Goal: Information Seeking & Learning: Learn about a topic

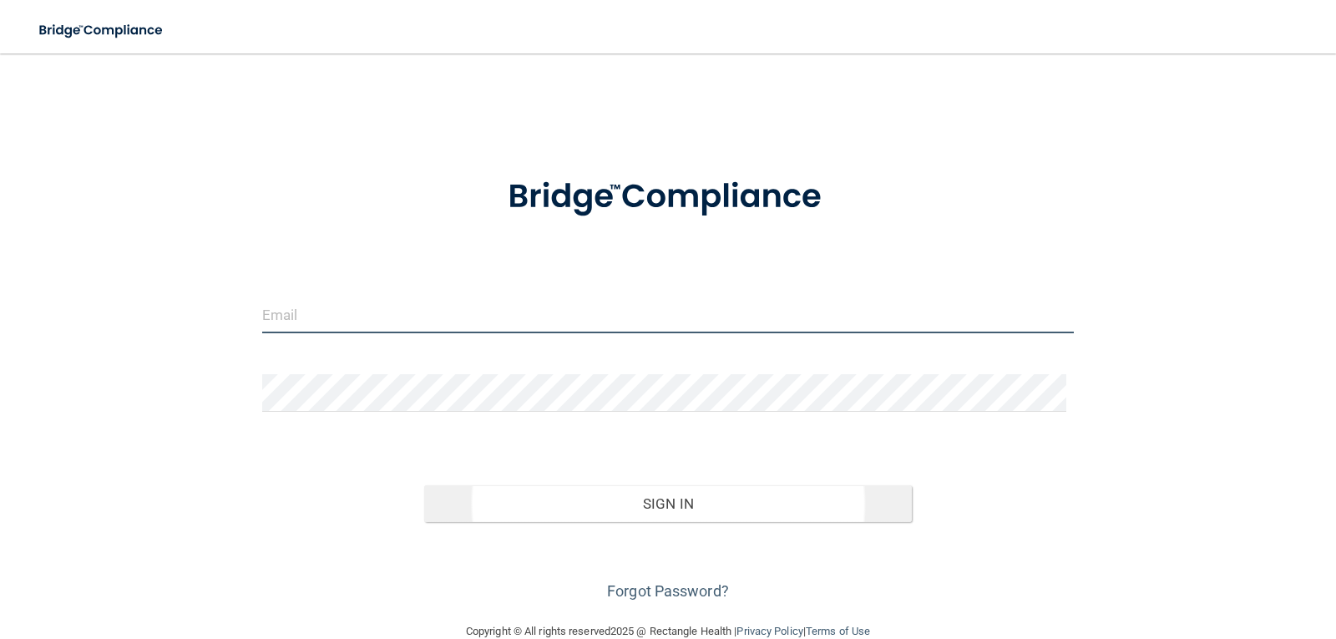
type input "[EMAIL_ADDRESS][DOMAIN_NAME]"
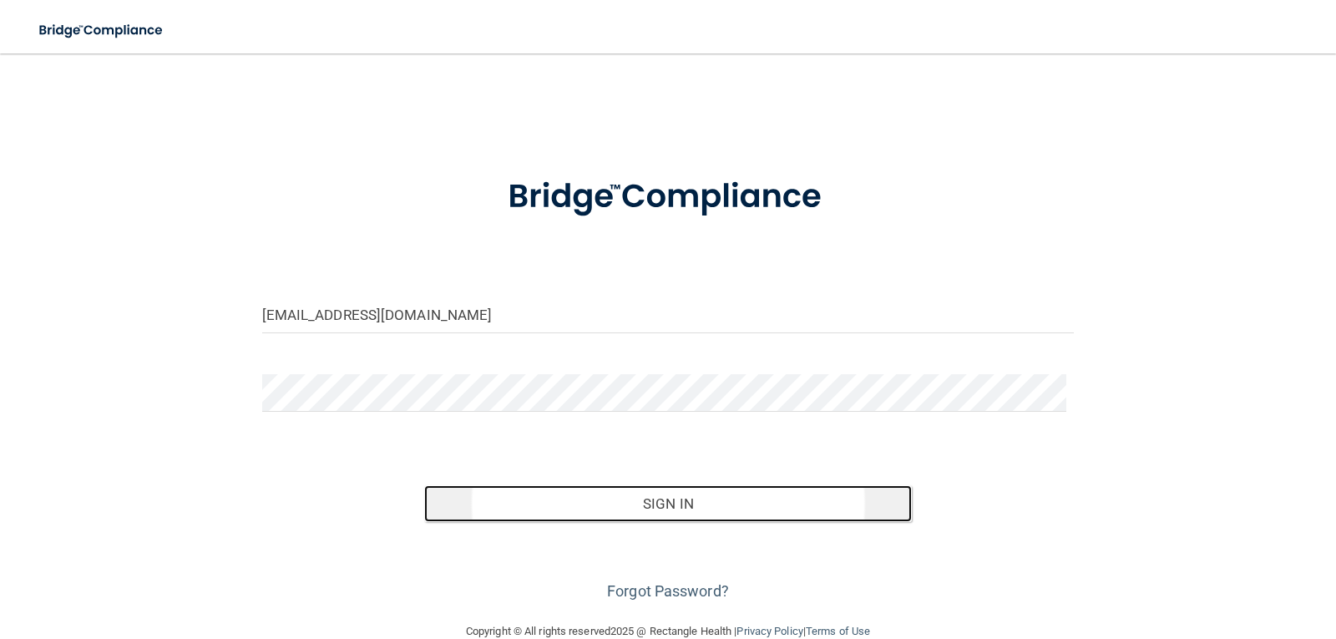
click at [698, 512] on button "Sign In" at bounding box center [668, 503] width 488 height 37
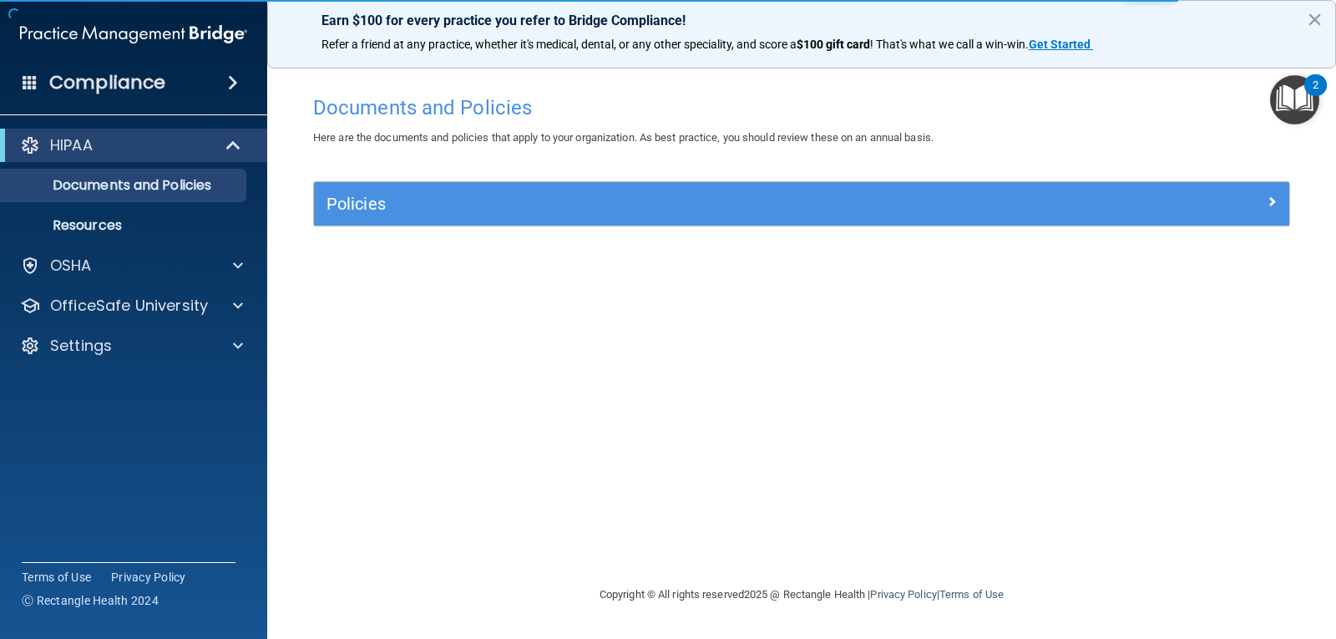
click at [1310, 17] on button "×" at bounding box center [1315, 19] width 16 height 27
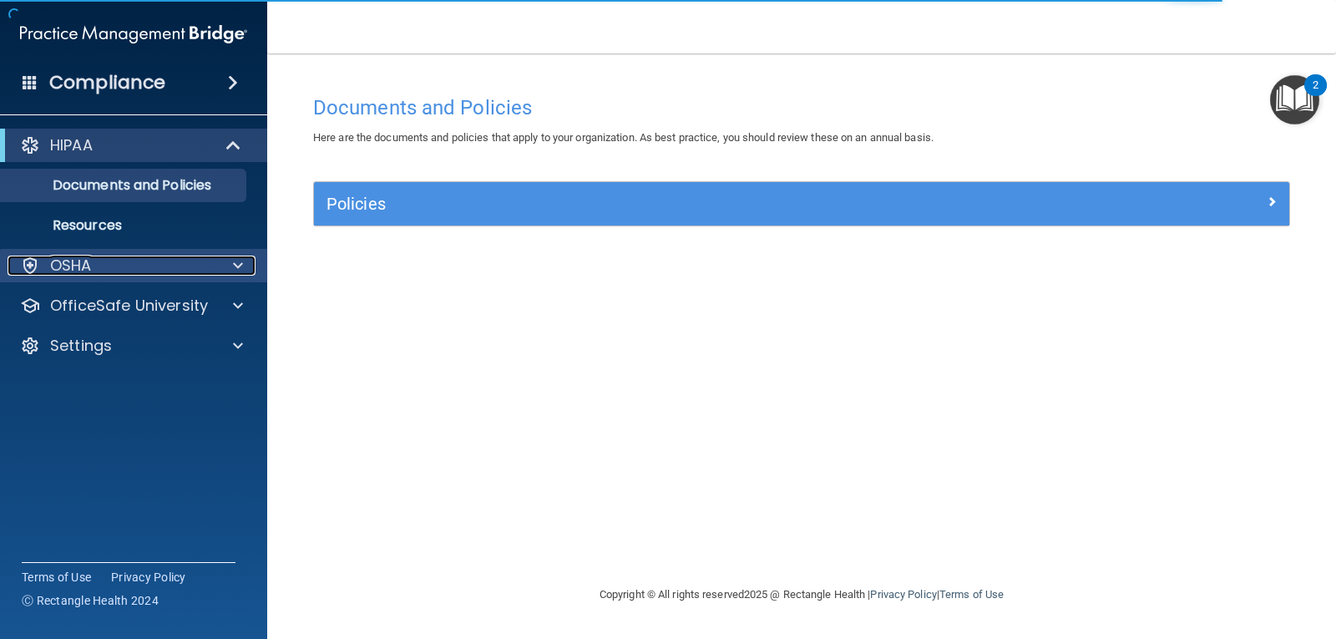
click at [230, 269] on div at bounding box center [236, 266] width 42 height 20
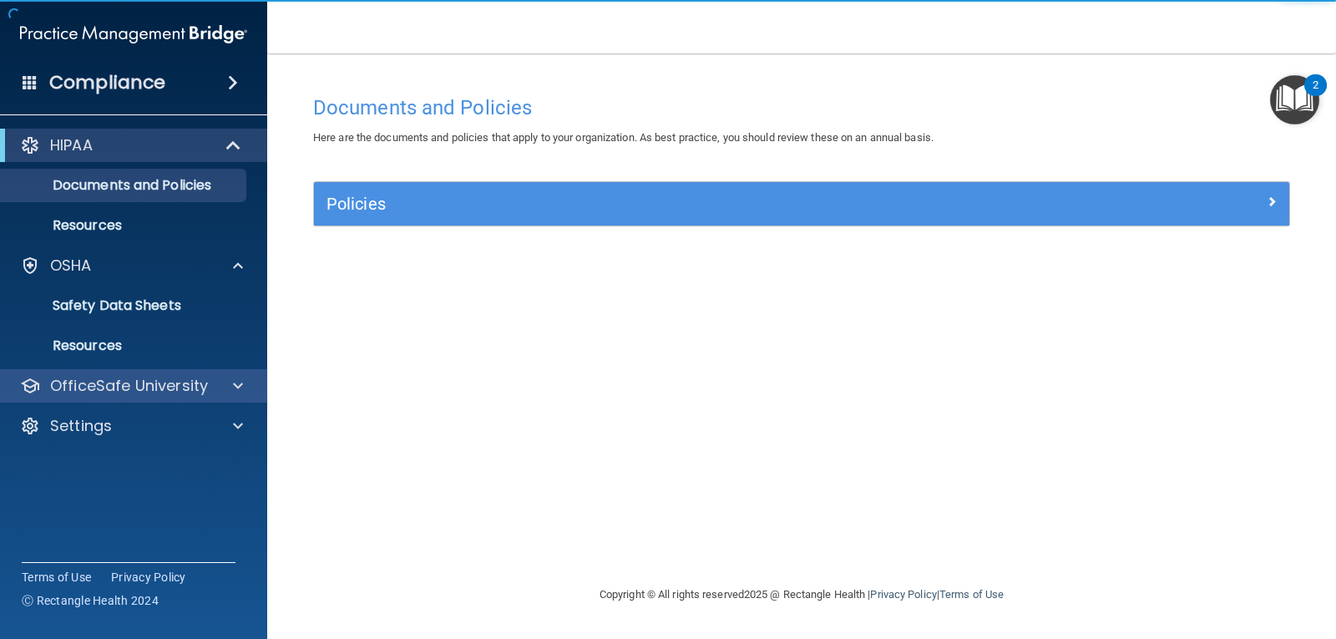
click at [236, 397] on div "OfficeSafe University" at bounding box center [134, 385] width 268 height 33
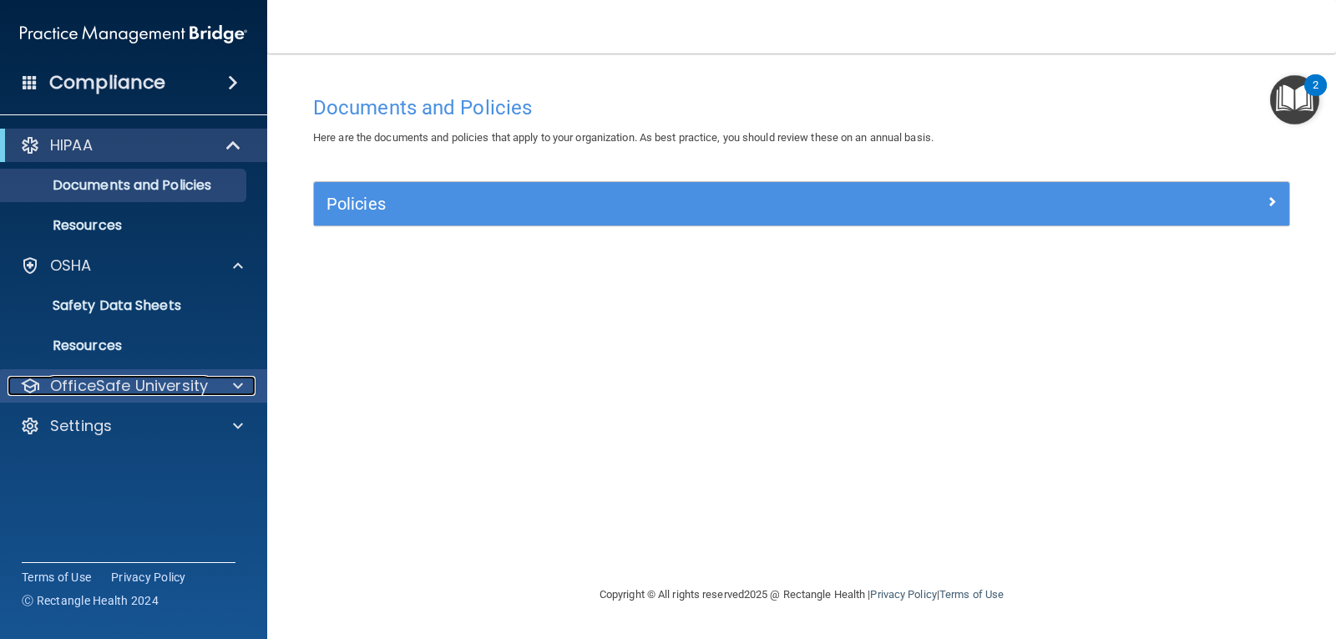
click at [233, 387] on span at bounding box center [238, 386] width 10 height 20
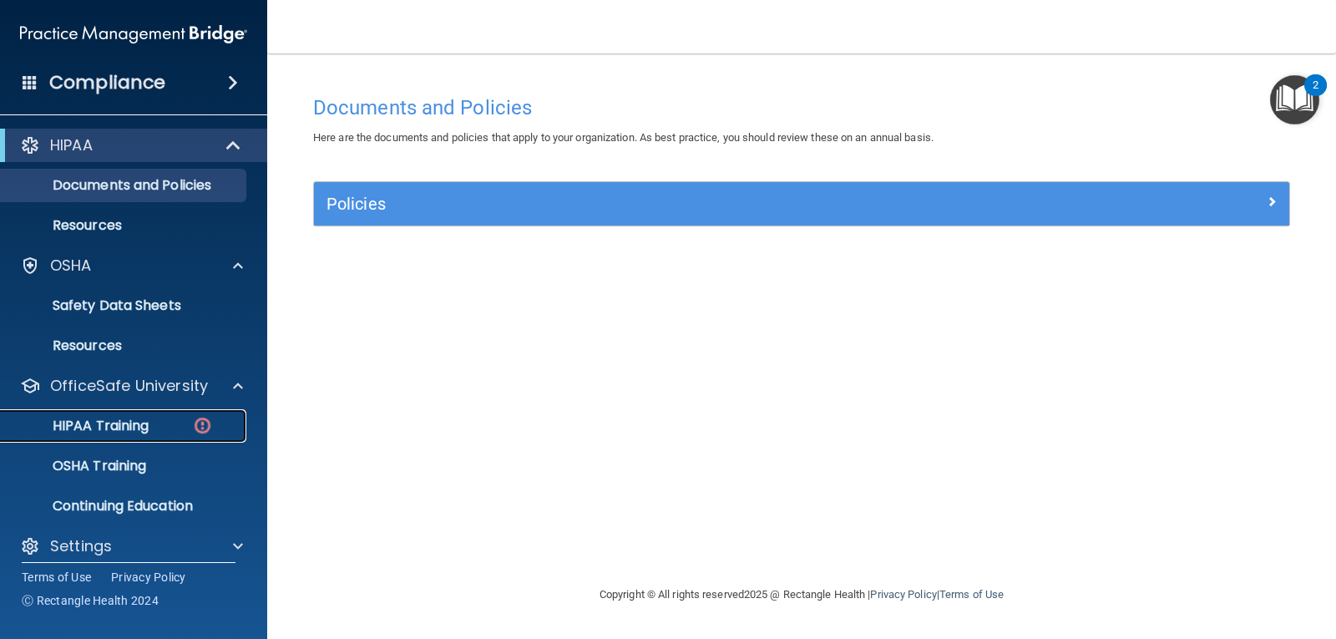
click at [172, 424] on div "HIPAA Training" at bounding box center [125, 426] width 228 height 17
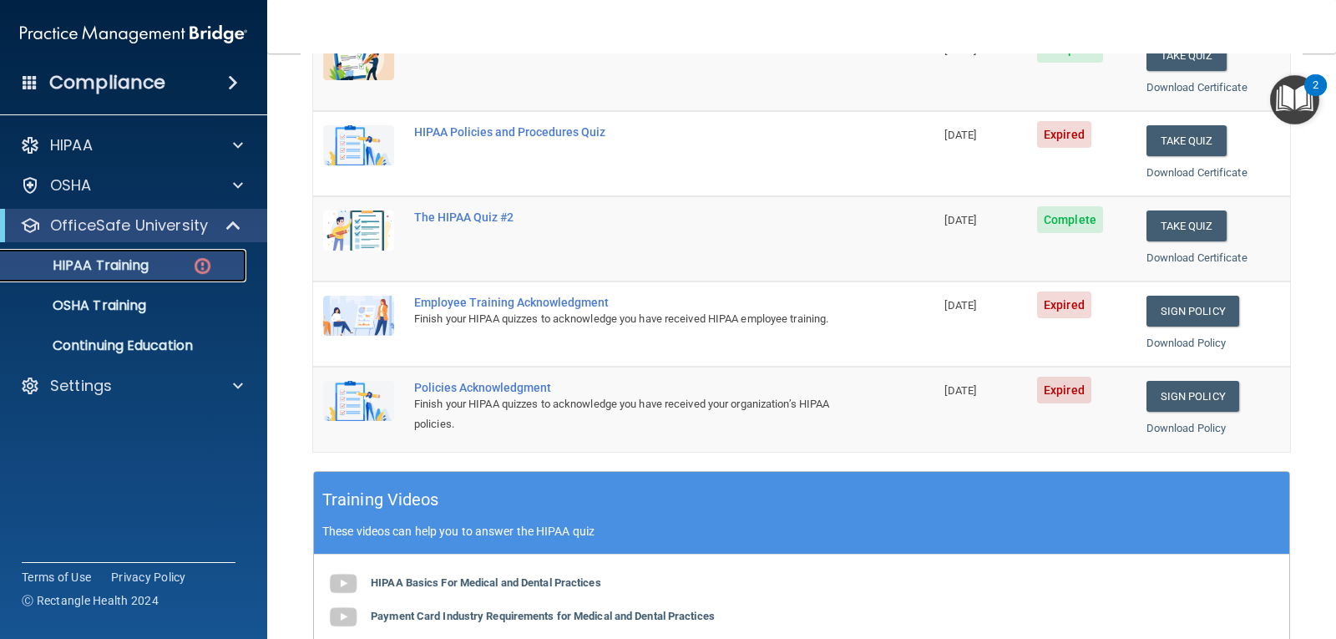
scroll to position [270, 0]
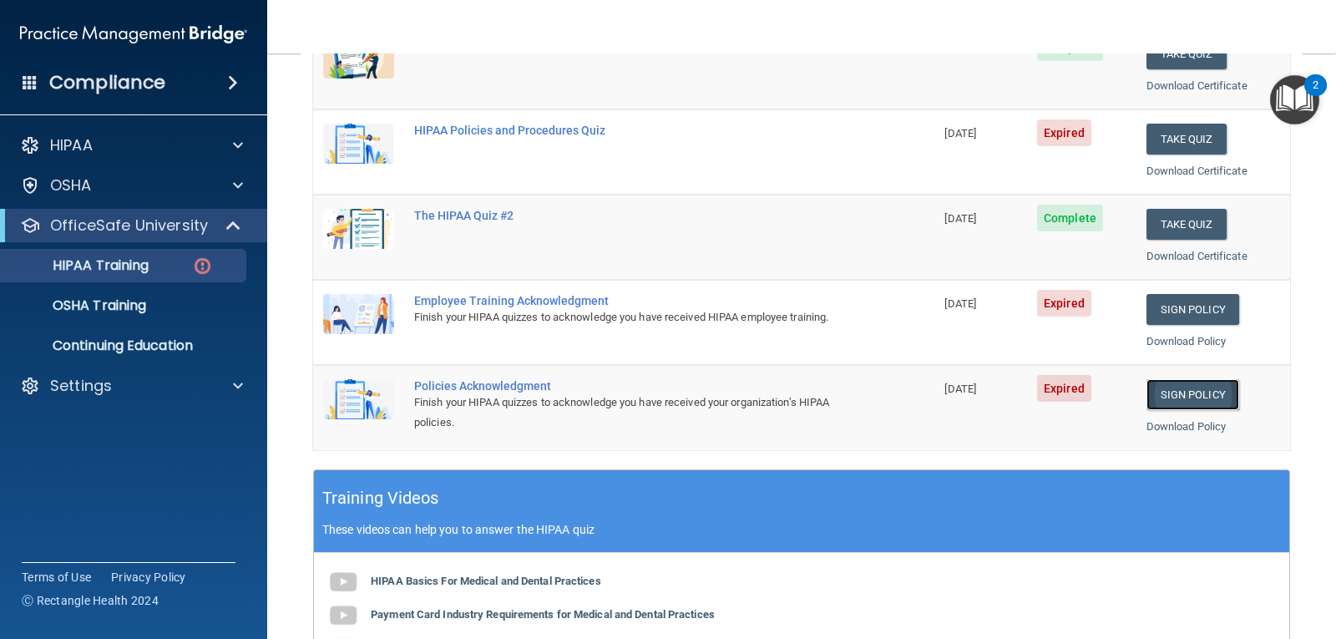
click at [1184, 389] on link "Sign Policy" at bounding box center [1193, 394] width 93 height 31
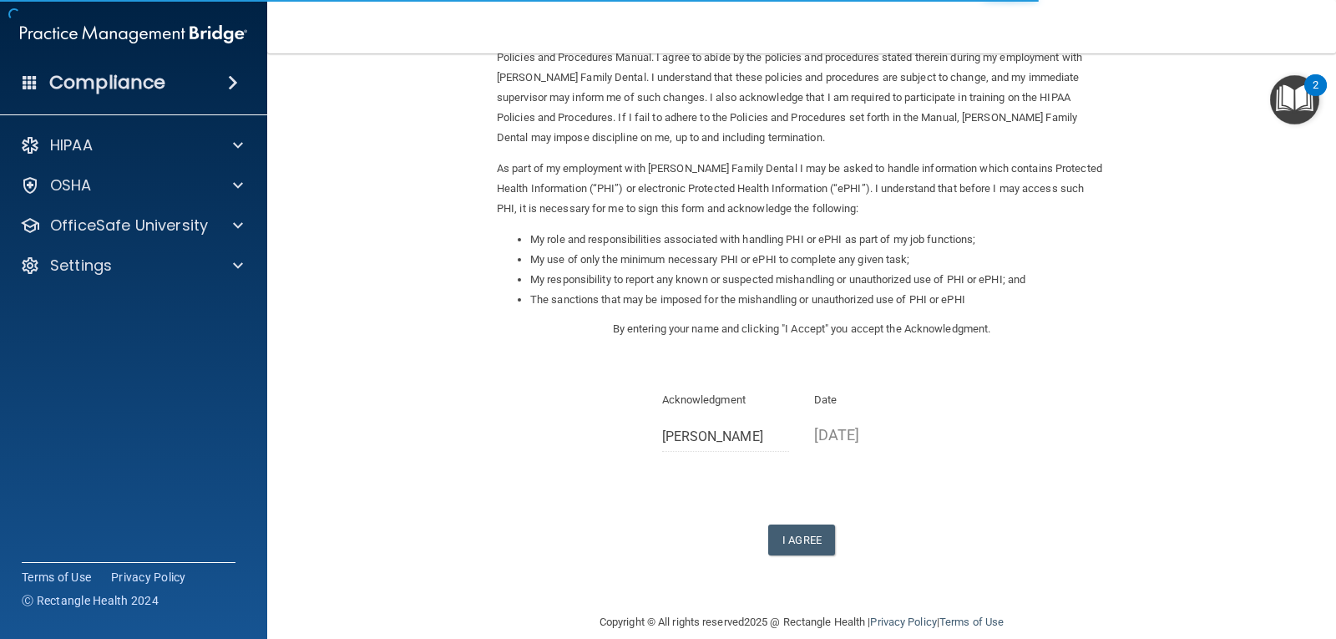
scroll to position [126, 0]
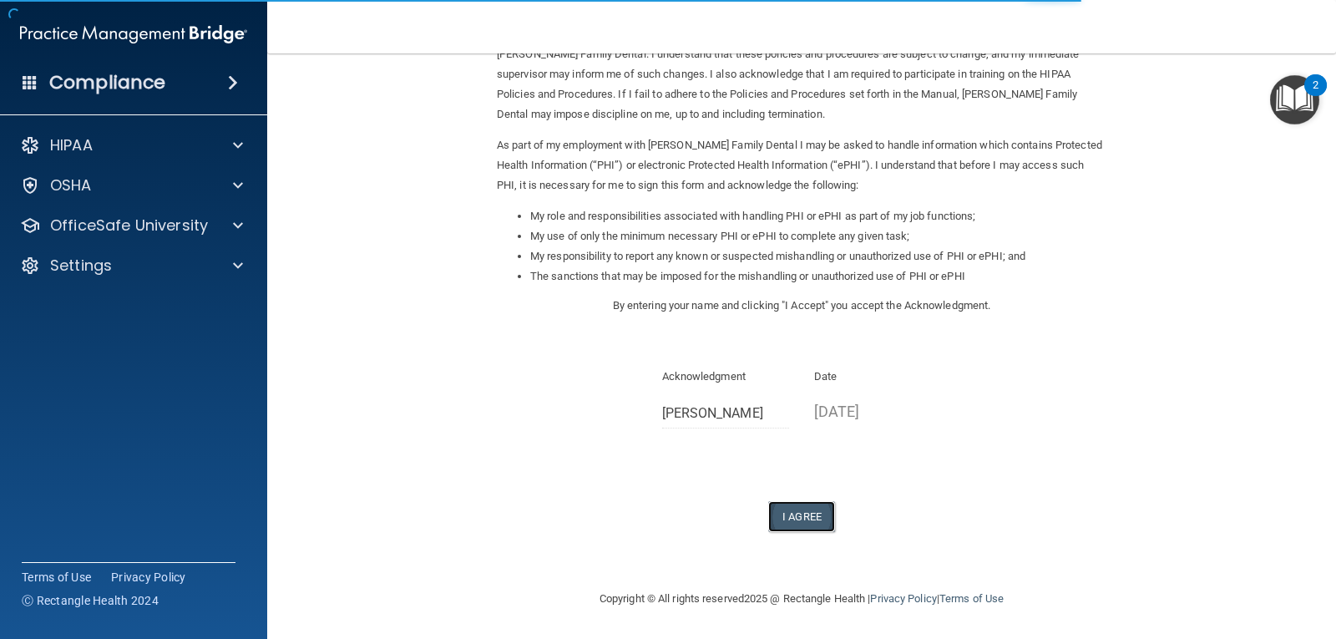
click at [802, 510] on button "I Agree" at bounding box center [801, 516] width 67 height 31
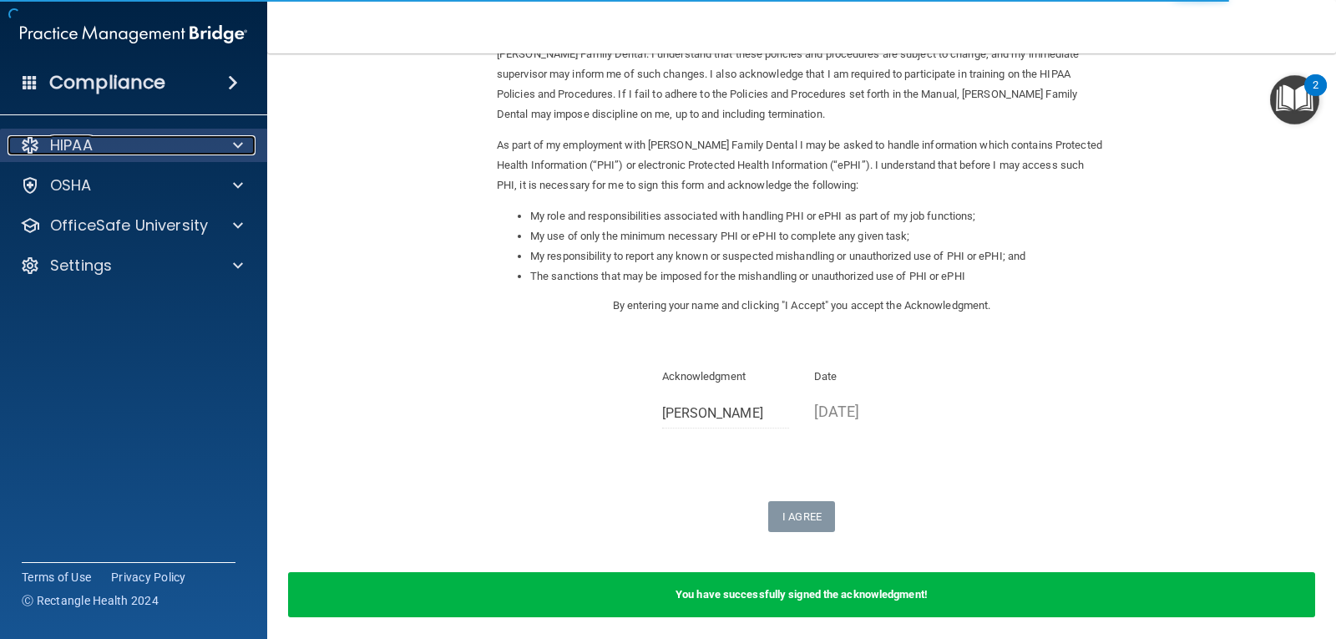
click at [132, 135] on div "HIPAA" at bounding box center [111, 145] width 207 height 20
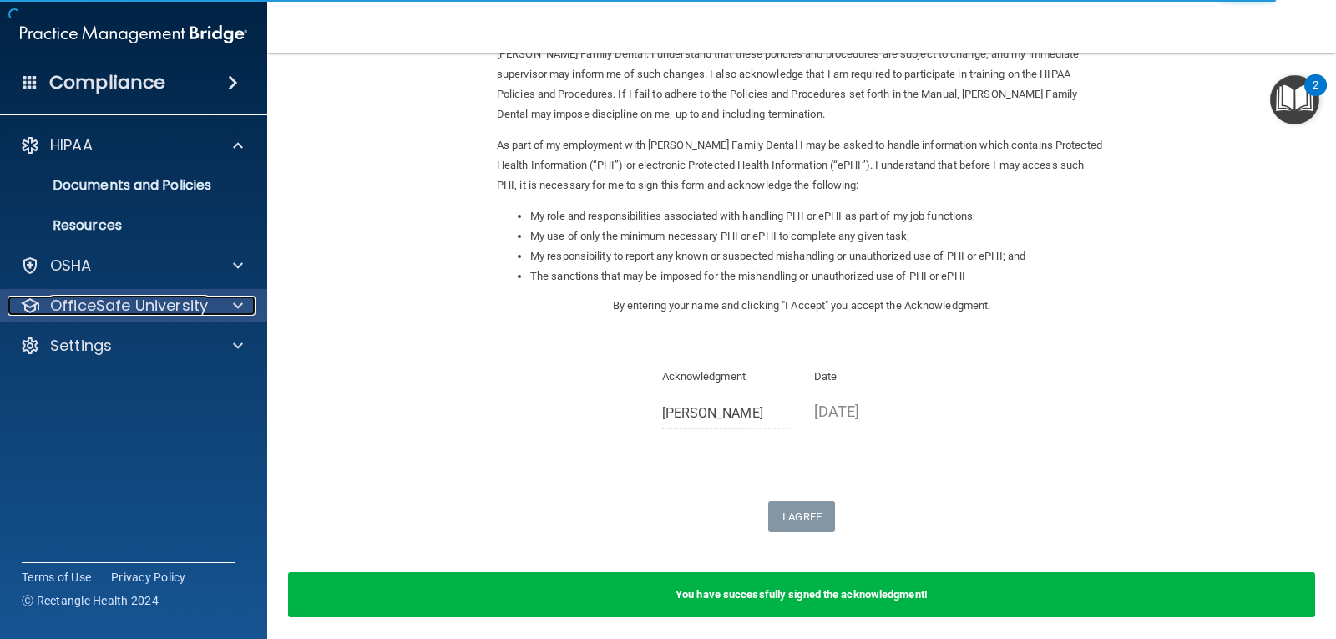
click at [240, 305] on span at bounding box center [238, 306] width 10 height 20
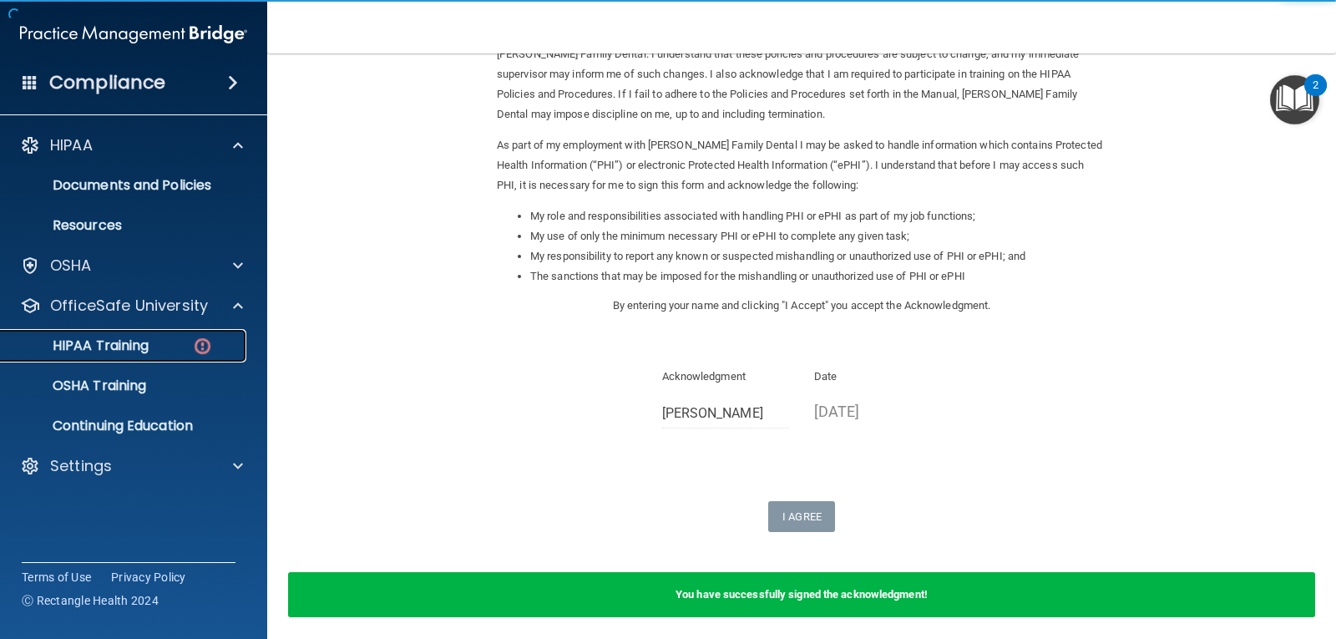
click at [191, 351] on div "HIPAA Training" at bounding box center [125, 345] width 228 height 17
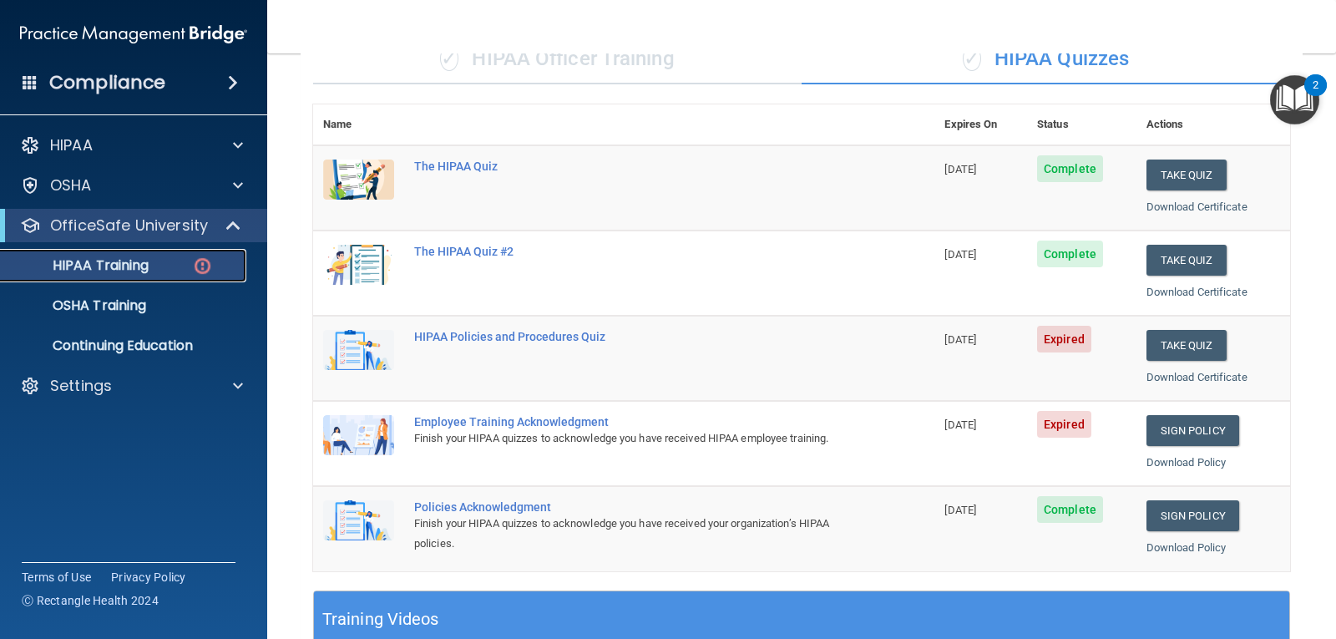
scroll to position [127, 0]
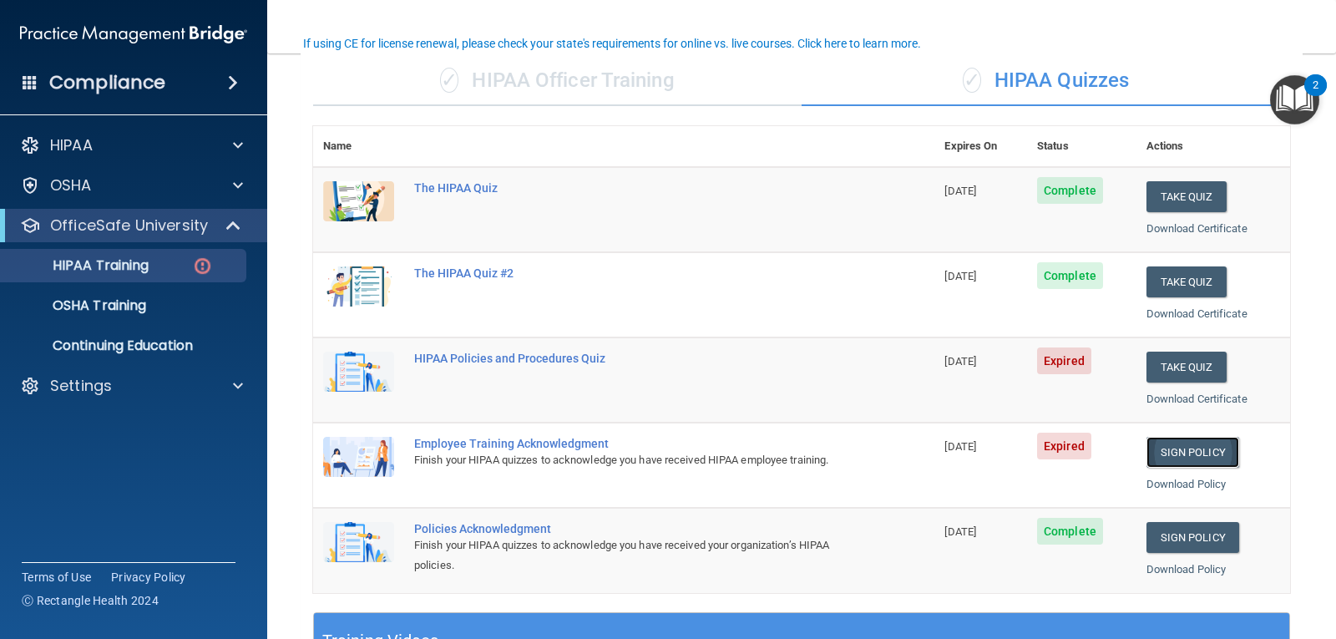
click at [1202, 443] on link "Sign Policy" at bounding box center [1193, 452] width 93 height 31
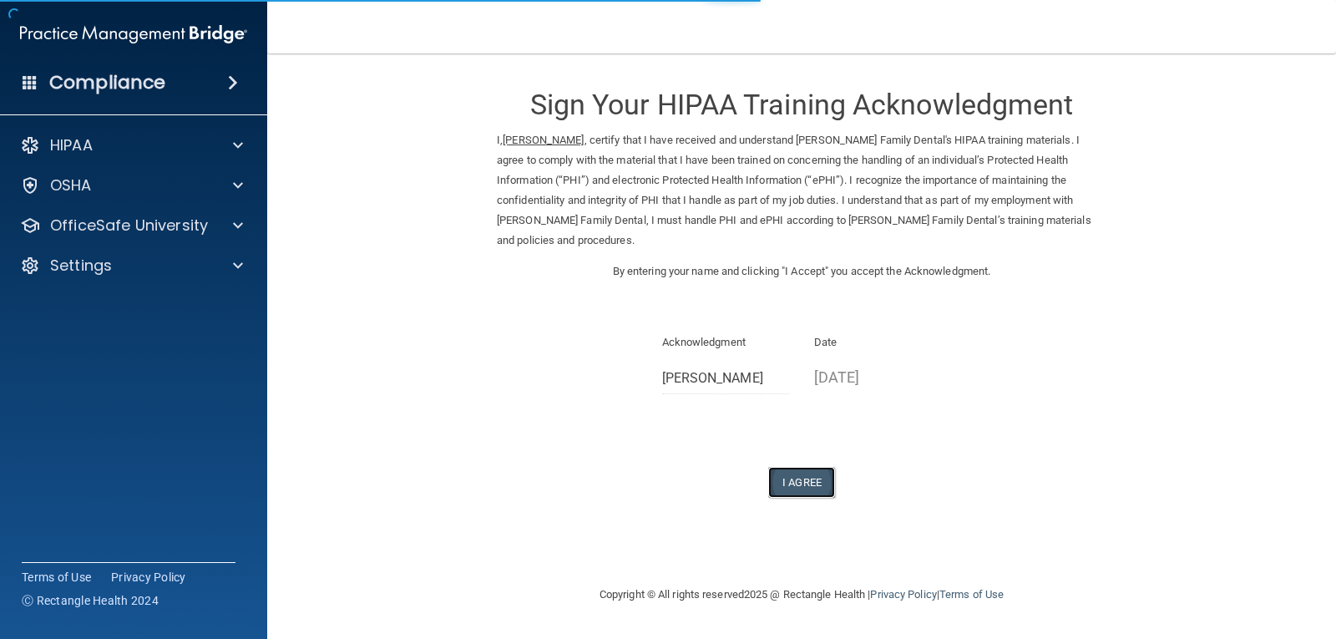
click at [783, 467] on button "I Agree" at bounding box center [801, 482] width 67 height 31
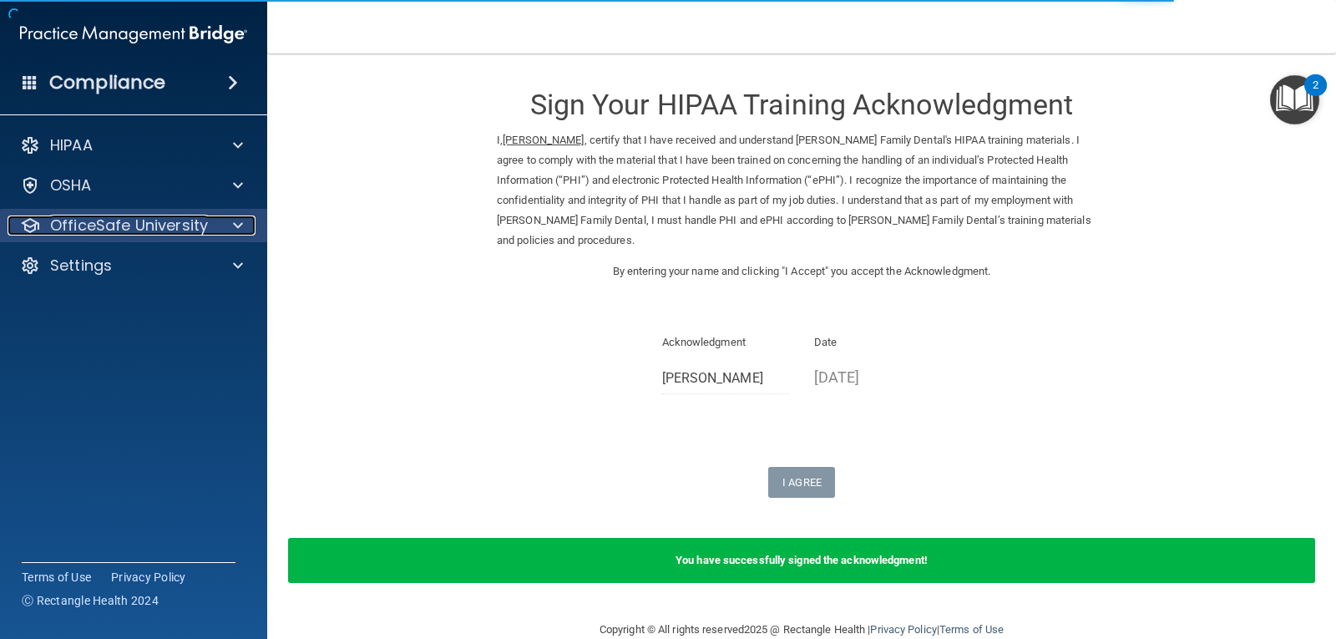
click at [237, 220] on span at bounding box center [238, 225] width 10 height 20
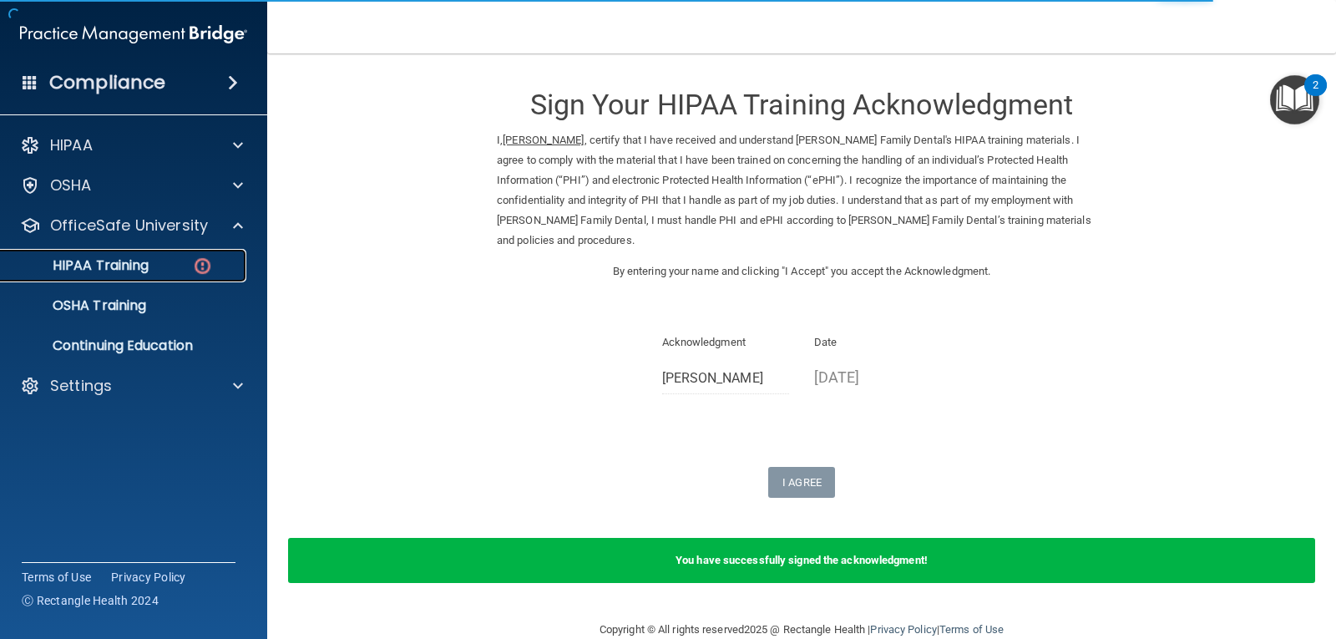
click at [180, 261] on div "HIPAA Training" at bounding box center [125, 265] width 228 height 17
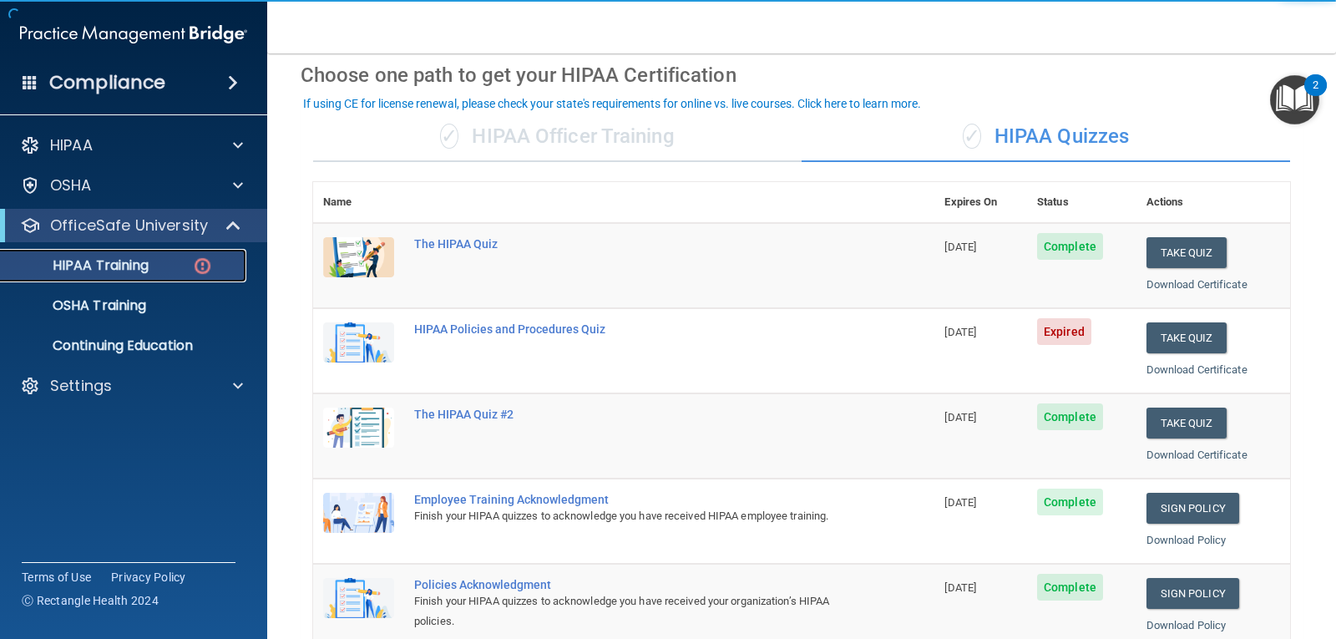
scroll to position [67, 0]
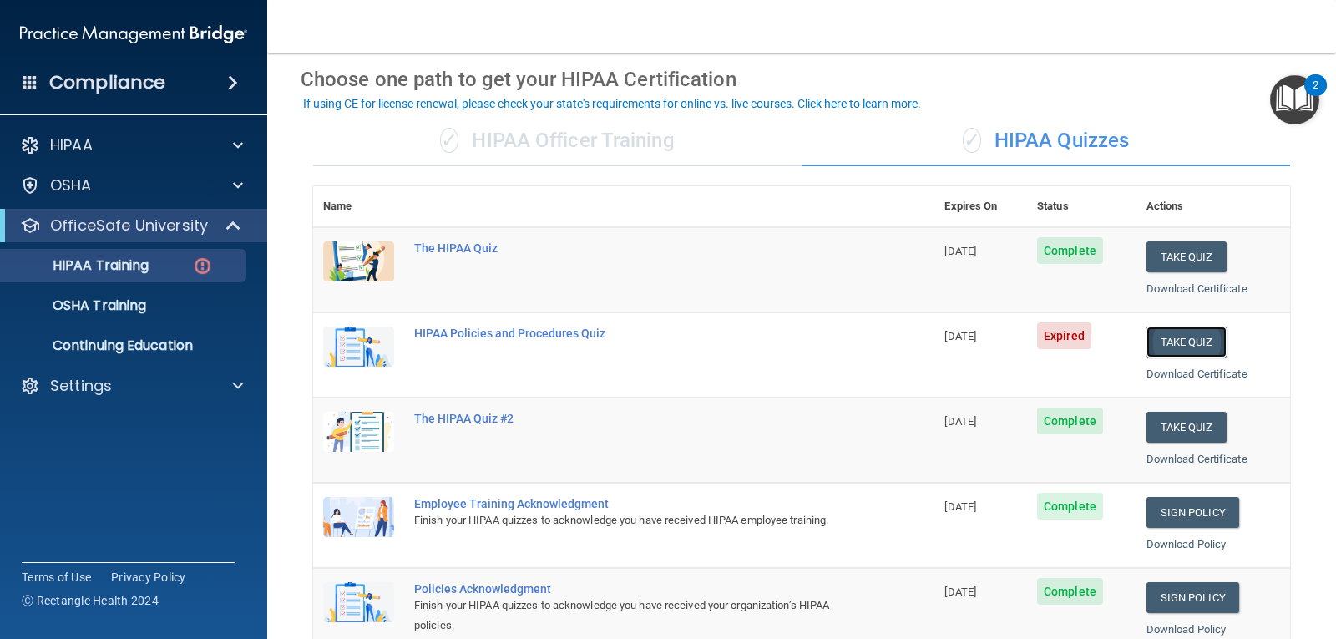
click at [1203, 344] on button "Take Quiz" at bounding box center [1187, 342] width 80 height 31
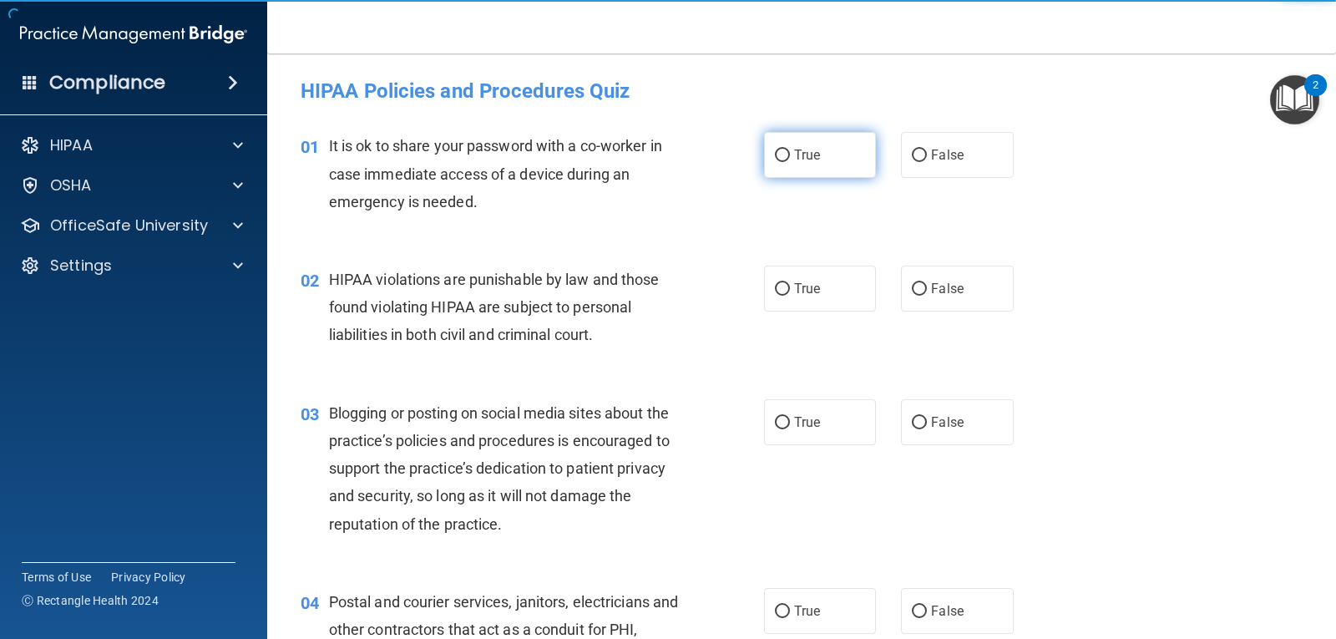
click at [778, 158] on input "True" at bounding box center [782, 155] width 15 height 13
radio input "true"
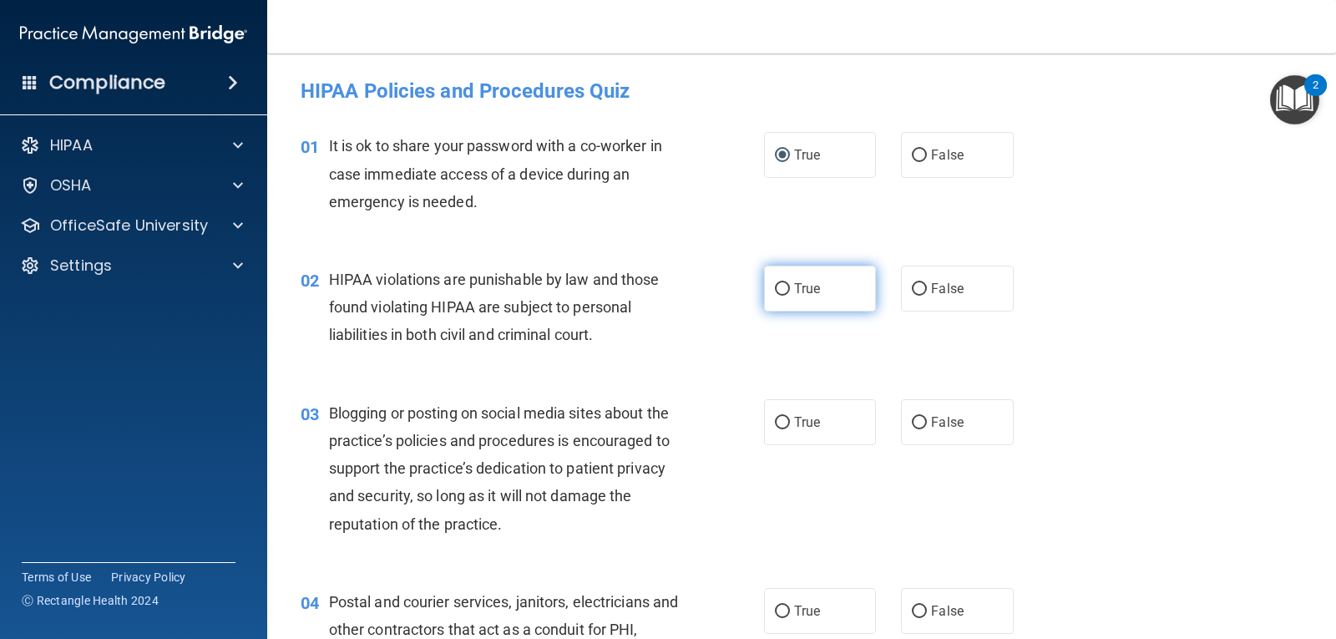
click at [786, 296] on label "True" at bounding box center [820, 289] width 112 height 46
click at [786, 296] on input "True" at bounding box center [782, 289] width 15 height 13
radio input "true"
click at [781, 417] on input "True" at bounding box center [782, 423] width 15 height 13
radio input "true"
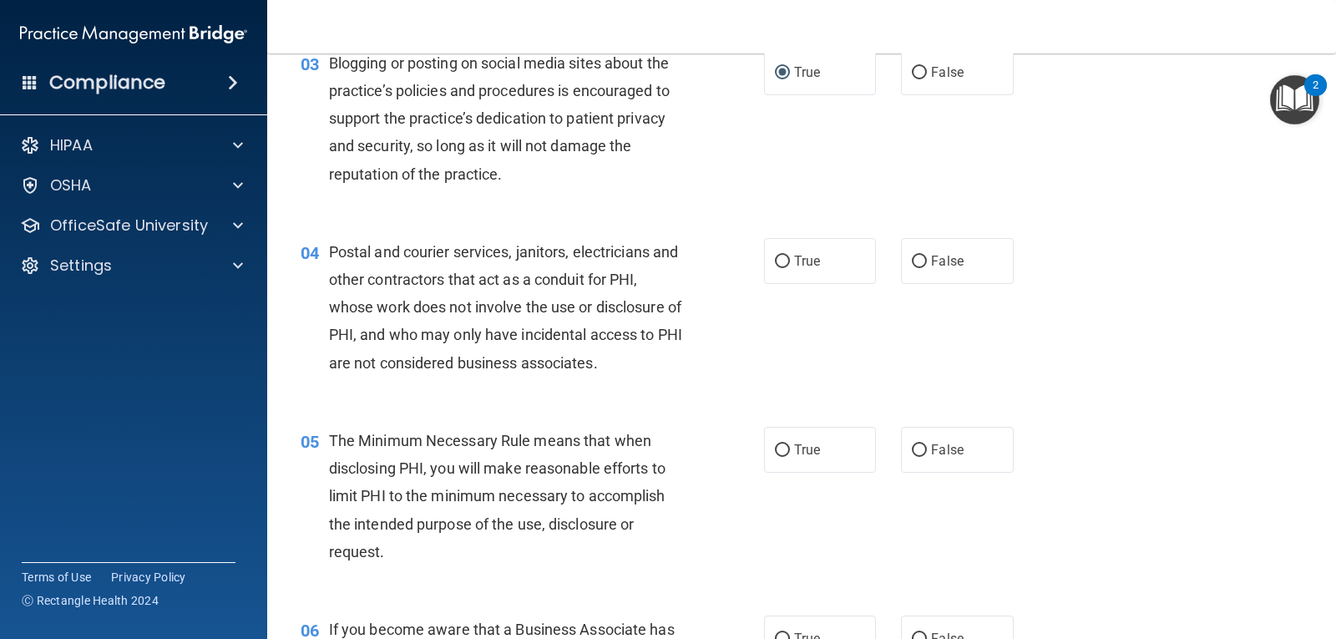
scroll to position [336, 0]
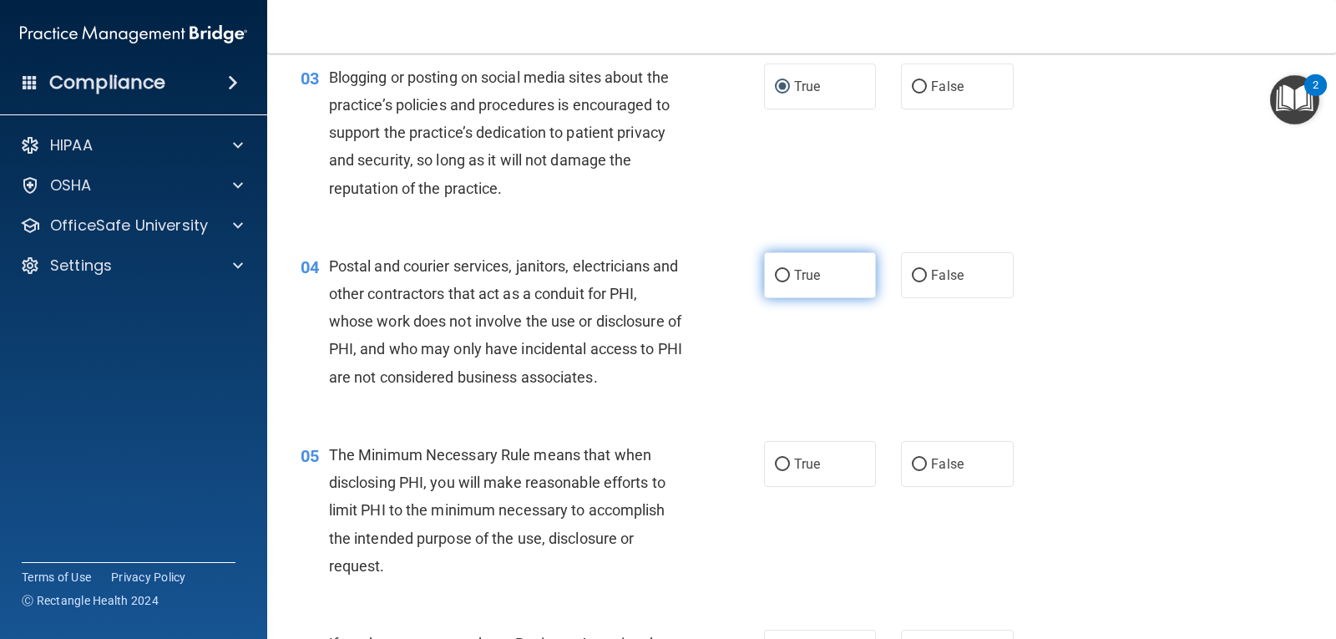
click at [802, 266] on label "True" at bounding box center [820, 275] width 112 height 46
click at [790, 270] on input "True" at bounding box center [782, 276] width 15 height 13
radio input "true"
drag, startPoint x: 780, startPoint y: 467, endPoint x: 788, endPoint y: 472, distance: 9.0
click at [780, 468] on input "True" at bounding box center [782, 464] width 15 height 13
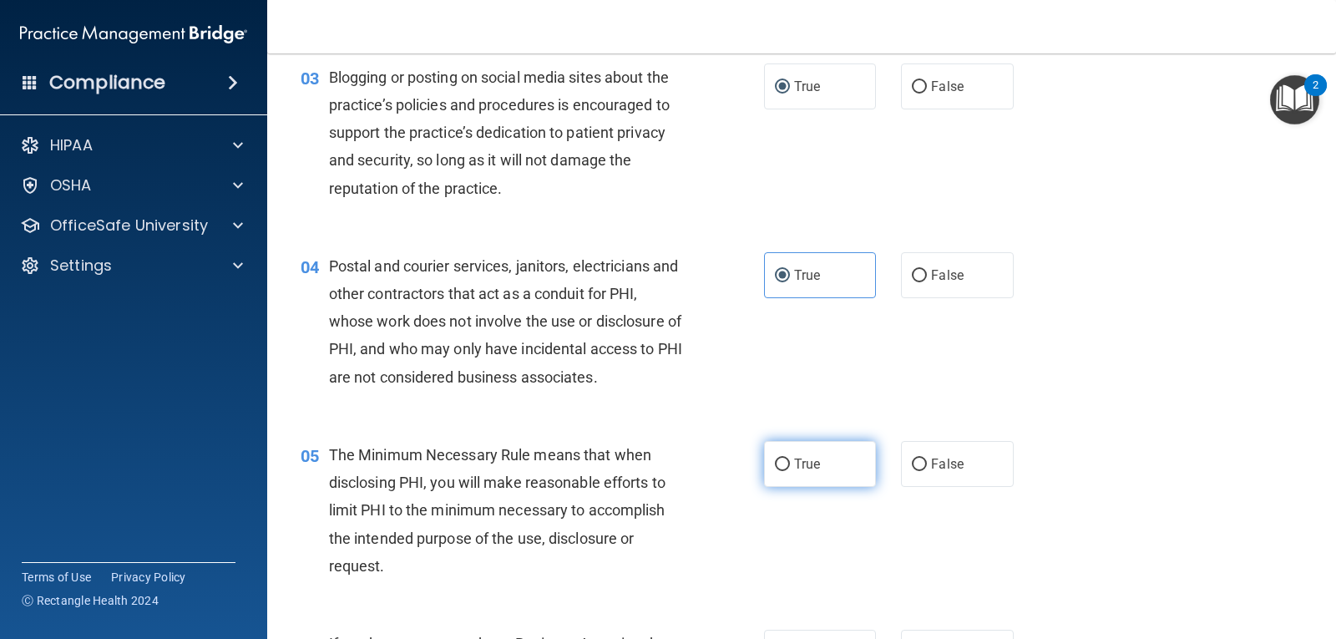
radio input "true"
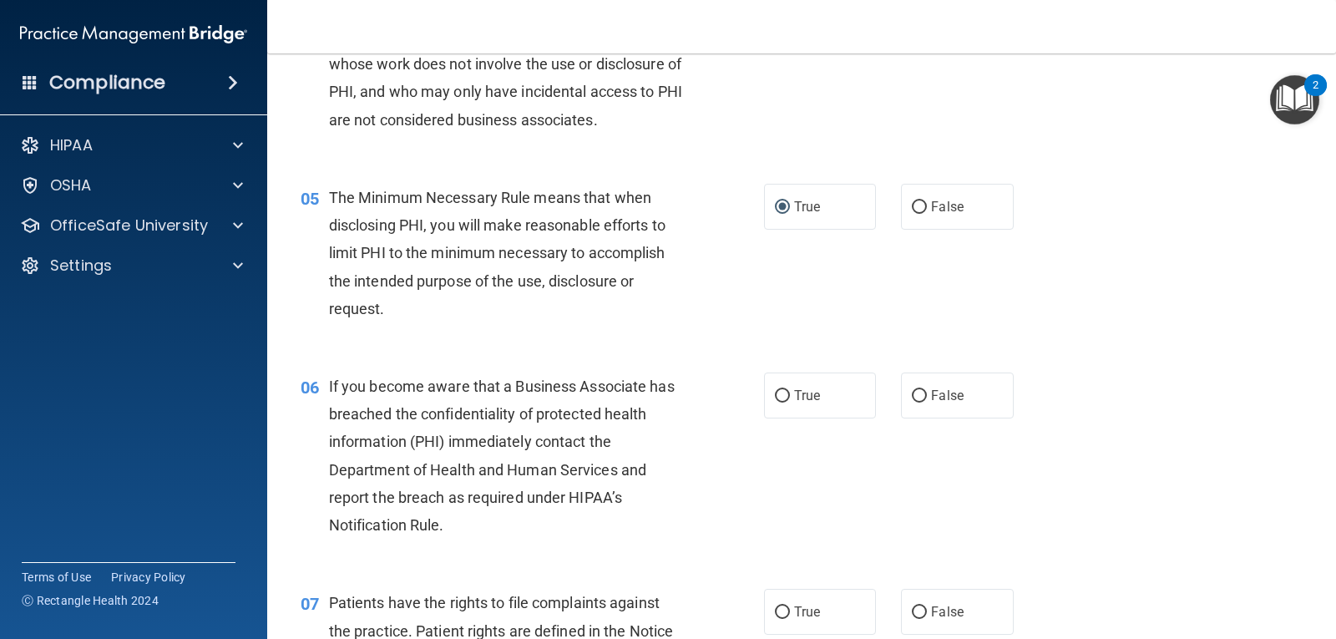
scroll to position [600, 0]
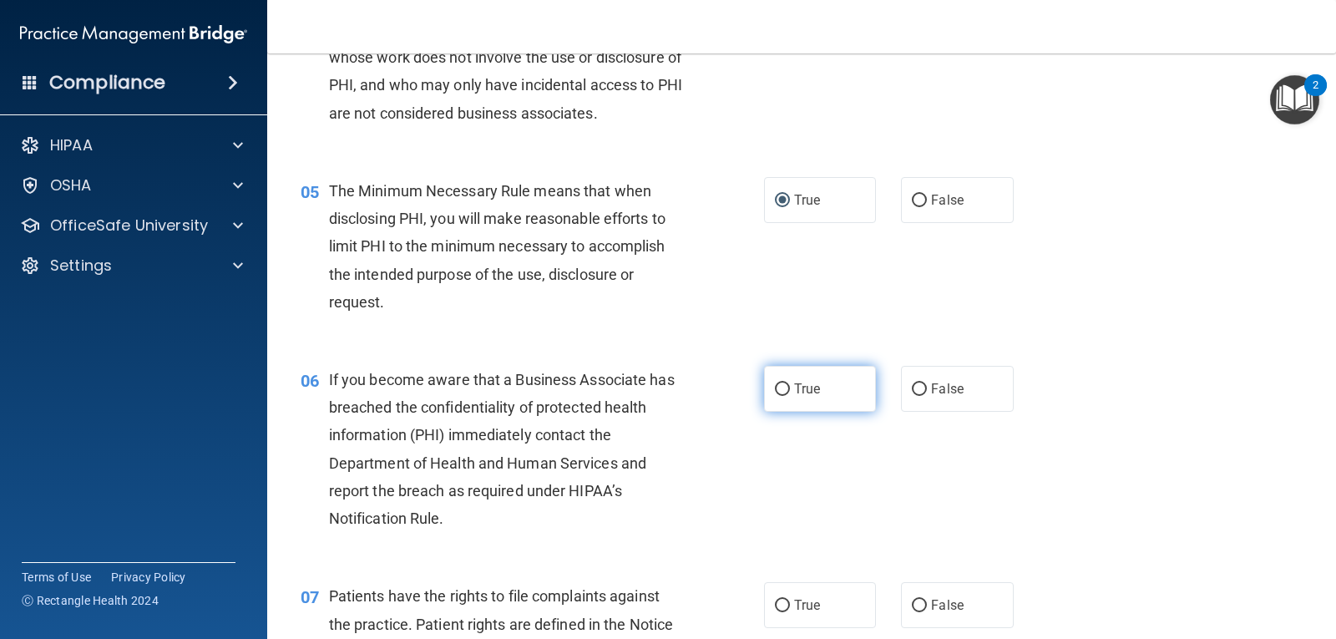
click at [802, 387] on span "True" at bounding box center [807, 389] width 26 height 16
click at [790, 387] on input "True" at bounding box center [782, 389] width 15 height 13
radio input "true"
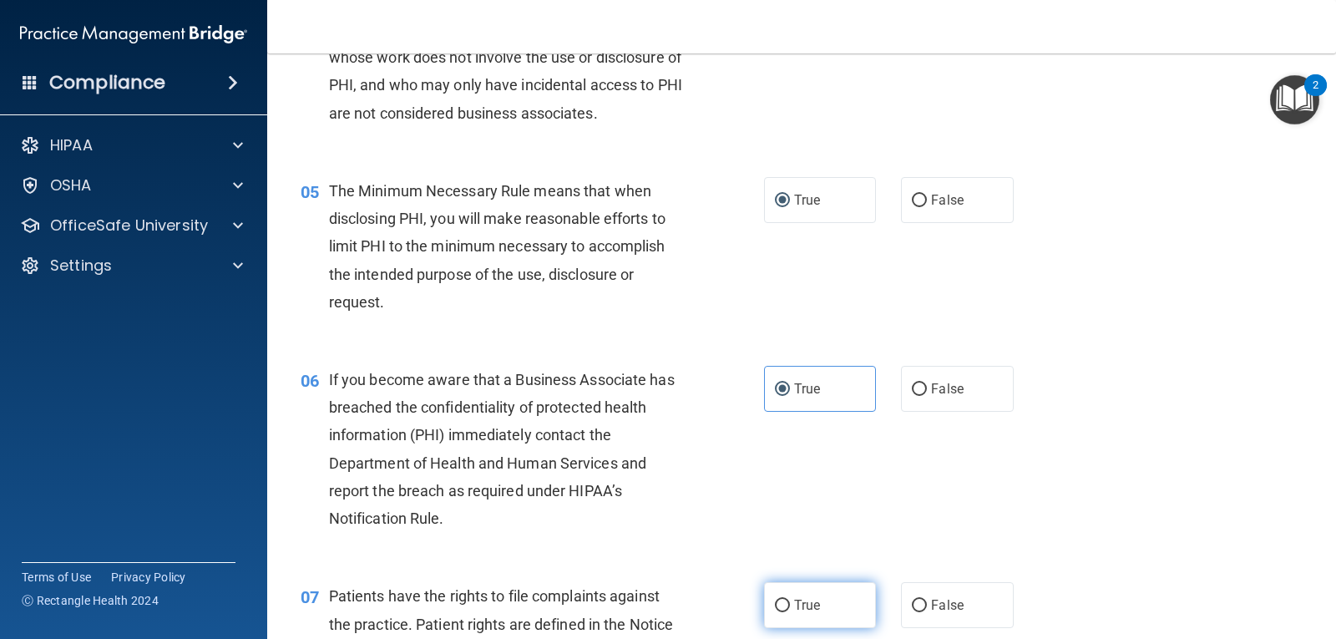
click at [784, 607] on label "True" at bounding box center [820, 605] width 112 height 46
click at [784, 607] on input "True" at bounding box center [782, 606] width 15 height 13
radio input "true"
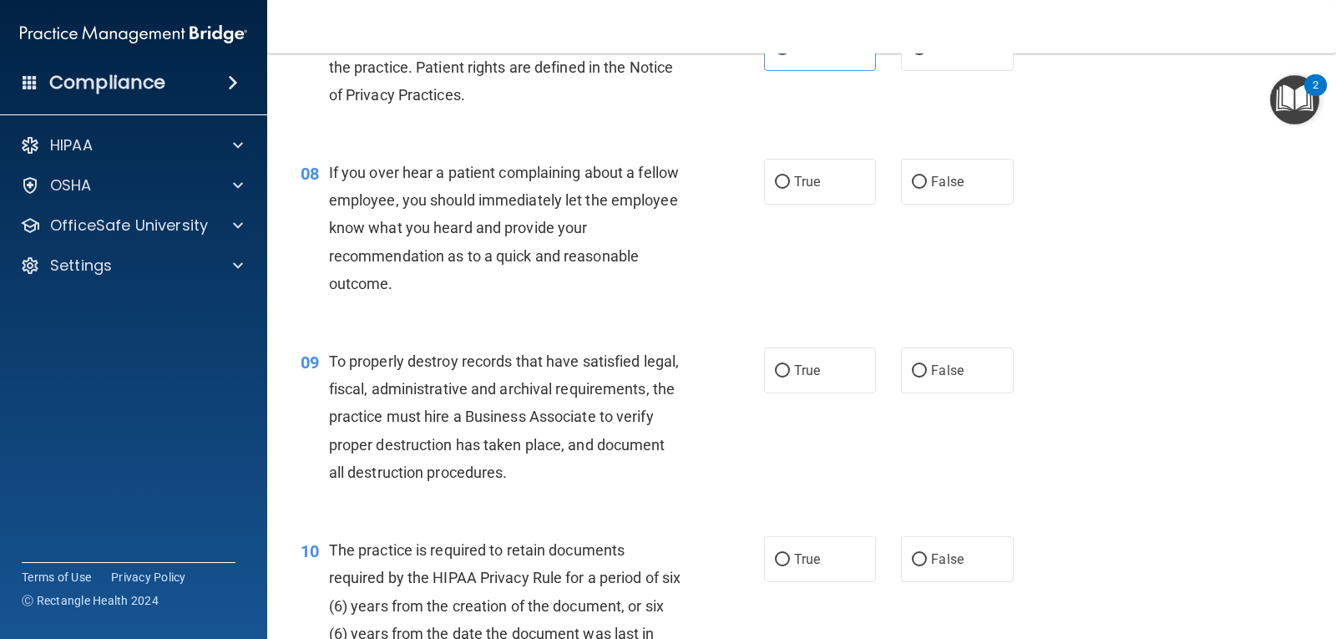
scroll to position [1207, 0]
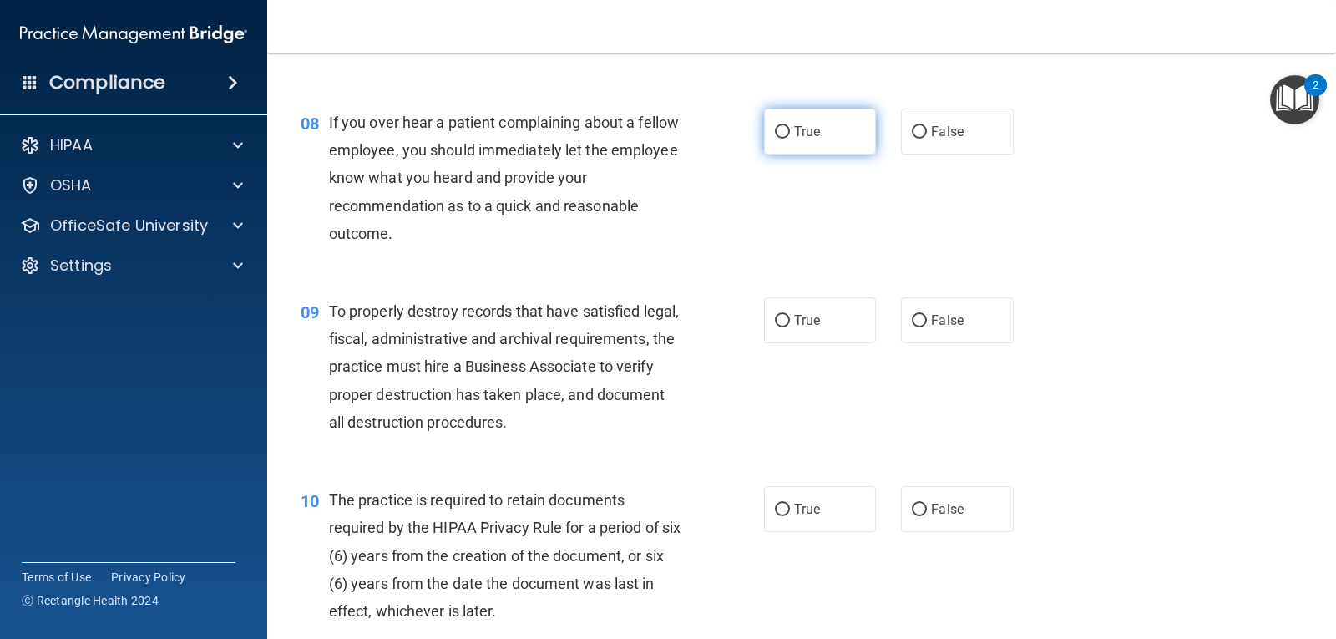
click at [805, 128] on span "True" at bounding box center [807, 132] width 26 height 16
click at [790, 128] on input "True" at bounding box center [782, 132] width 15 height 13
radio input "true"
drag, startPoint x: 784, startPoint y: 318, endPoint x: 769, endPoint y: 437, distance: 119.5
click at [784, 321] on label "True" at bounding box center [820, 320] width 112 height 46
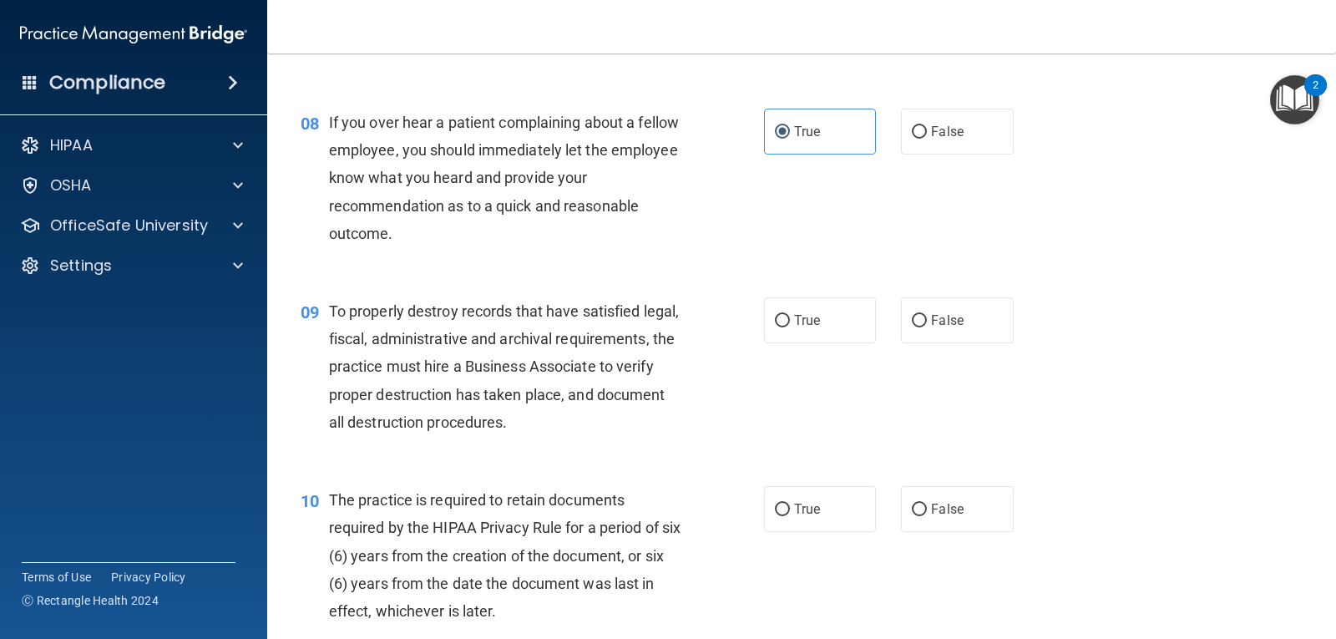
click at [784, 321] on input "True" at bounding box center [782, 321] width 15 height 13
radio input "true"
click at [780, 515] on input "True" at bounding box center [782, 510] width 15 height 13
radio input "true"
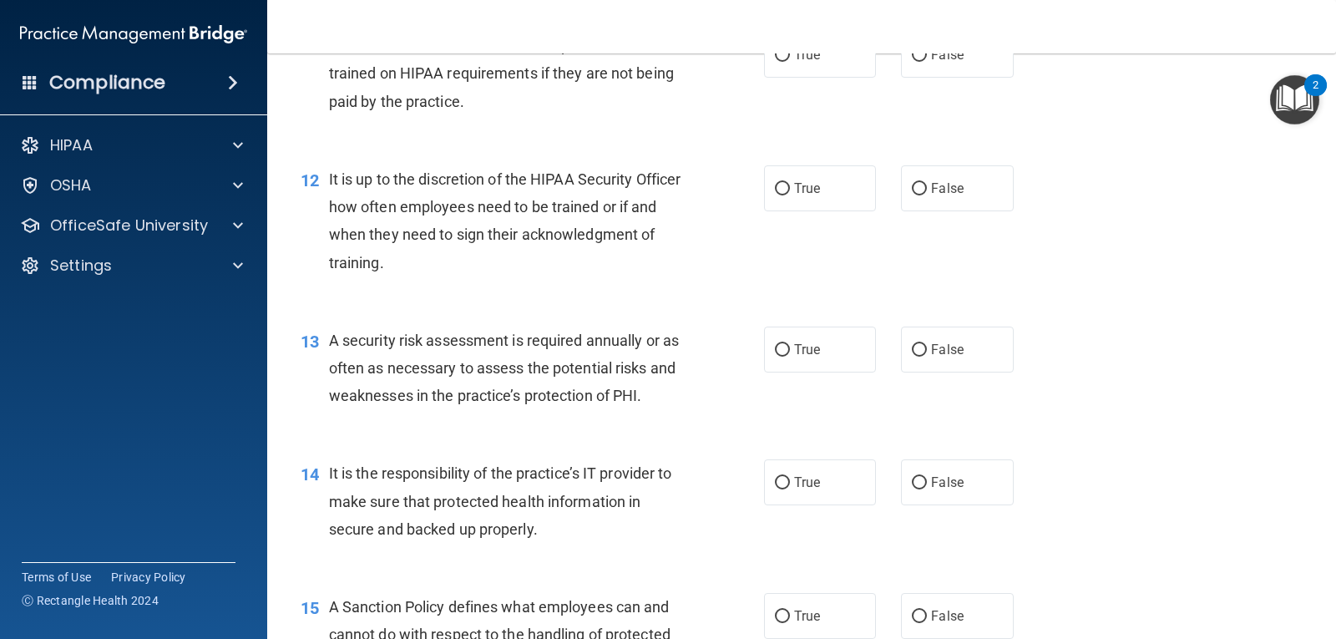
scroll to position [1878, 0]
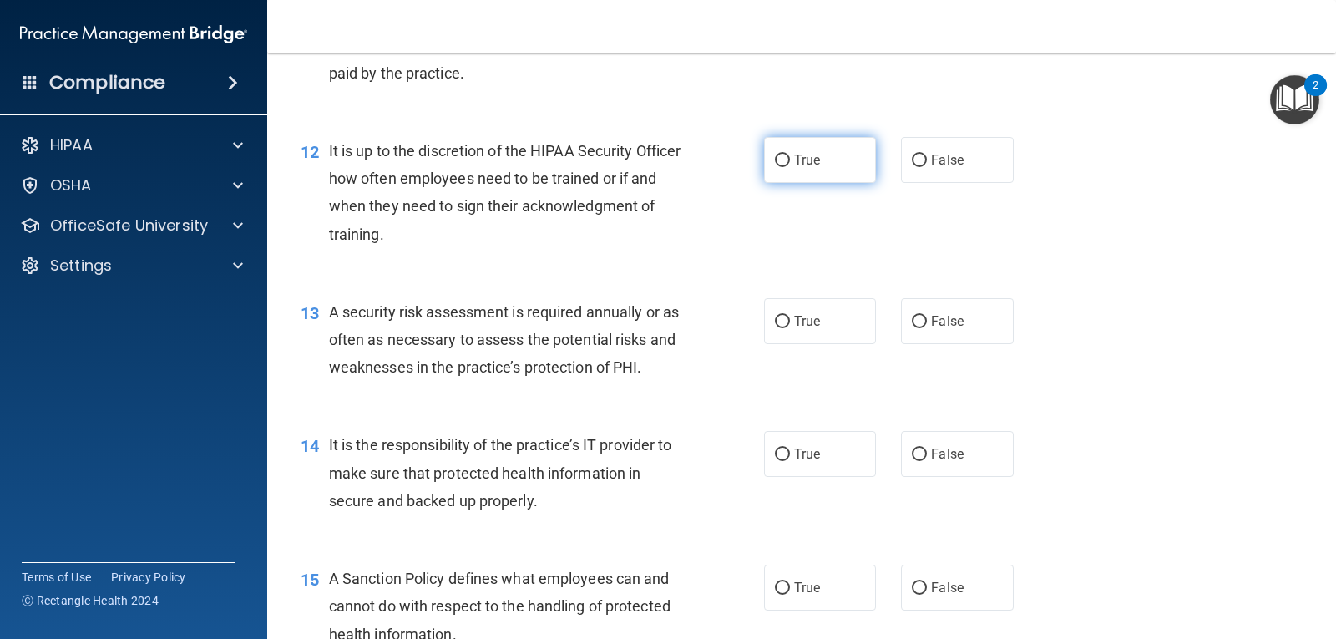
click at [794, 156] on span "True" at bounding box center [807, 160] width 26 height 16
click at [788, 156] on input "True" at bounding box center [782, 160] width 15 height 13
radio input "true"
click at [803, 322] on span "True" at bounding box center [807, 321] width 26 height 16
click at [790, 322] on input "True" at bounding box center [782, 322] width 15 height 13
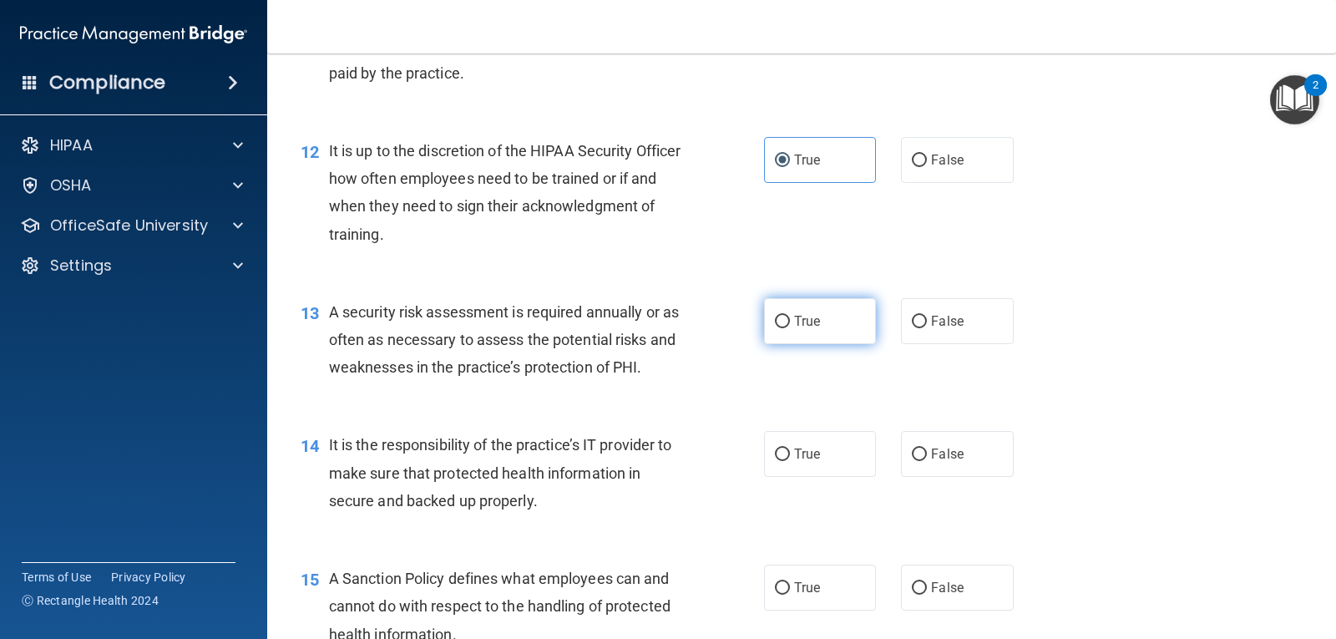
radio input "true"
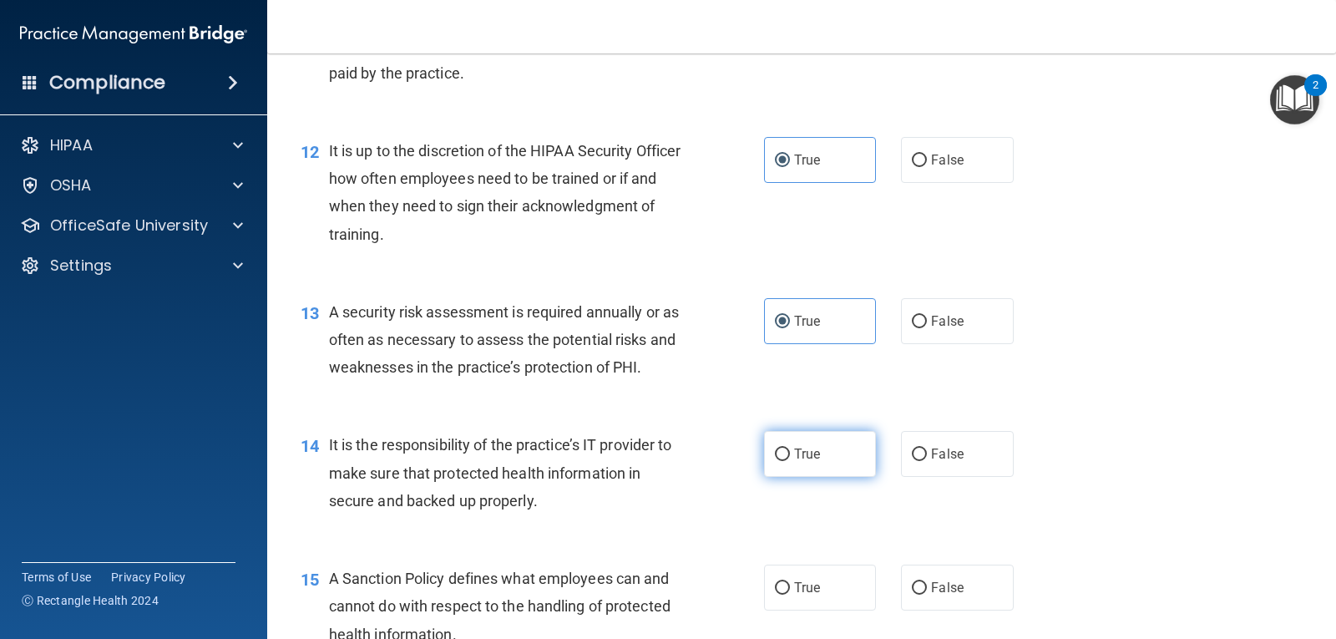
click at [783, 453] on input "True" at bounding box center [782, 454] width 15 height 13
radio input "true"
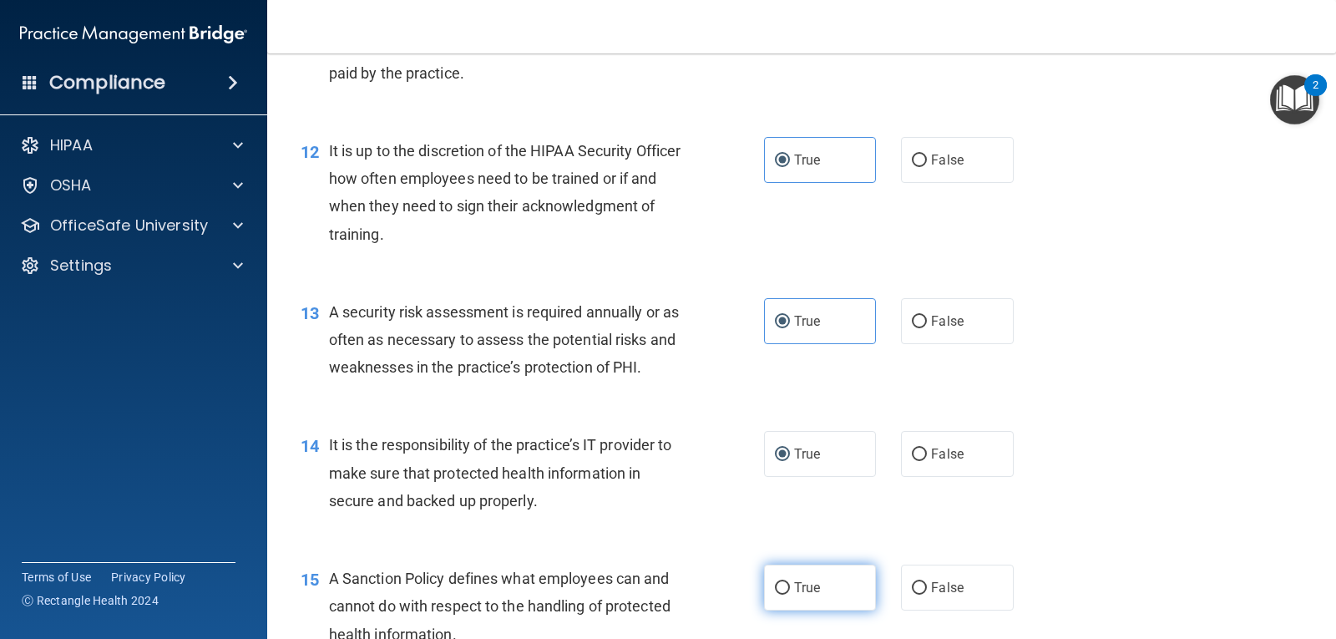
click at [793, 577] on label "True" at bounding box center [820, 588] width 112 height 46
click at [790, 582] on input "True" at bounding box center [782, 588] width 15 height 13
radio input "true"
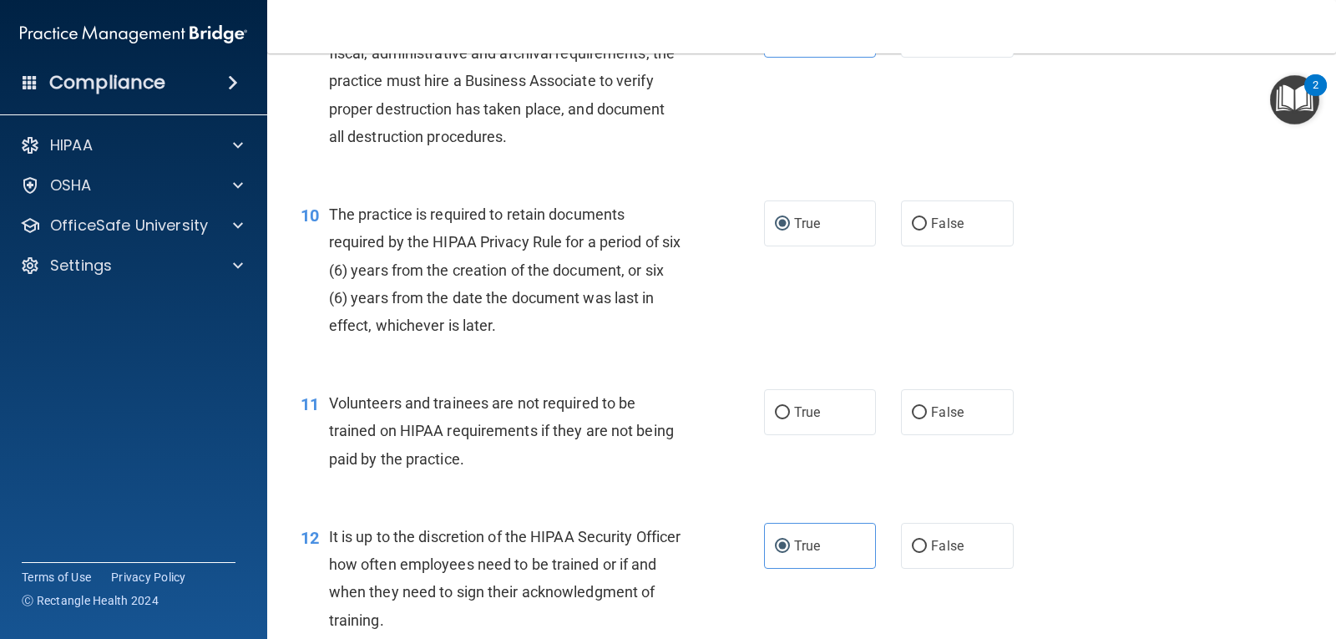
scroll to position [1600, 0]
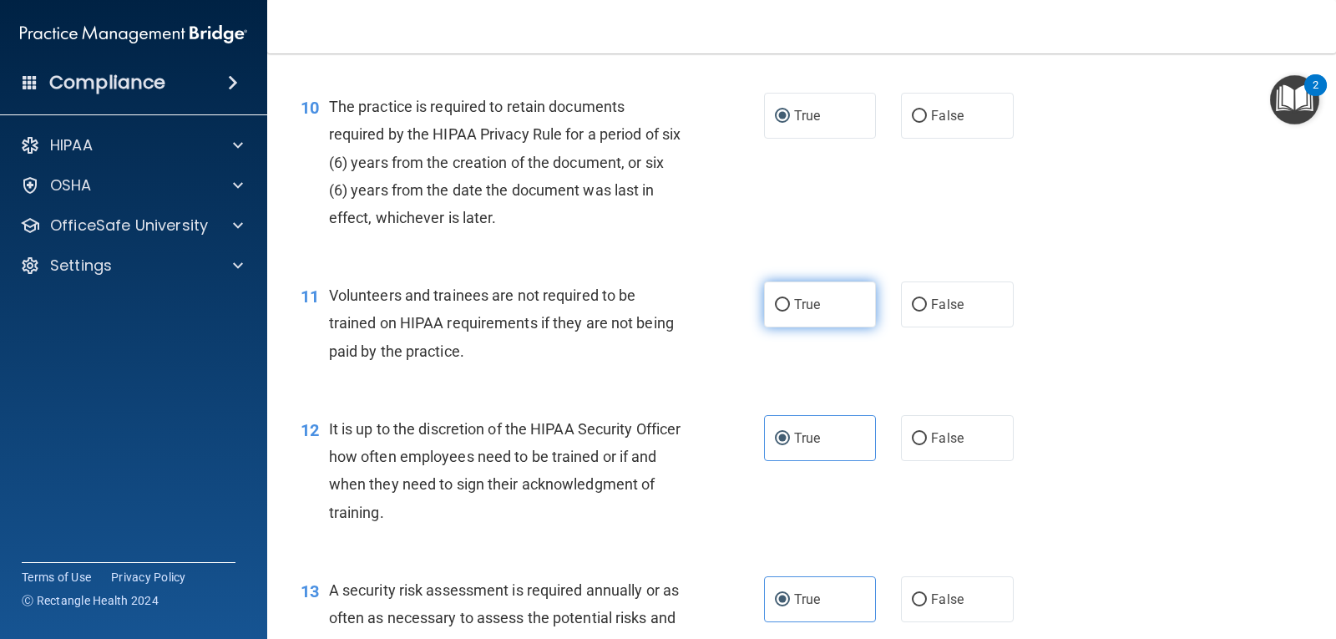
click at [783, 306] on input "True" at bounding box center [782, 305] width 15 height 13
radio input "true"
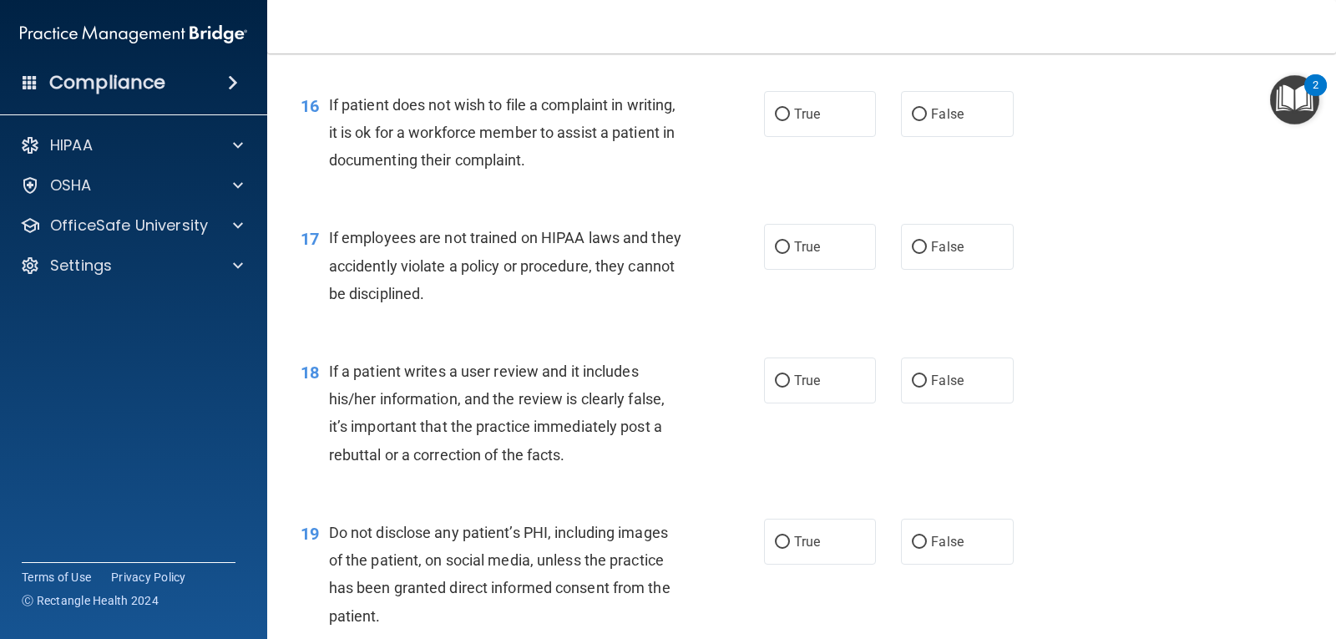
scroll to position [2493, 0]
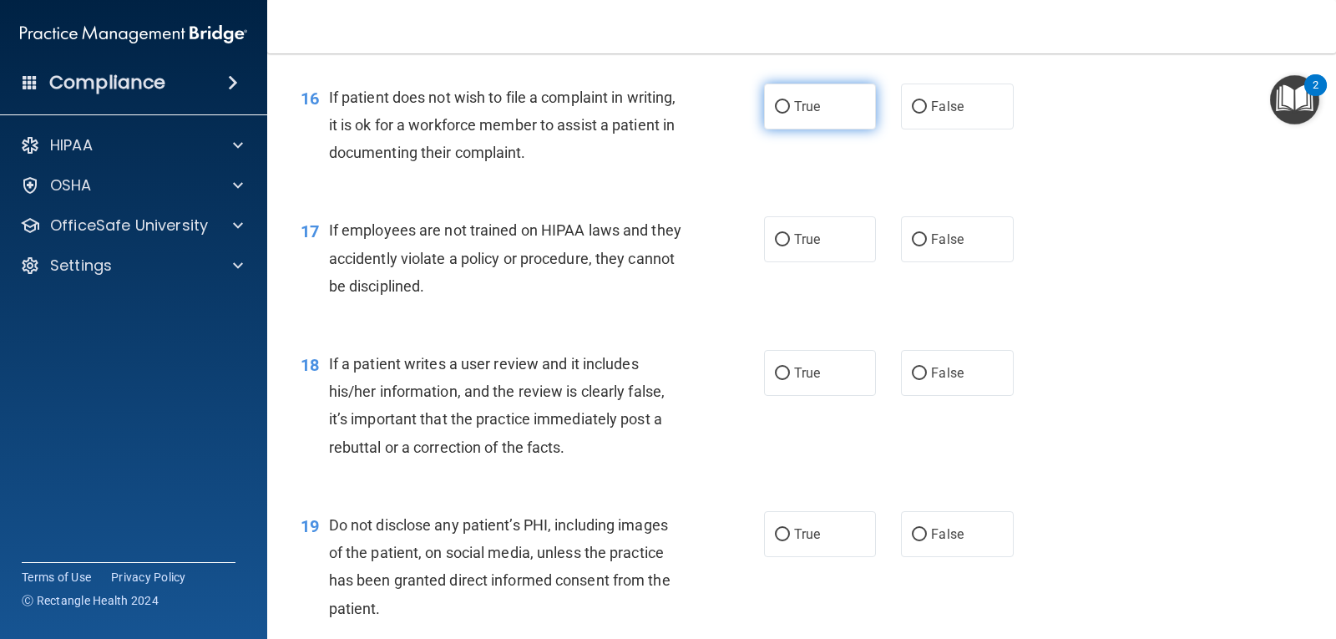
click at [794, 105] on span "True" at bounding box center [807, 107] width 26 height 16
click at [790, 105] on input "True" at bounding box center [782, 107] width 15 height 13
radio input "true"
click at [783, 244] on input "True" at bounding box center [782, 240] width 15 height 13
radio input "true"
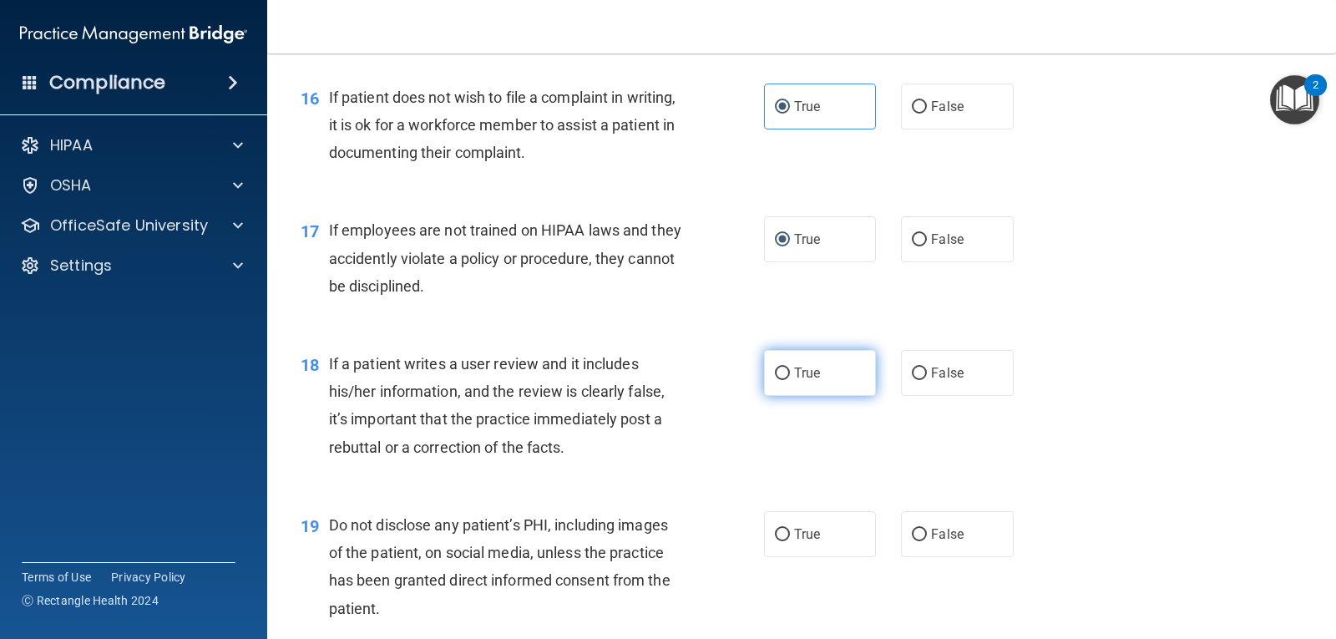
click at [777, 374] on input "True" at bounding box center [782, 373] width 15 height 13
radio input "true"
click at [794, 533] on span "True" at bounding box center [807, 534] width 26 height 16
click at [790, 533] on input "True" at bounding box center [782, 535] width 15 height 13
radio input "true"
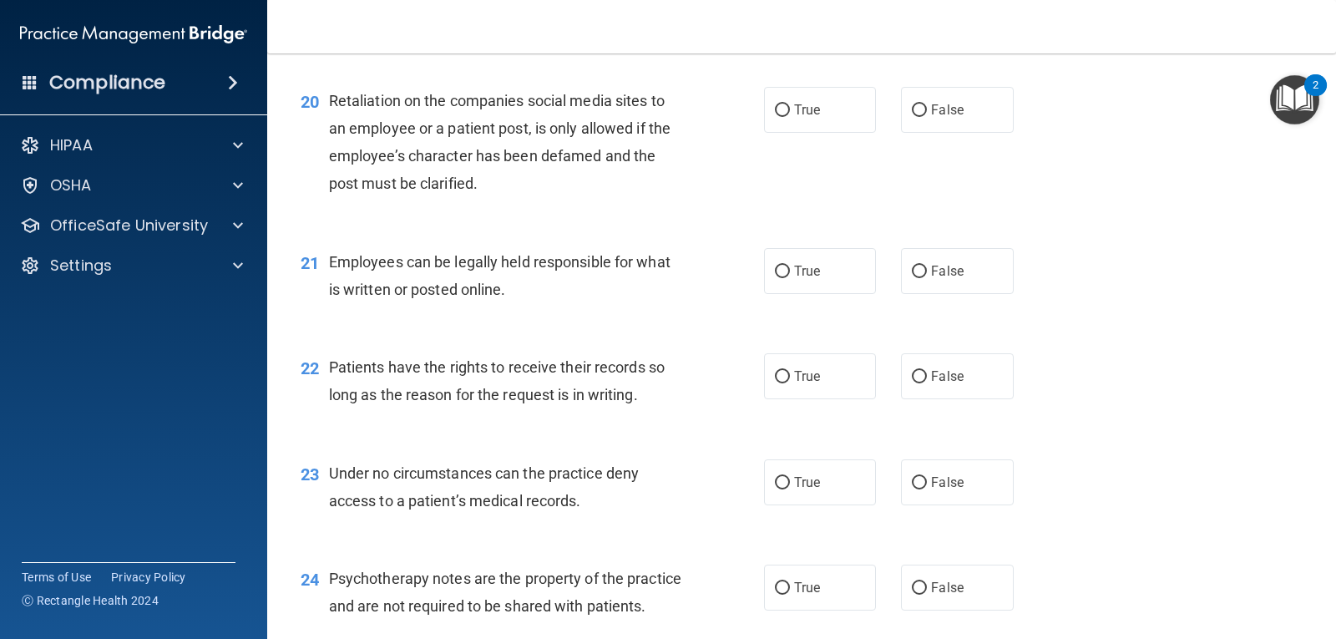
scroll to position [3100, 0]
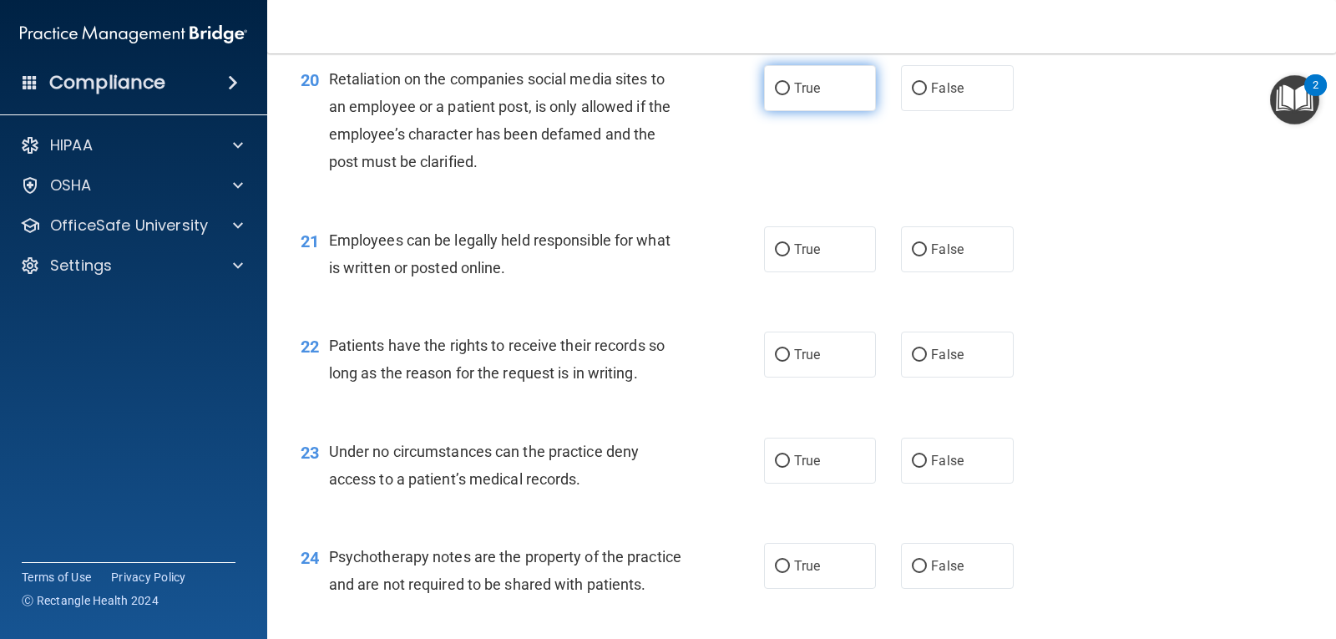
click at [801, 84] on span "True" at bounding box center [807, 88] width 26 height 16
click at [790, 84] on input "True" at bounding box center [782, 89] width 15 height 13
radio input "true"
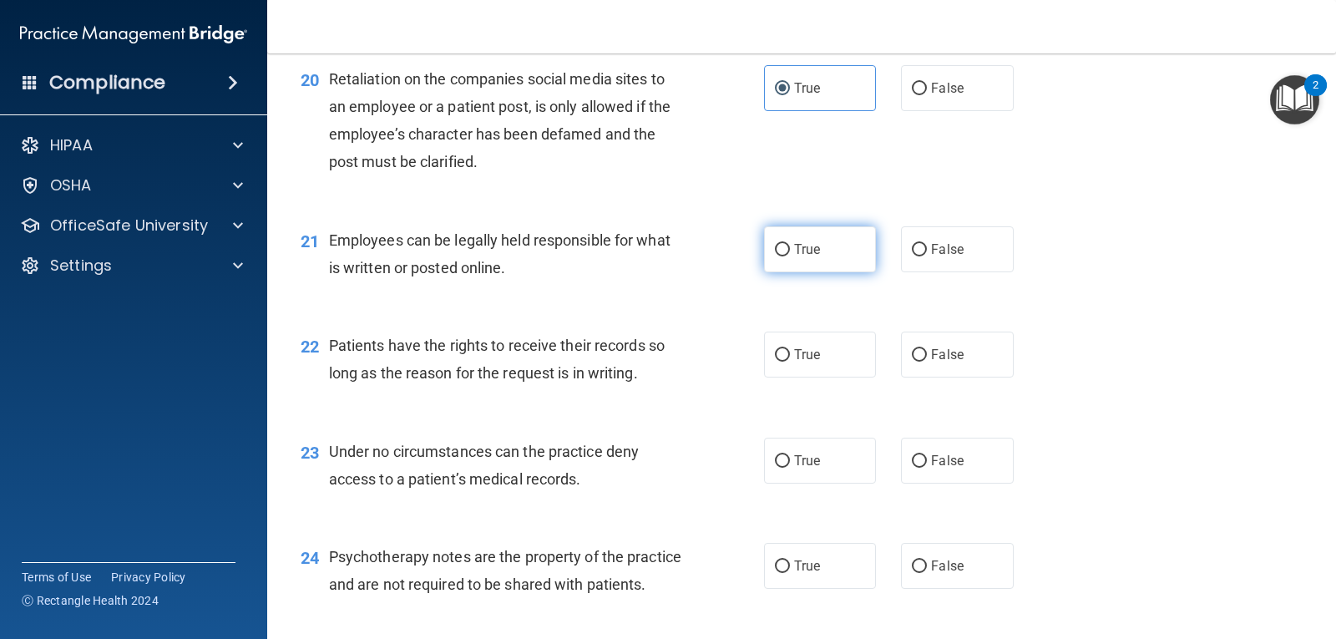
click at [790, 259] on label "True" at bounding box center [820, 249] width 112 height 46
click at [790, 256] on input "True" at bounding box center [782, 250] width 15 height 13
radio input "true"
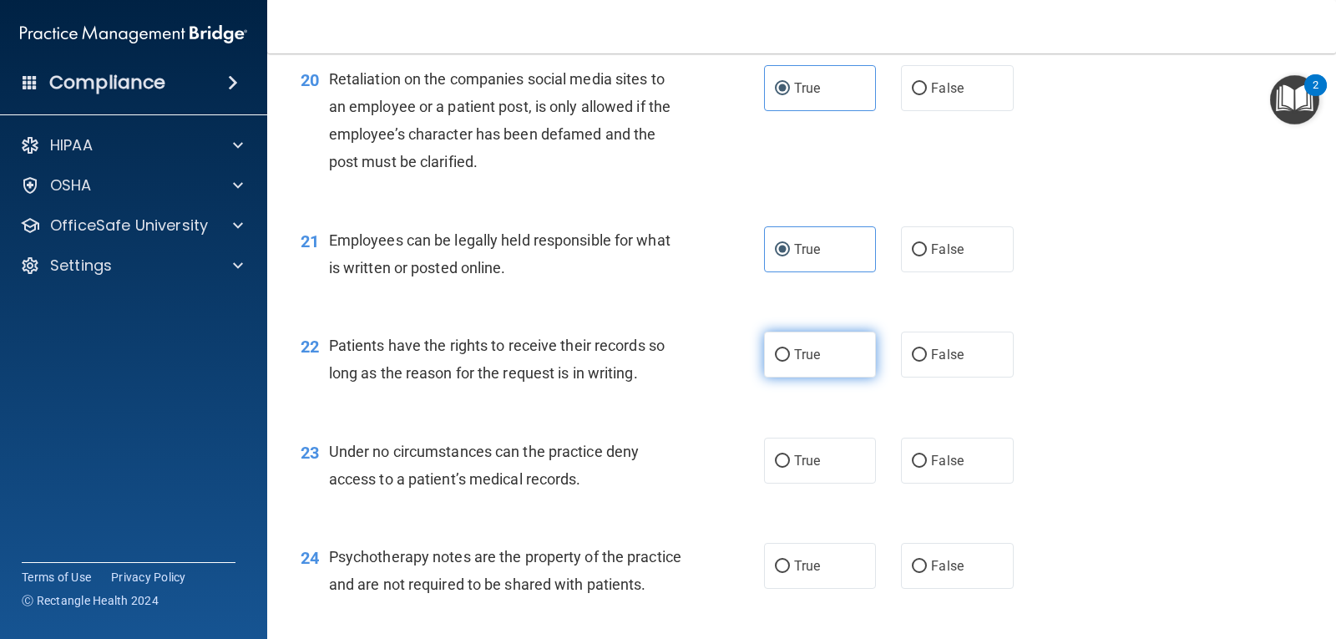
click at [778, 357] on input "True" at bounding box center [782, 355] width 15 height 13
radio input "true"
drag, startPoint x: 790, startPoint y: 474, endPoint x: 788, endPoint y: 483, distance: 9.3
click at [790, 474] on label "True" at bounding box center [820, 461] width 112 height 46
click at [790, 468] on input "True" at bounding box center [782, 461] width 15 height 13
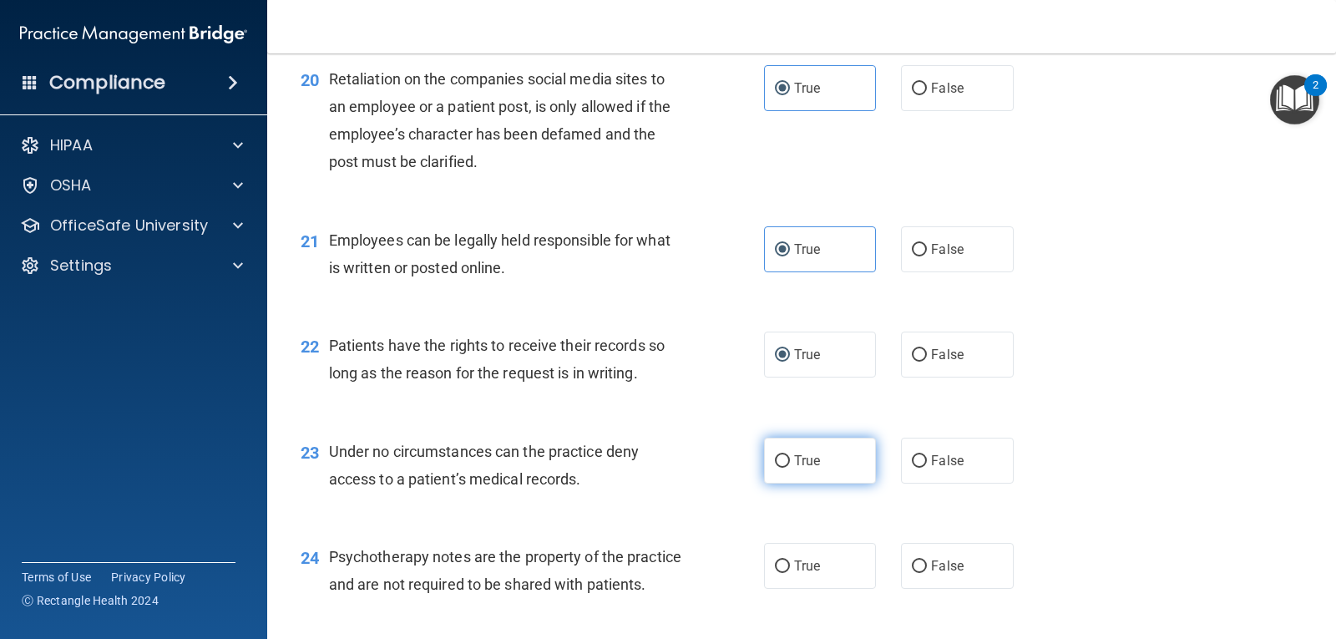
radio input "true"
drag, startPoint x: 797, startPoint y: 565, endPoint x: 835, endPoint y: 565, distance: 38.4
click at [798, 565] on span "True" at bounding box center [807, 566] width 26 height 16
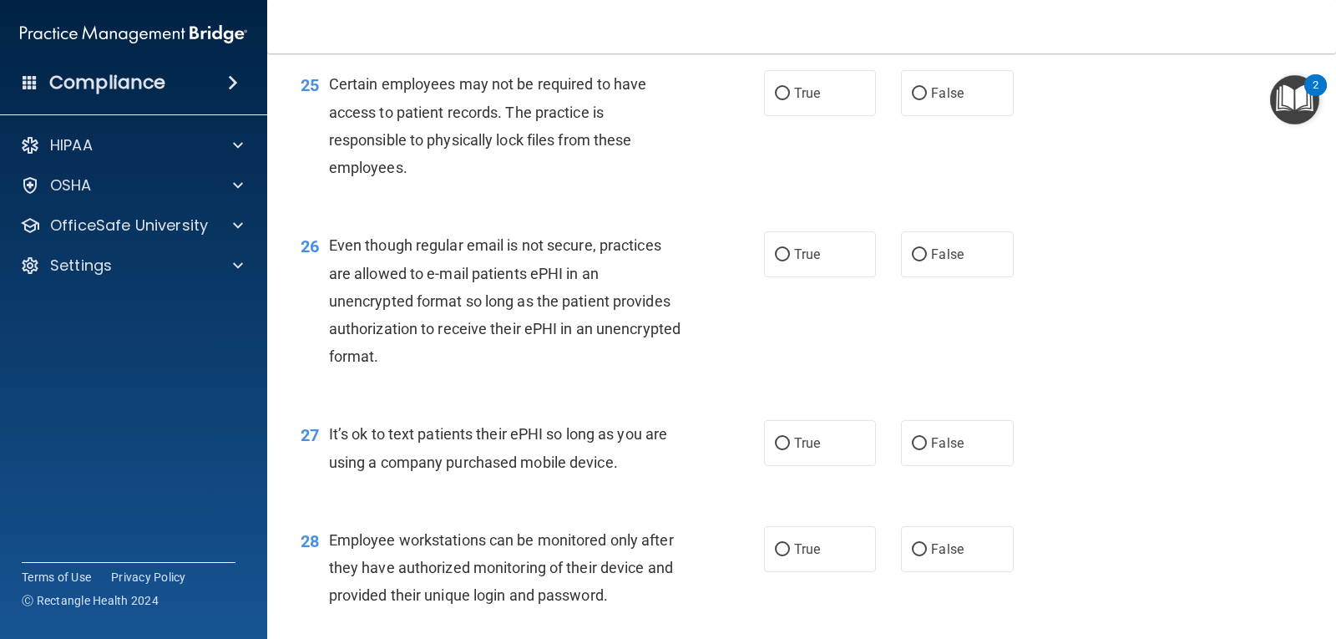
scroll to position [3356, 0]
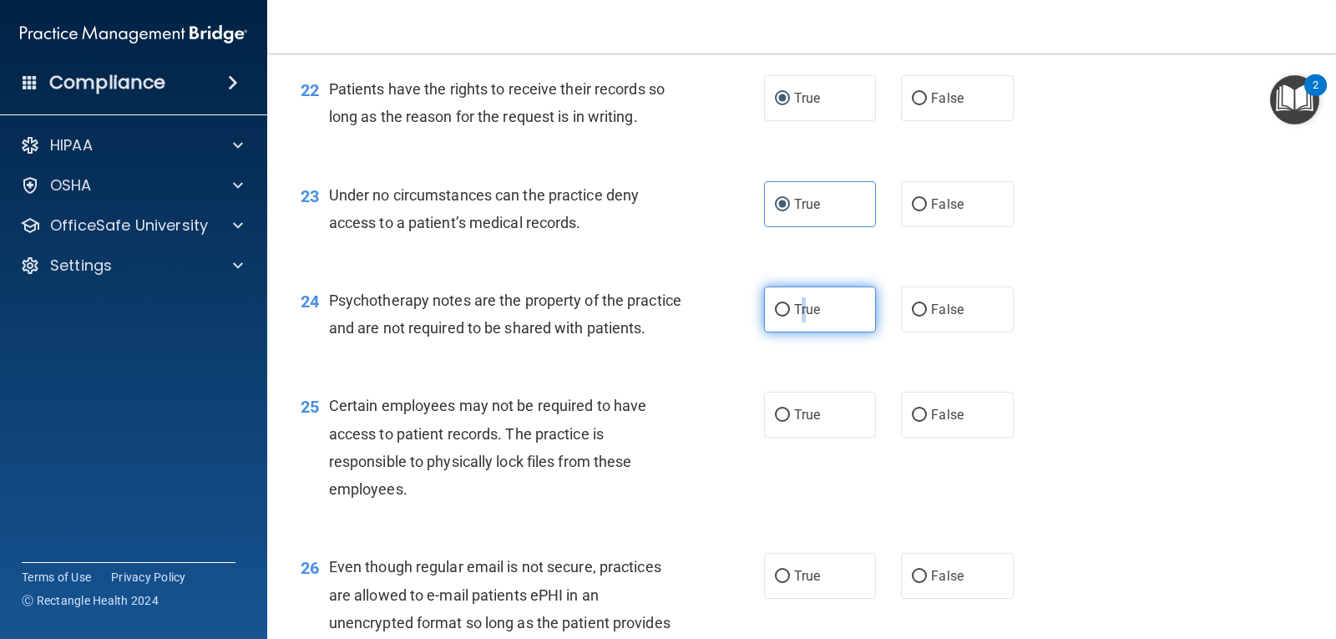
click at [775, 304] on input "True" at bounding box center [782, 310] width 15 height 13
radio input "true"
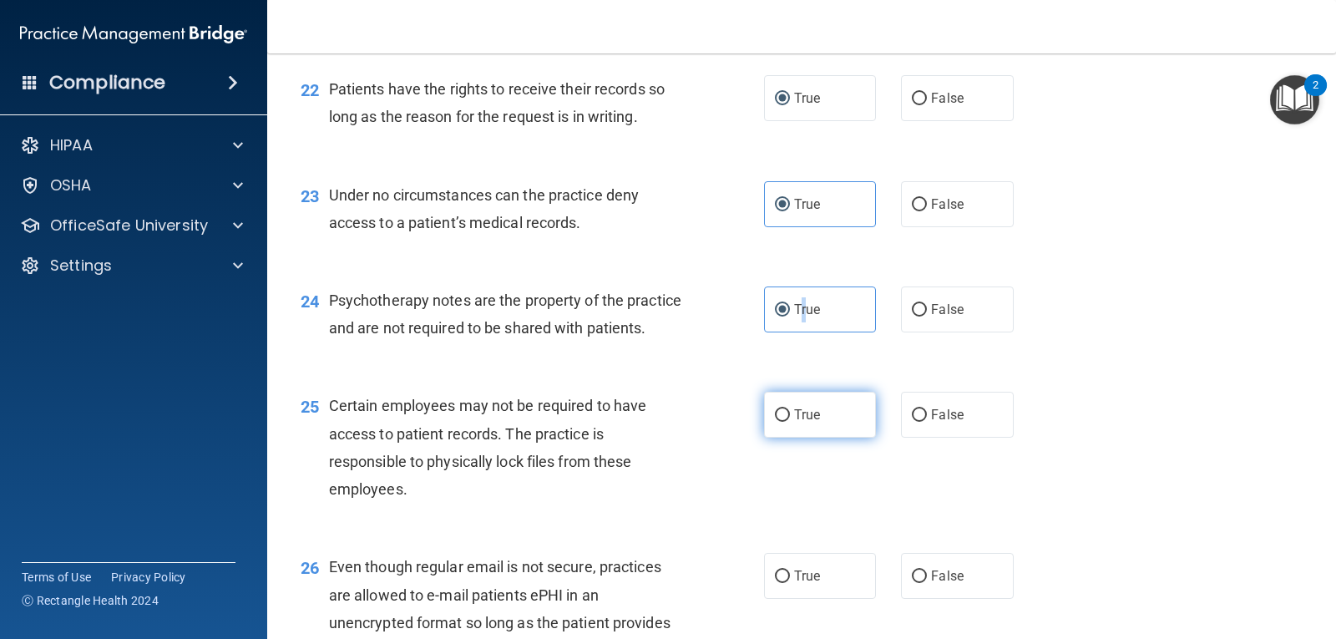
click at [777, 422] on input "True" at bounding box center [782, 415] width 15 height 13
radio input "true"
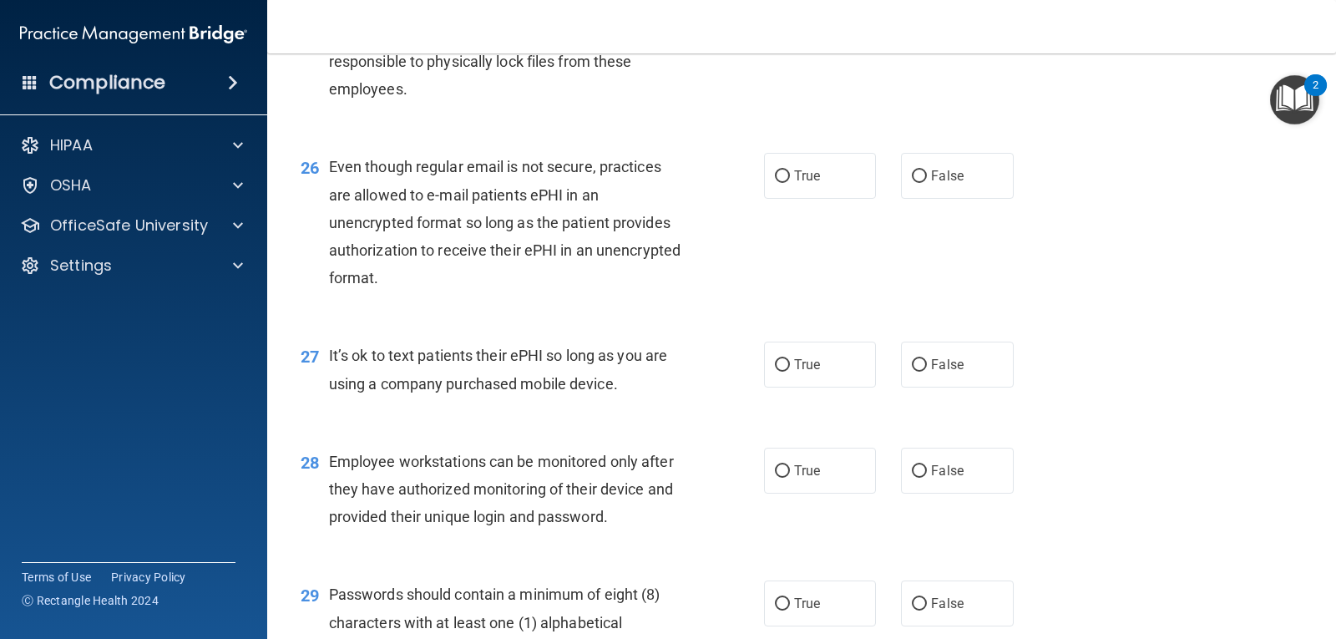
scroll to position [3764, 0]
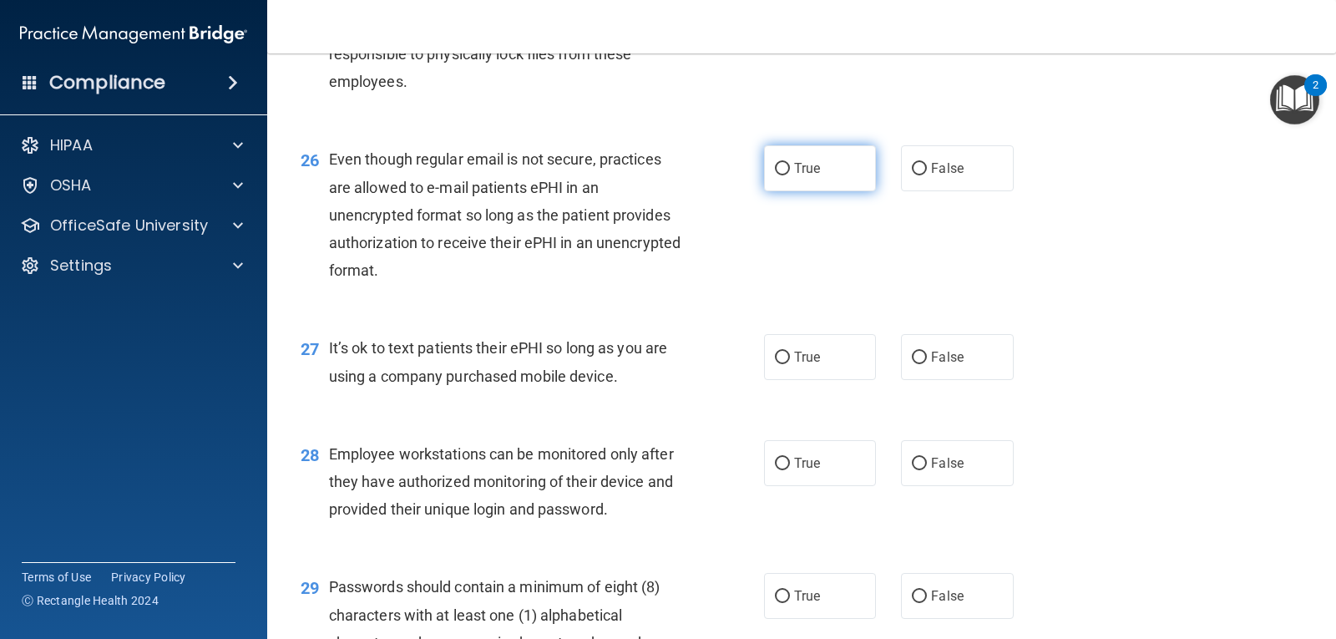
click at [779, 175] on input "True" at bounding box center [782, 169] width 15 height 13
radio input "true"
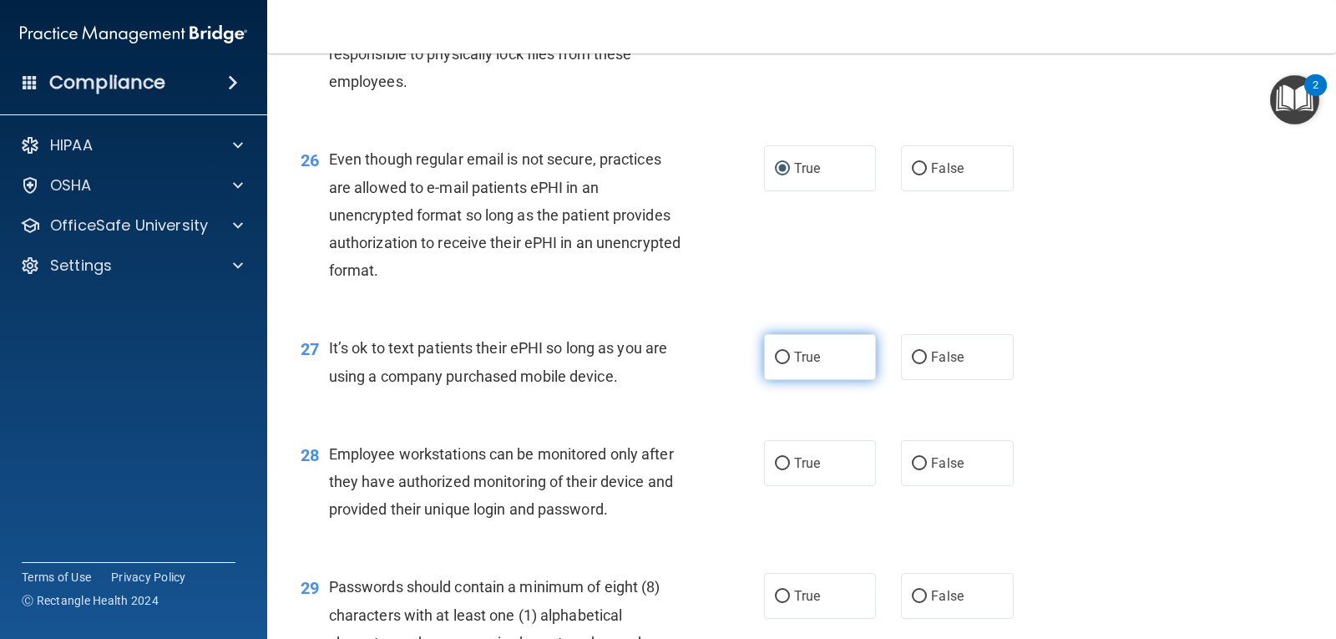
click at [775, 364] on input "True" at bounding box center [782, 358] width 15 height 13
radio input "true"
click at [779, 470] on input "True" at bounding box center [782, 464] width 15 height 13
radio input "true"
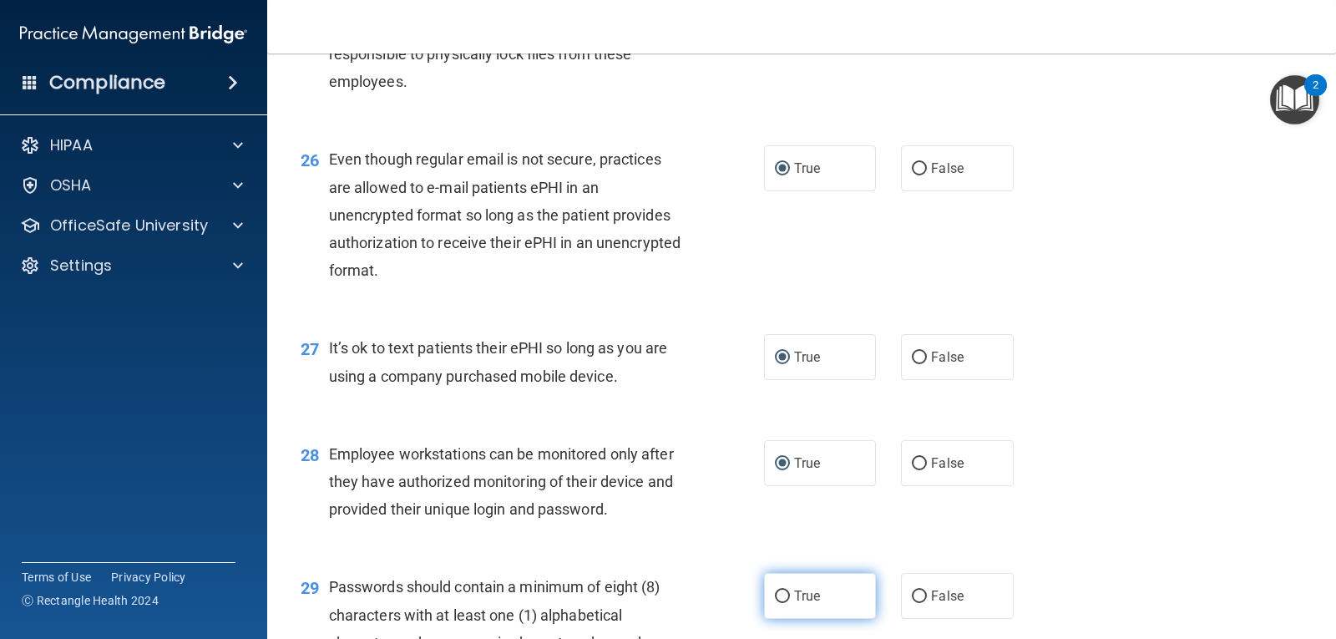
click at [779, 619] on label "True" at bounding box center [820, 596] width 112 height 46
click at [779, 603] on input "True" at bounding box center [782, 596] width 15 height 13
radio input "true"
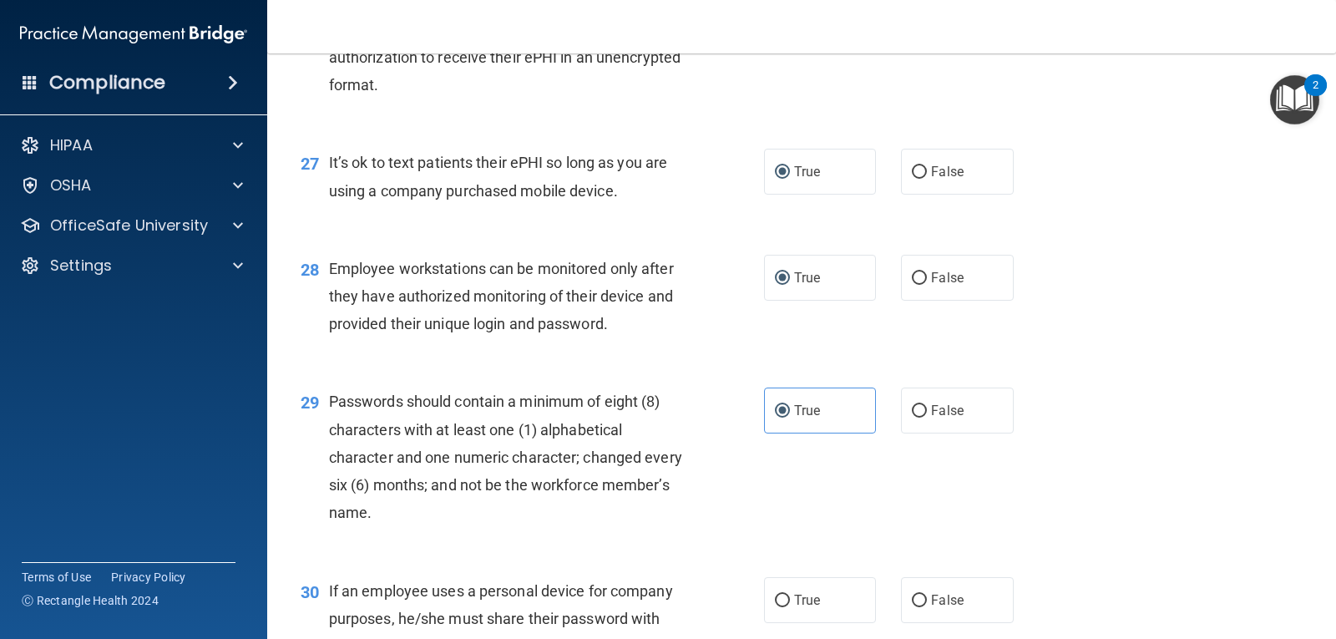
scroll to position [4164, 0]
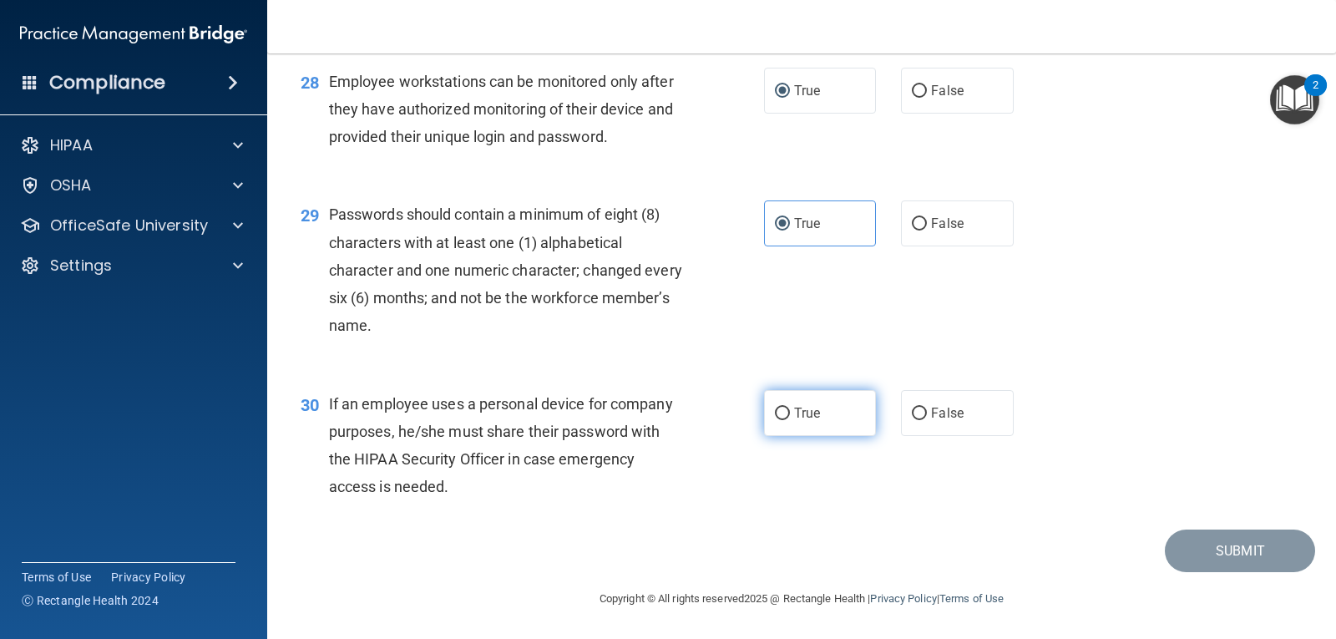
click at [776, 410] on input "True" at bounding box center [782, 414] width 15 height 13
radio input "true"
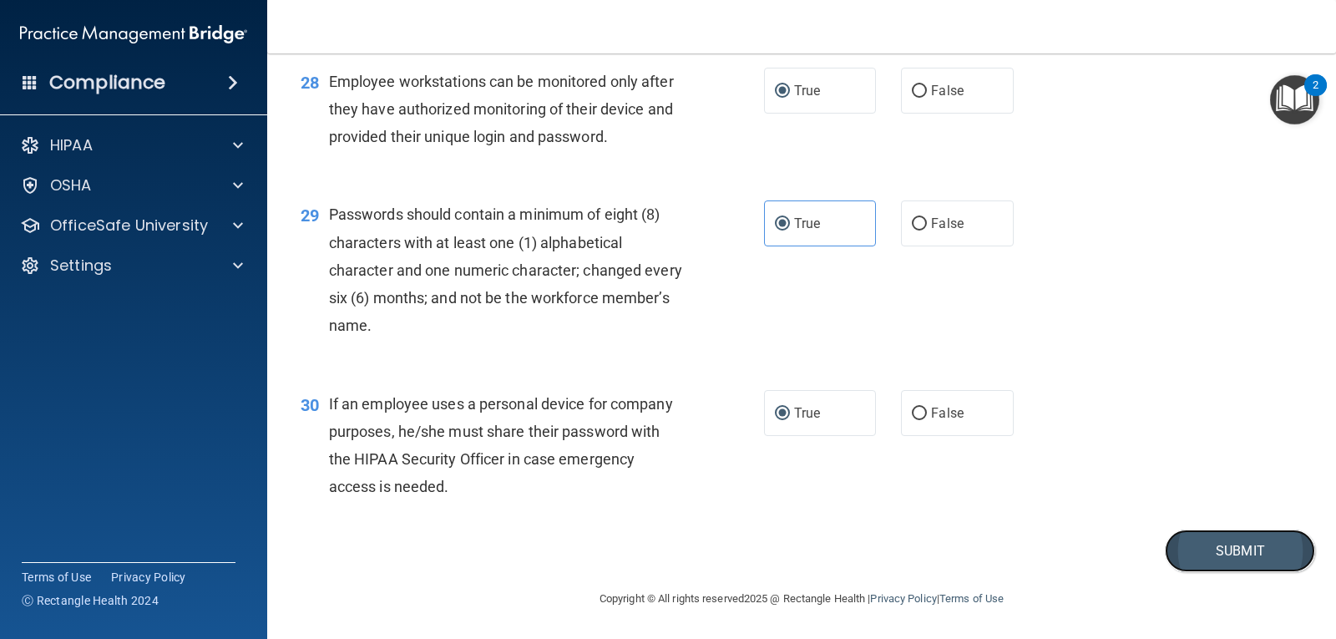
click at [1216, 549] on button "Submit" at bounding box center [1240, 550] width 150 height 43
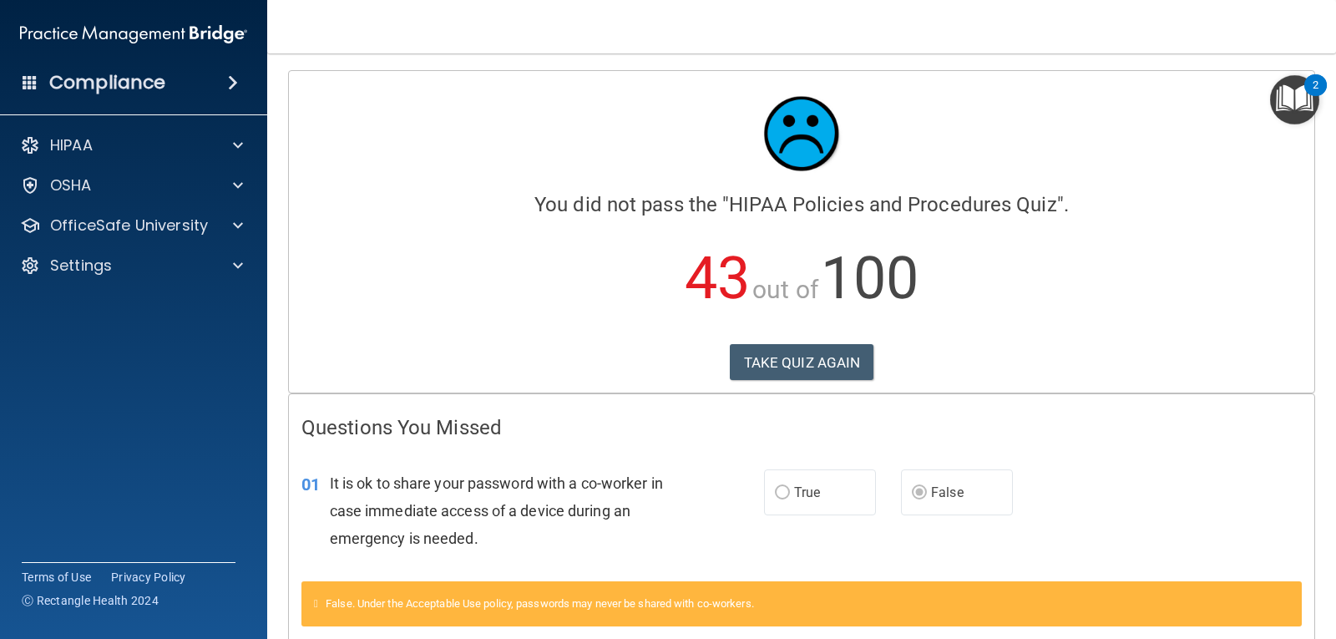
click at [739, 382] on div "Calculating your score.... You did not pass the " HIPAA Policies and Procedures…" at bounding box center [802, 232] width 1026 height 322
click at [743, 368] on button "TAKE QUIZ AGAIN" at bounding box center [802, 362] width 144 height 37
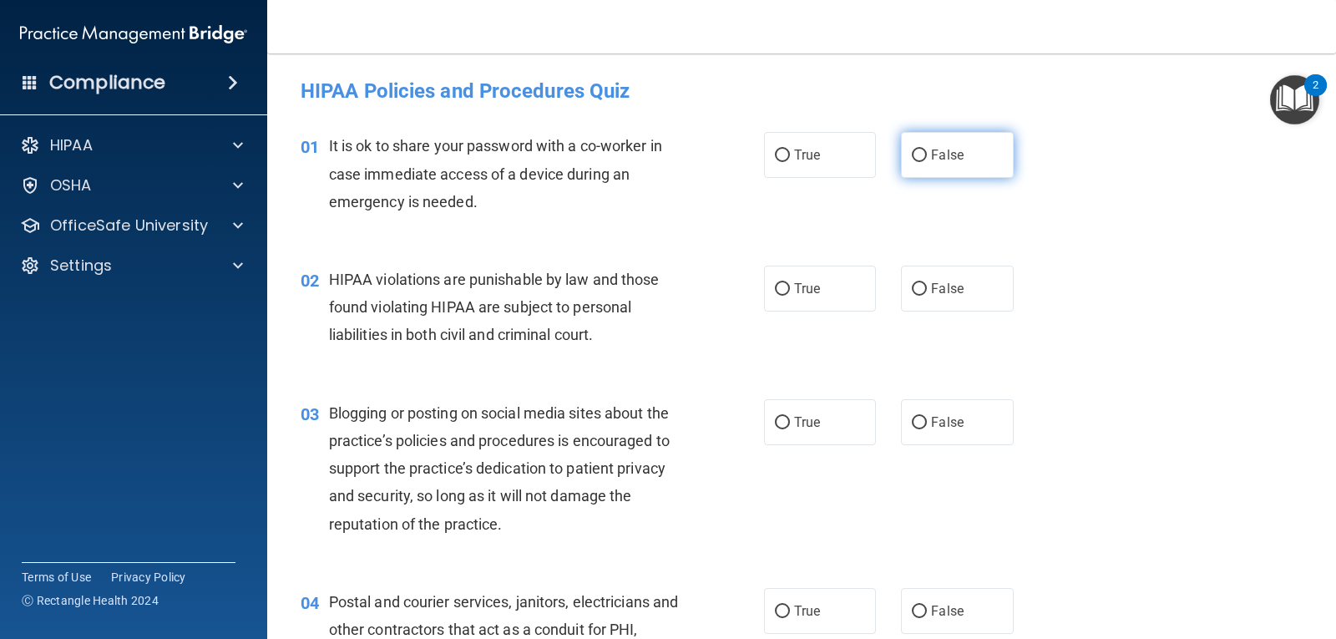
click at [926, 144] on label "False" at bounding box center [957, 155] width 112 height 46
click at [926, 149] on input "False" at bounding box center [919, 155] width 15 height 13
radio input "true"
click at [775, 290] on input "True" at bounding box center [782, 289] width 15 height 13
radio input "true"
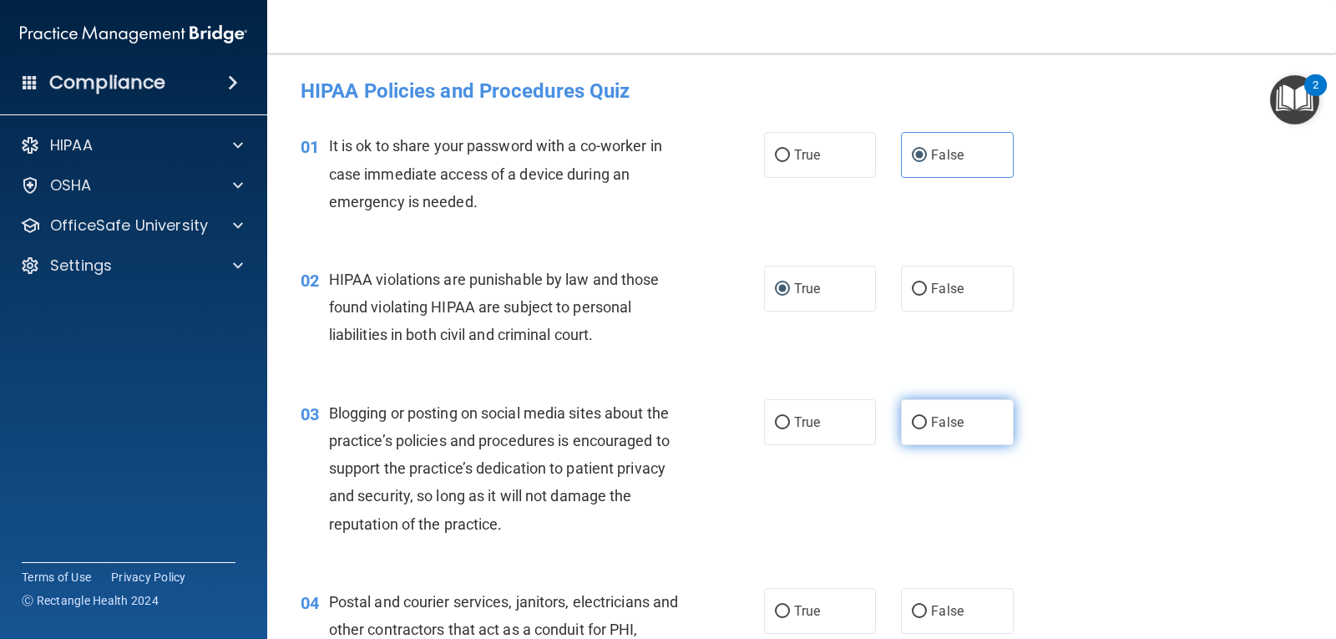
click at [931, 424] on span "False" at bounding box center [947, 422] width 33 height 16
click at [926, 424] on input "False" at bounding box center [919, 423] width 15 height 13
radio input "true"
drag, startPoint x: 796, startPoint y: 600, endPoint x: 1152, endPoint y: 312, distance: 458.4
click at [809, 594] on label "True" at bounding box center [820, 611] width 112 height 46
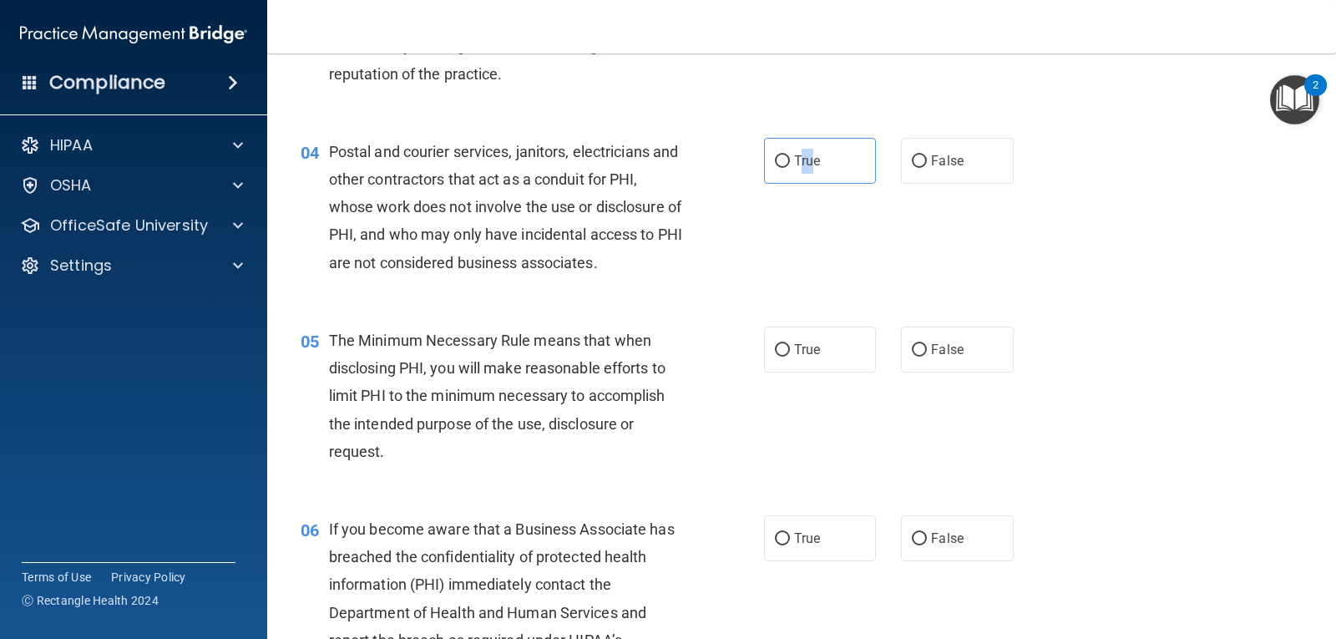
scroll to position [471, 0]
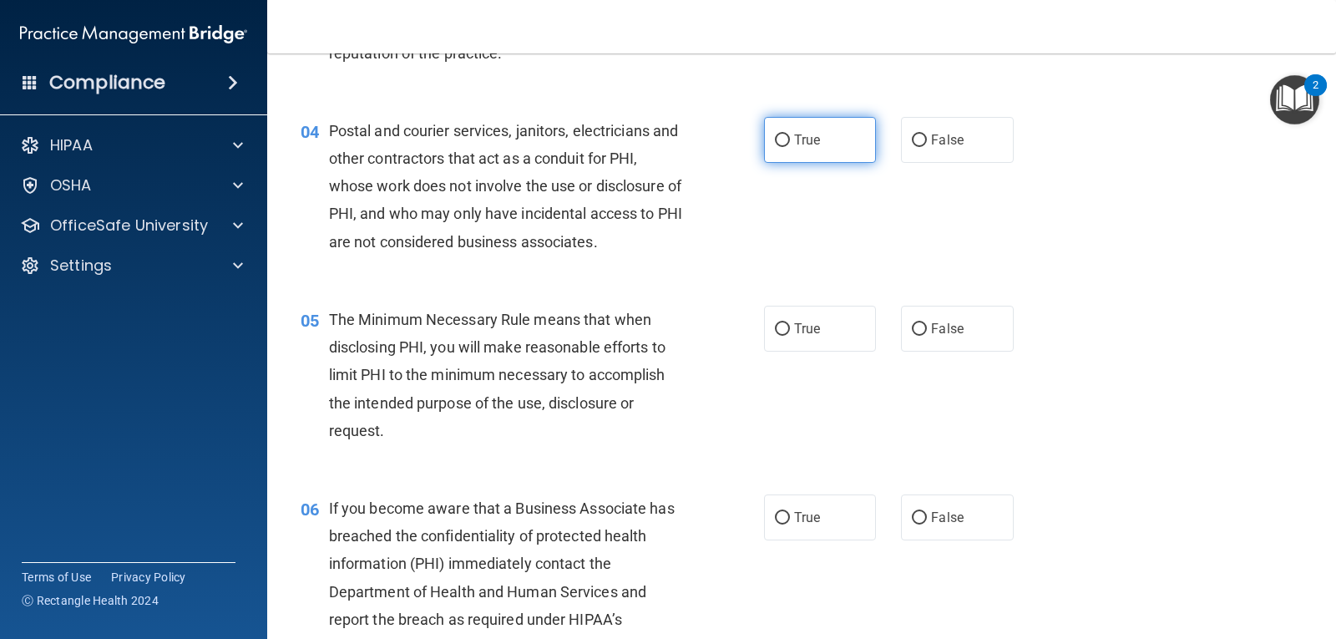
click at [794, 138] on span "True" at bounding box center [807, 140] width 26 height 16
click at [788, 138] on input "True" at bounding box center [782, 140] width 15 height 13
radio input "true"
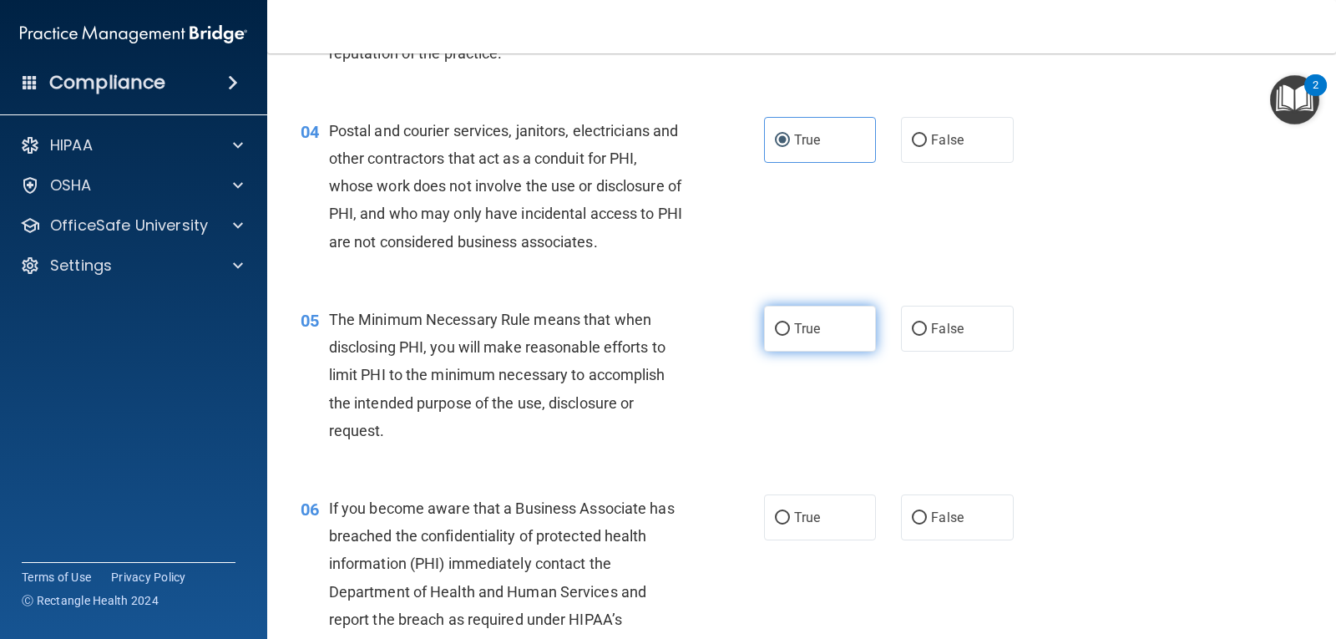
click at [794, 330] on span "True" at bounding box center [807, 329] width 26 height 16
click at [789, 330] on input "True" at bounding box center [782, 329] width 15 height 13
radio input "true"
click at [917, 521] on input "False" at bounding box center [919, 518] width 15 height 13
radio input "true"
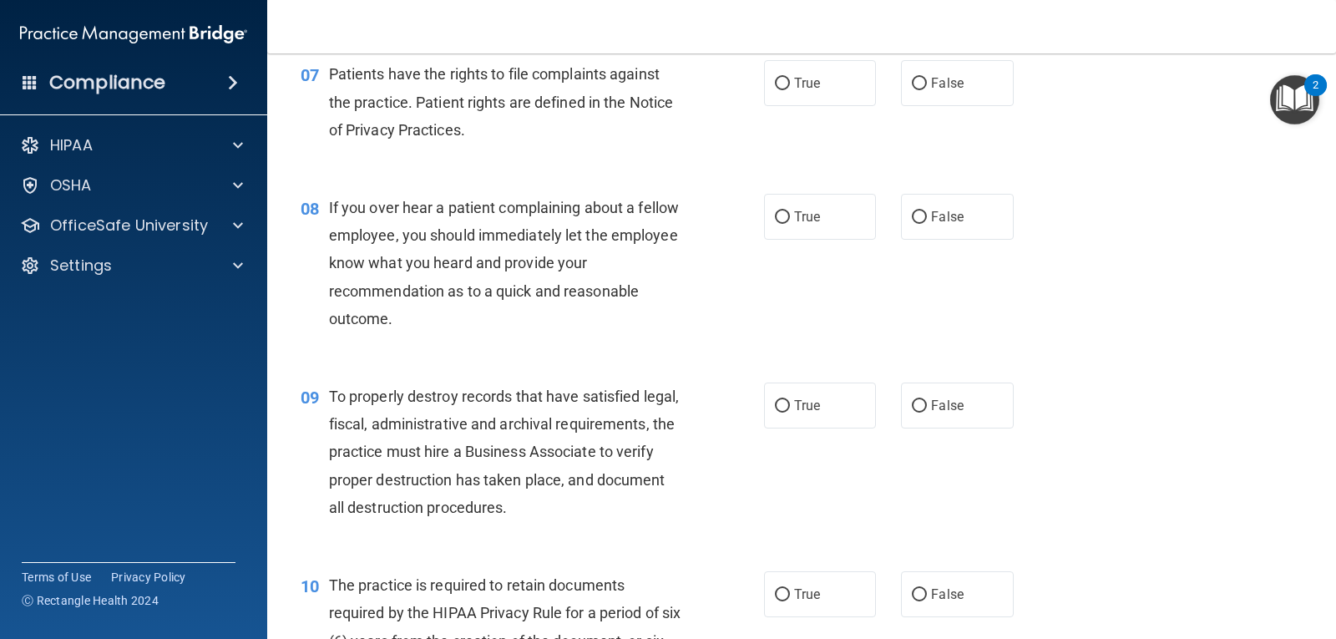
scroll to position [1128, 0]
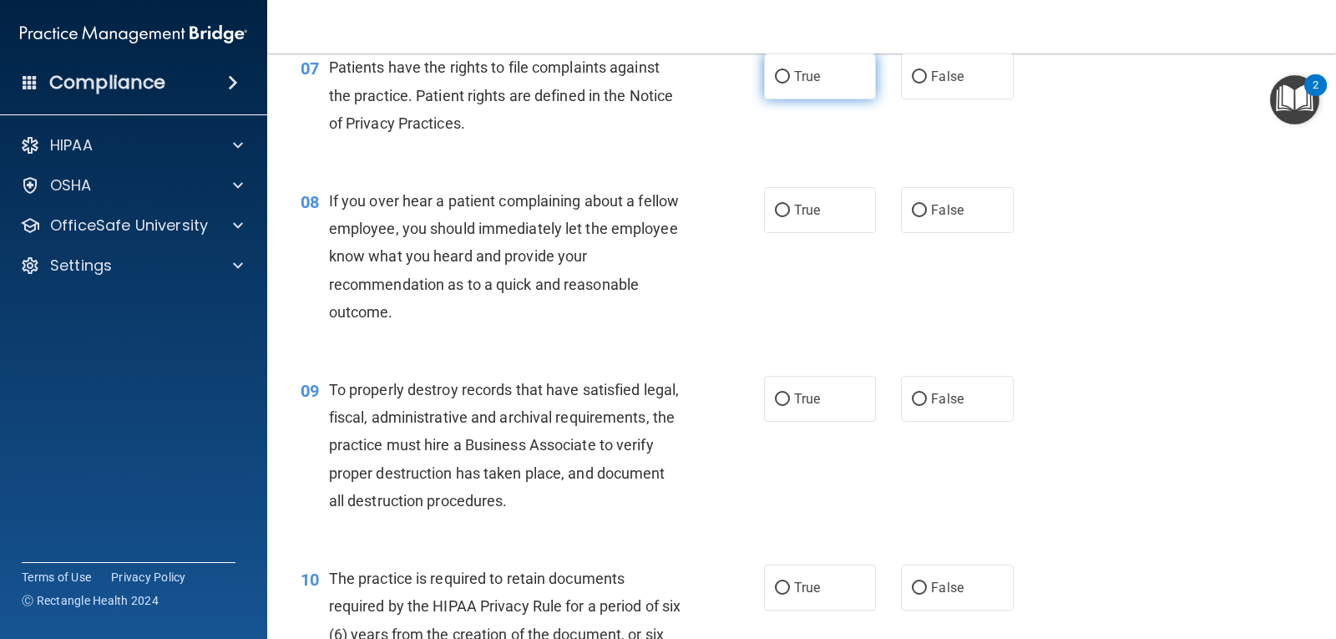
click at [803, 78] on span "True" at bounding box center [807, 76] width 26 height 16
click at [790, 78] on input "True" at bounding box center [782, 77] width 15 height 13
radio input "true"
click at [923, 213] on label "False" at bounding box center [957, 210] width 112 height 46
click at [923, 213] on input "False" at bounding box center [919, 211] width 15 height 13
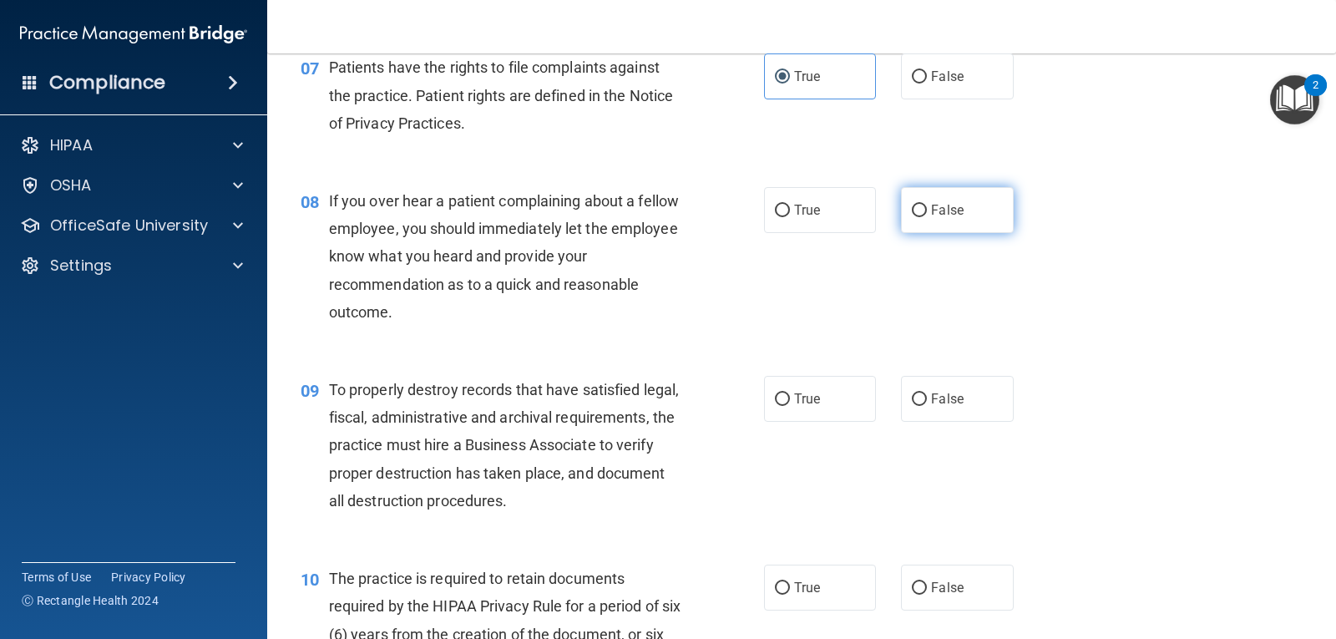
radio input "true"
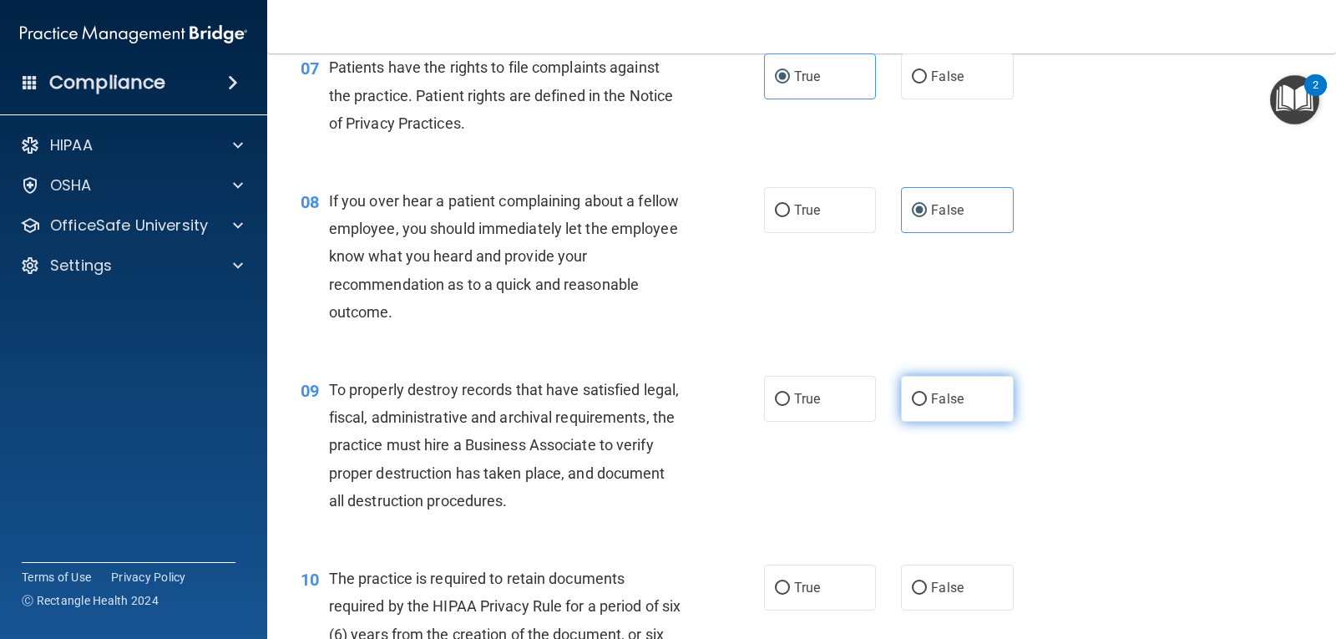
click at [932, 405] on span "False" at bounding box center [947, 399] width 33 height 16
click at [927, 405] on input "False" at bounding box center [919, 399] width 15 height 13
radio input "true"
click at [779, 592] on input "True" at bounding box center [782, 588] width 15 height 13
radio input "true"
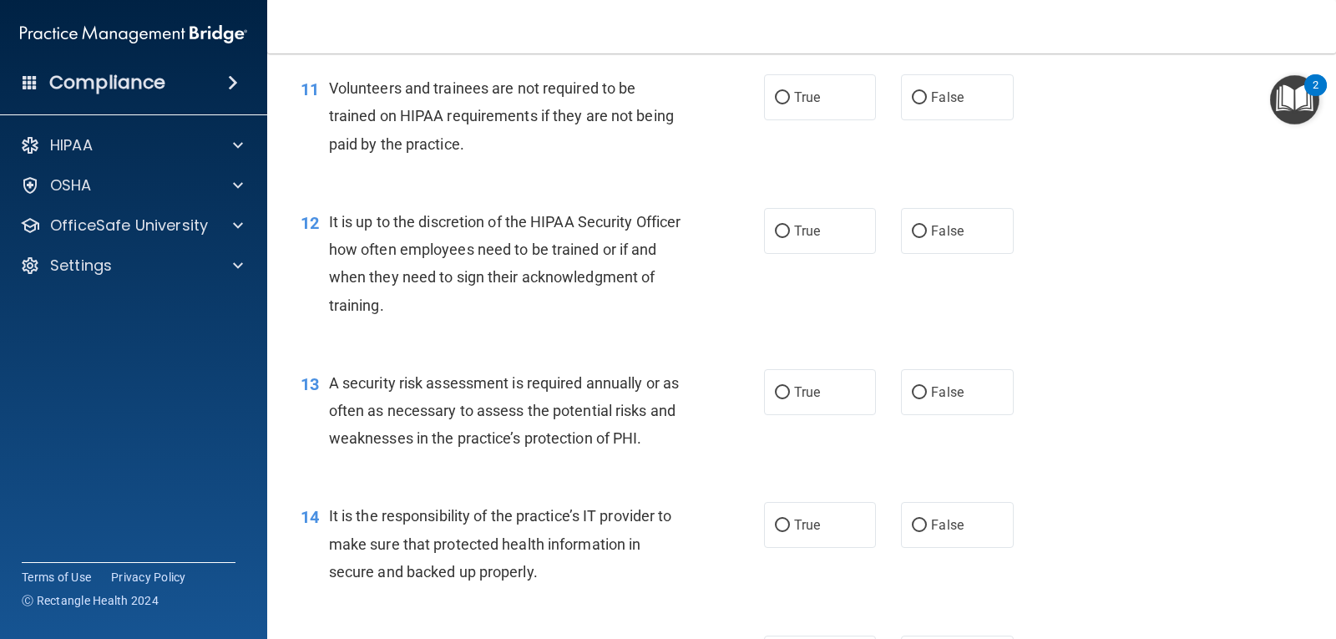
scroll to position [1814, 0]
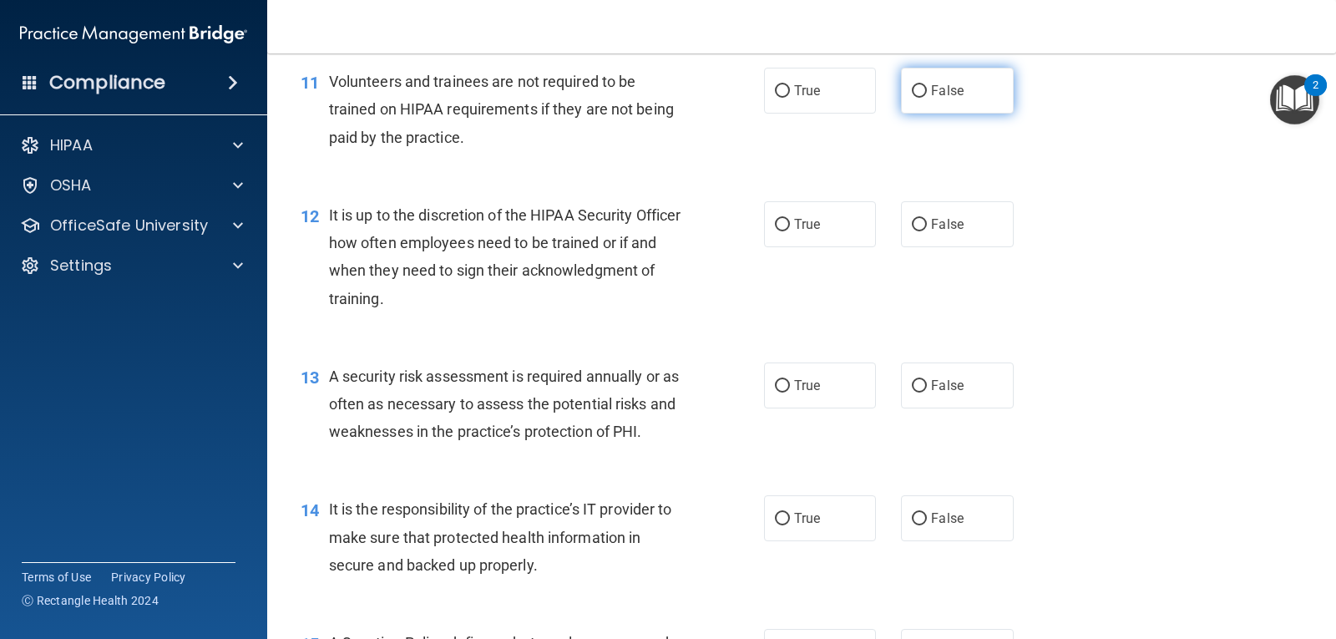
click at [940, 92] on span "False" at bounding box center [947, 91] width 33 height 16
click at [927, 92] on input "False" at bounding box center [919, 91] width 15 height 13
radio input "true"
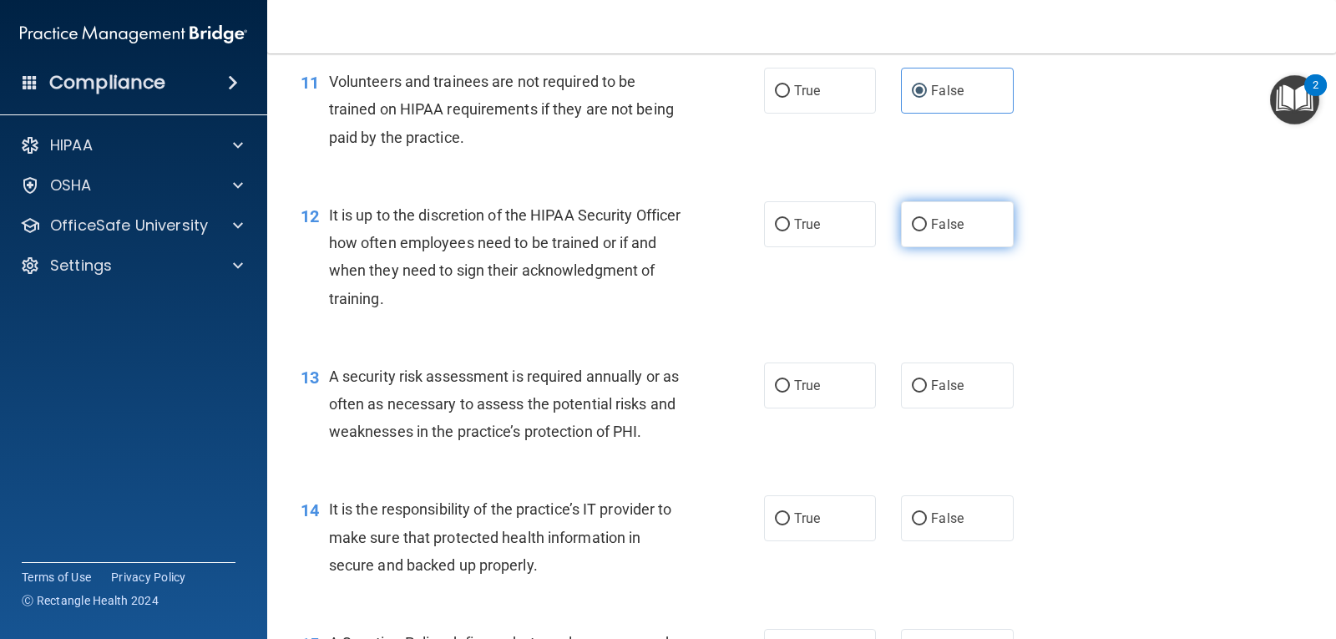
click at [913, 209] on label "False" at bounding box center [957, 224] width 112 height 46
click at [913, 219] on input "False" at bounding box center [919, 225] width 15 height 13
radio input "true"
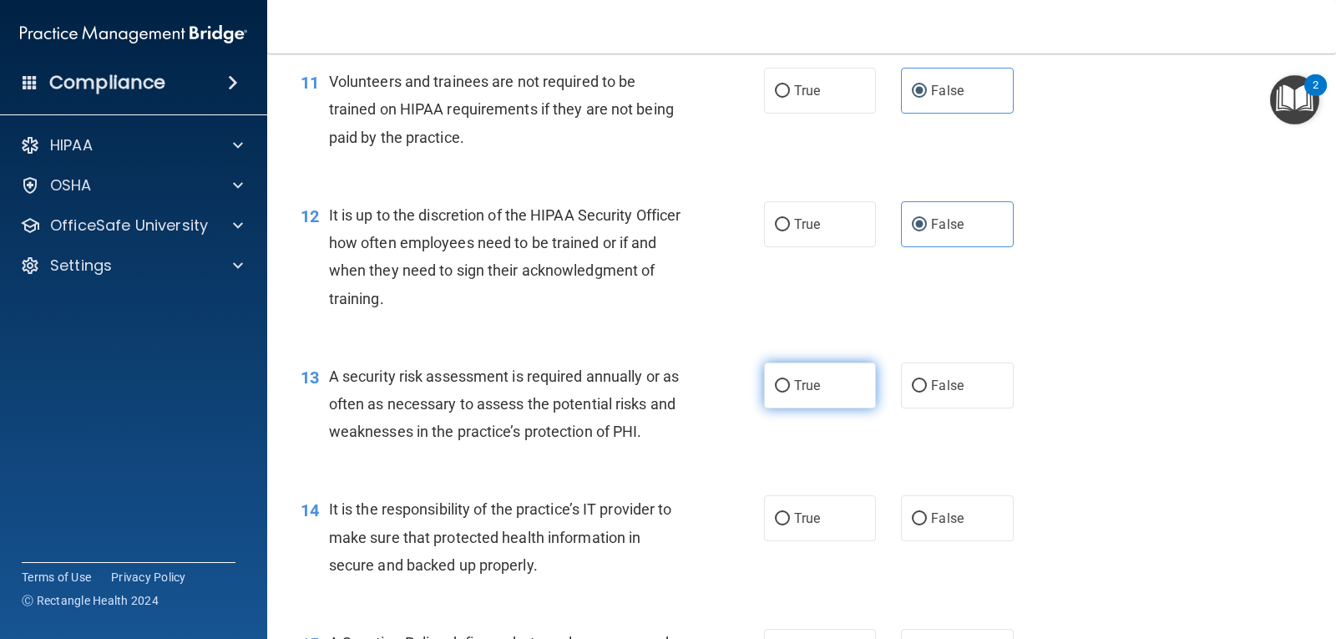
click at [780, 388] on input "True" at bounding box center [782, 386] width 15 height 13
radio input "true"
click at [931, 514] on span "False" at bounding box center [947, 518] width 33 height 16
click at [926, 514] on input "False" at bounding box center [919, 519] width 15 height 13
radio input "true"
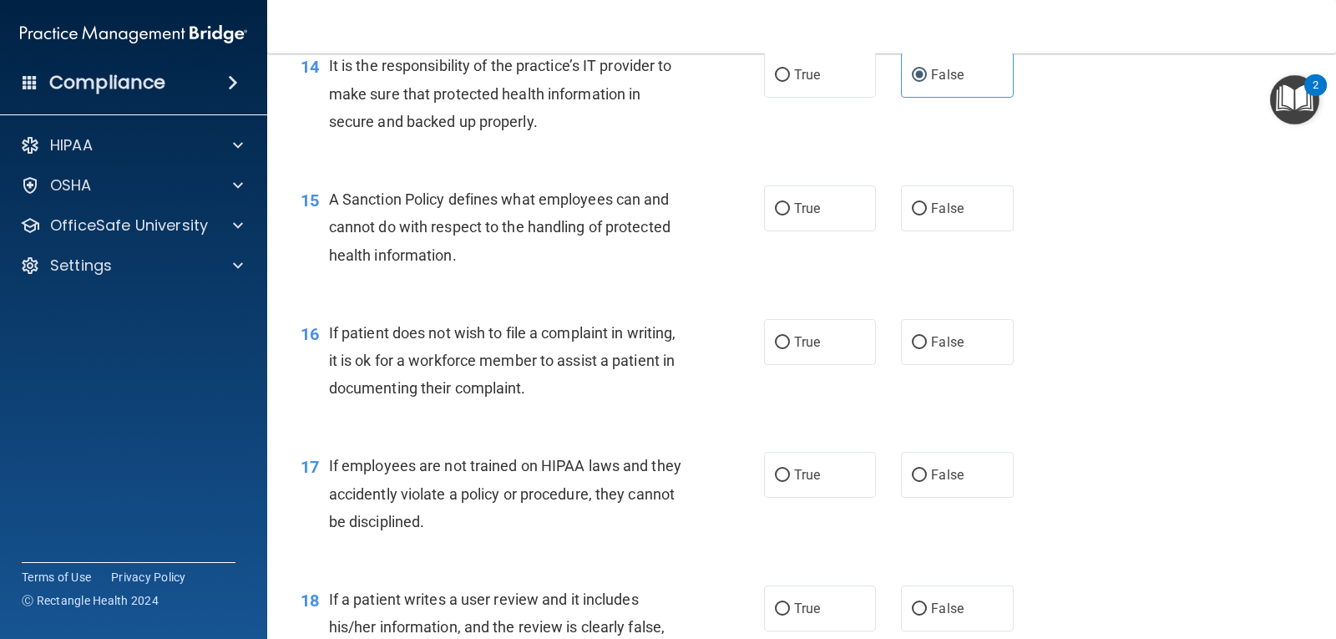
scroll to position [2300, 0]
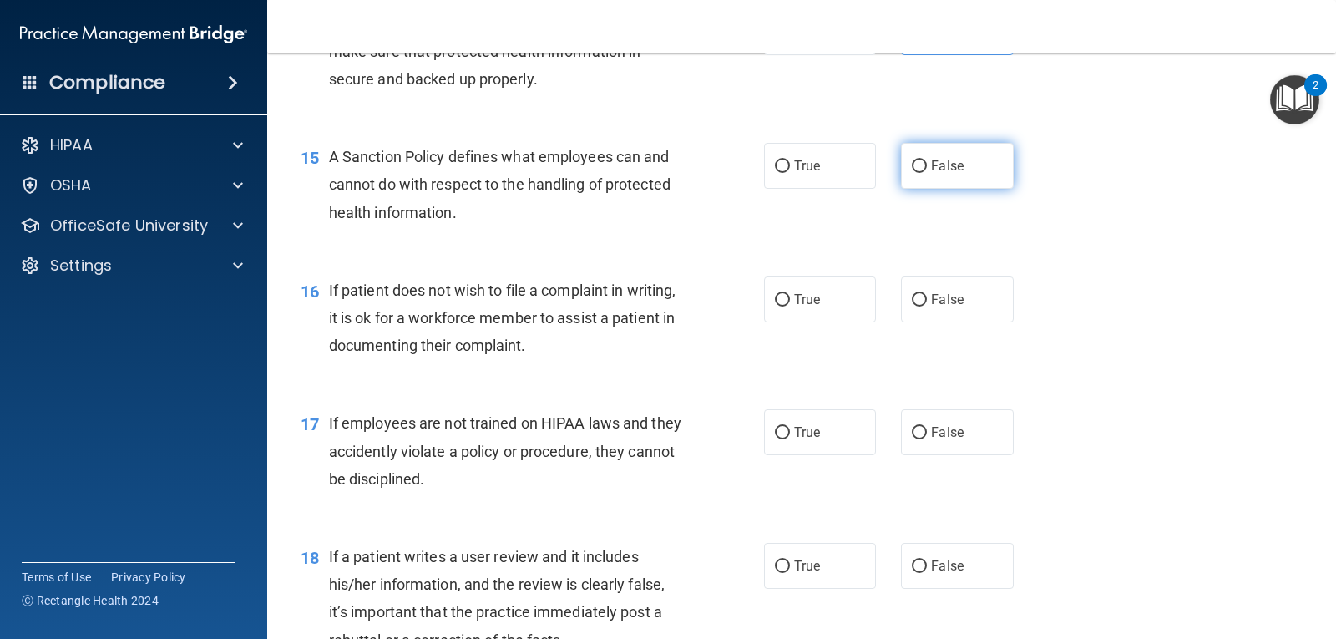
click at [945, 171] on span "False" at bounding box center [947, 166] width 33 height 16
click at [927, 171] on input "False" at bounding box center [919, 166] width 15 height 13
radio input "true"
drag, startPoint x: 798, startPoint y: 301, endPoint x: 897, endPoint y: 397, distance: 137.0
click at [798, 303] on span "True" at bounding box center [807, 299] width 26 height 16
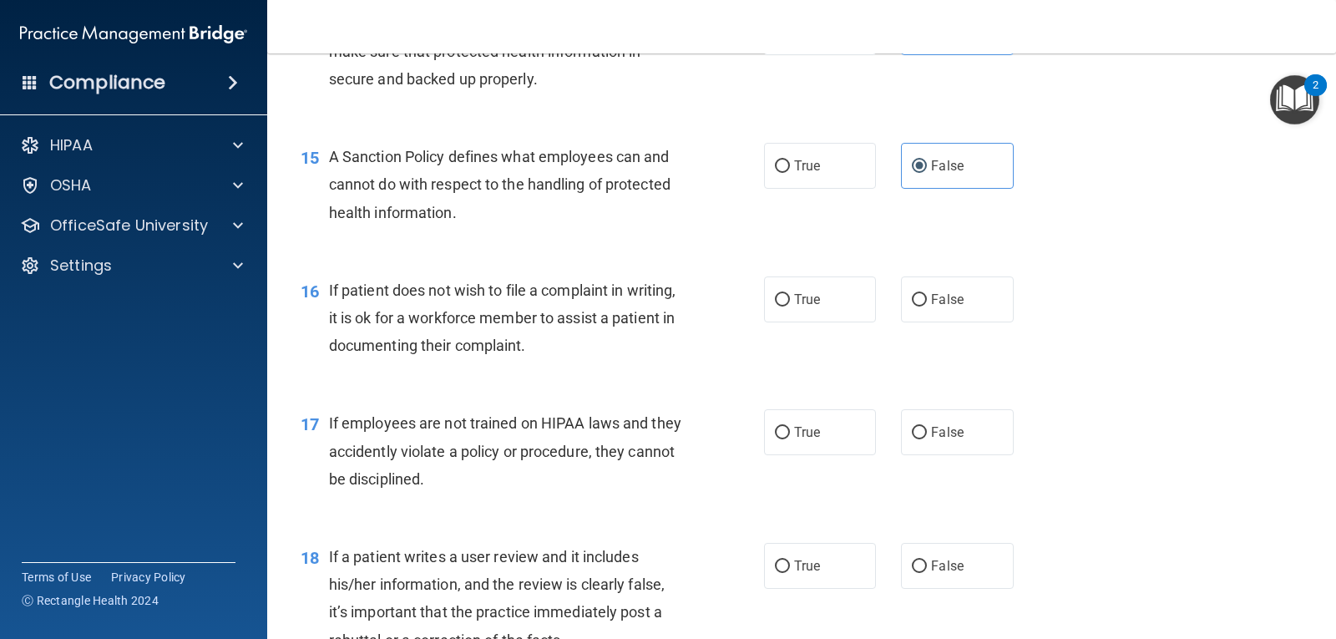
click at [790, 303] on input "True" at bounding box center [782, 300] width 15 height 13
radio input "true"
click at [923, 432] on label "False" at bounding box center [957, 432] width 112 height 46
click at [923, 432] on input "False" at bounding box center [919, 433] width 15 height 13
radio input "true"
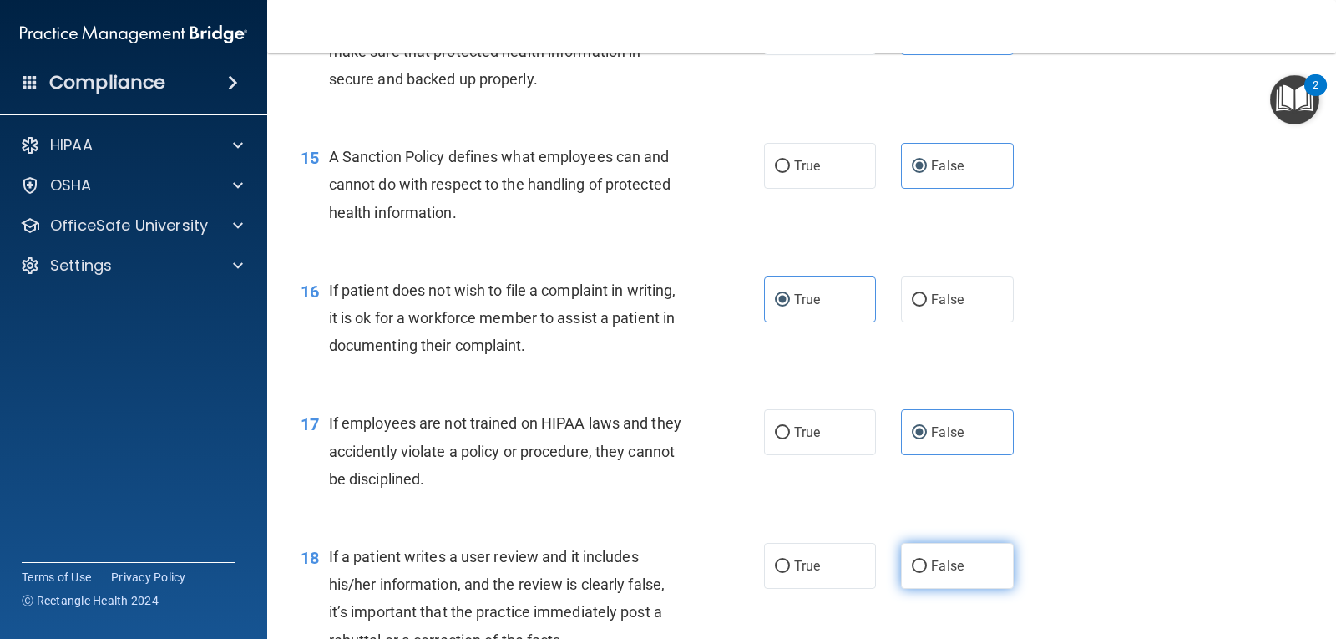
click at [921, 562] on label "False" at bounding box center [957, 566] width 112 height 46
click at [921, 562] on input "False" at bounding box center [919, 566] width 15 height 13
radio input "true"
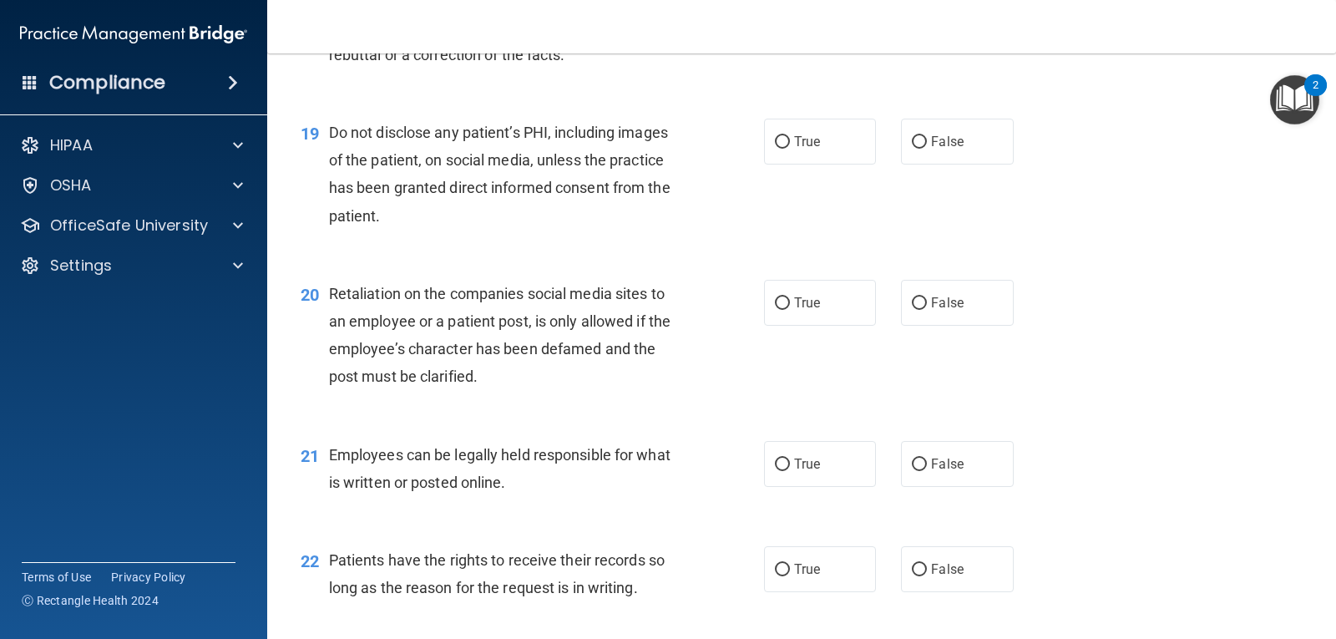
scroll to position [2893, 0]
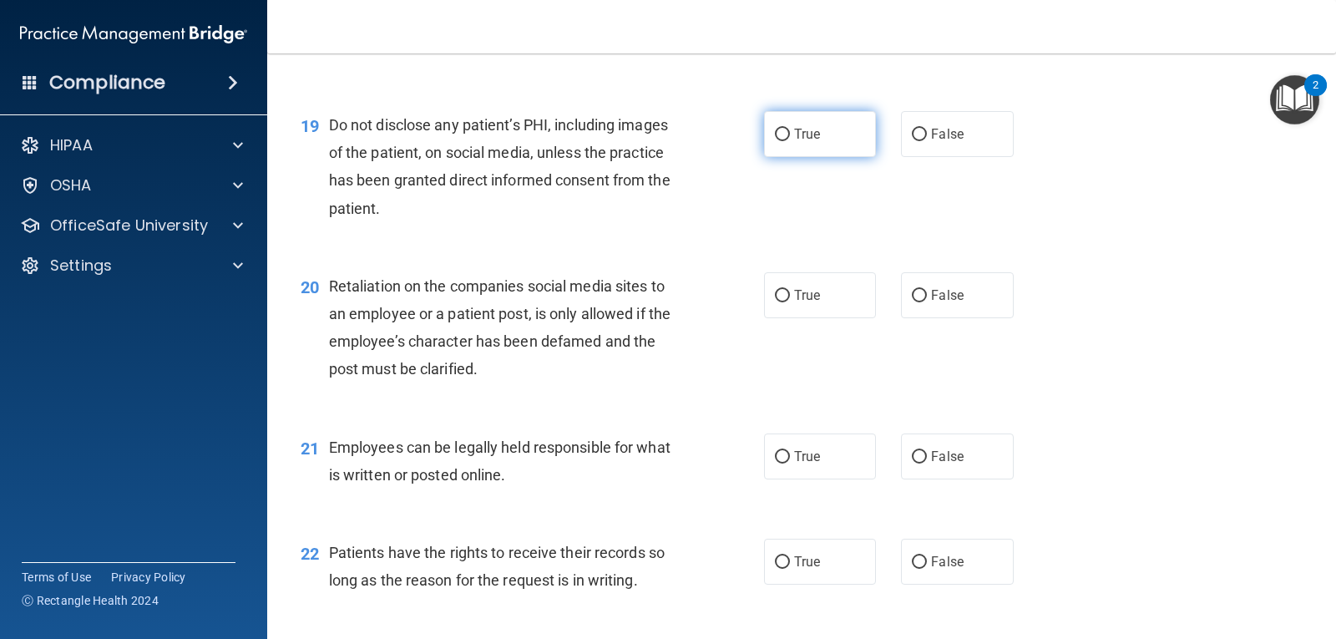
click at [795, 141] on span "True" at bounding box center [807, 134] width 26 height 16
click at [790, 141] on input "True" at bounding box center [782, 135] width 15 height 13
radio input "true"
drag, startPoint x: 929, startPoint y: 306, endPoint x: 913, endPoint y: 308, distance: 16.1
click at [928, 305] on label "False" at bounding box center [957, 295] width 112 height 46
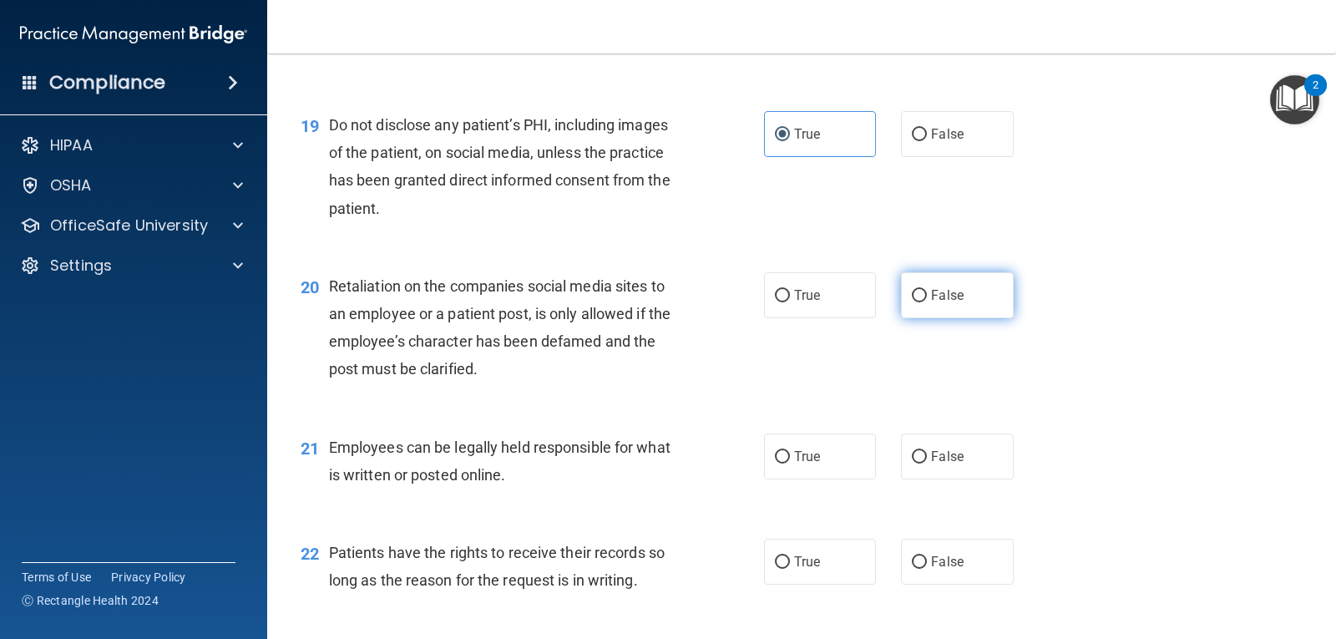
click at [927, 302] on input "False" at bounding box center [919, 296] width 15 height 13
radio input "true"
drag, startPoint x: 780, startPoint y: 458, endPoint x: 835, endPoint y: 495, distance: 66.2
click at [780, 460] on input "True" at bounding box center [782, 457] width 15 height 13
radio input "true"
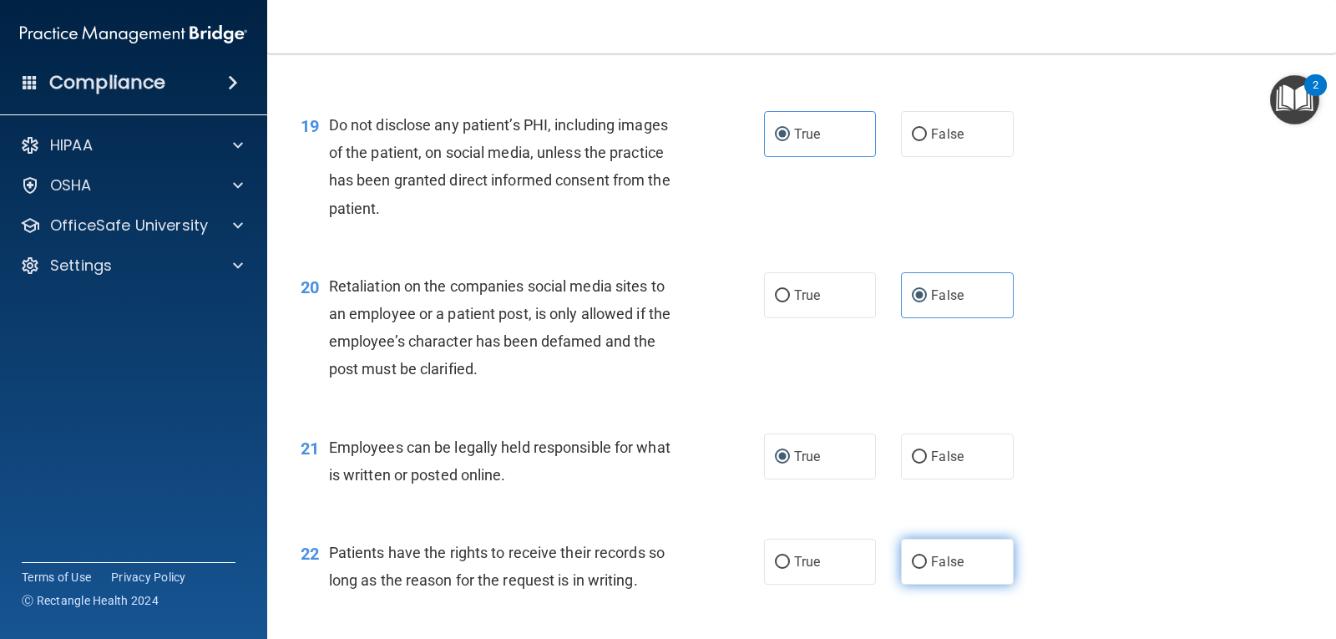
click at [945, 557] on span "False" at bounding box center [947, 562] width 33 height 16
click at [927, 557] on input "False" at bounding box center [919, 562] width 15 height 13
radio input "true"
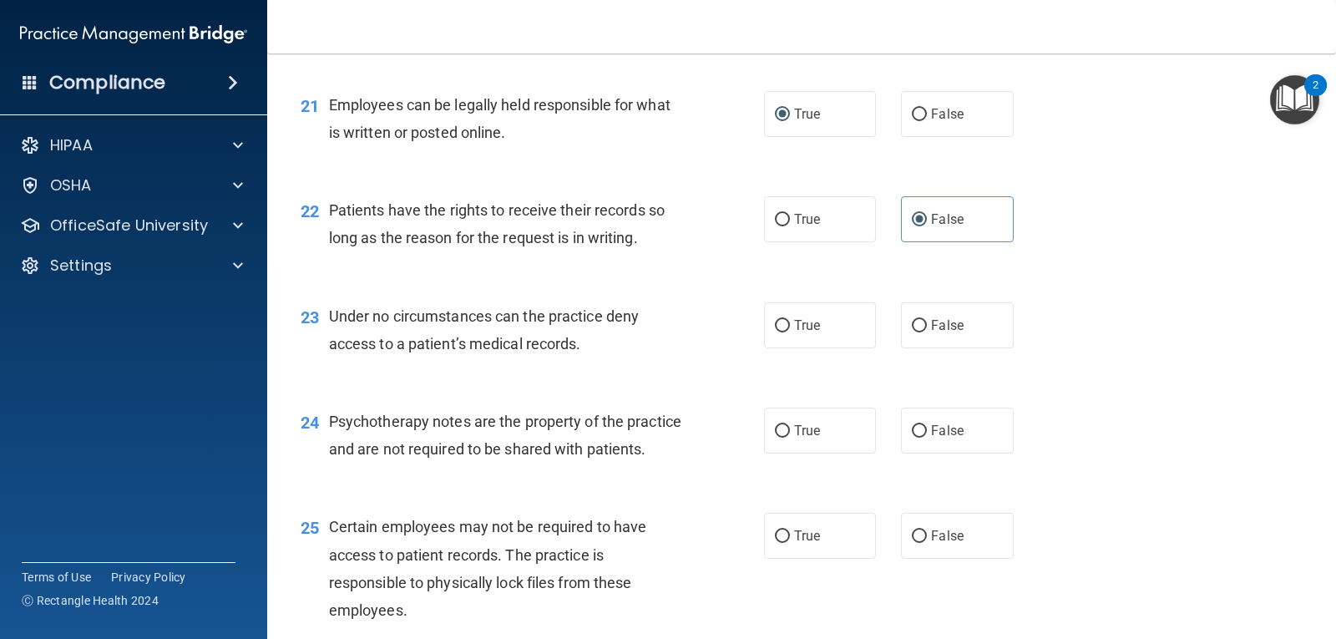
scroll to position [3364, 0]
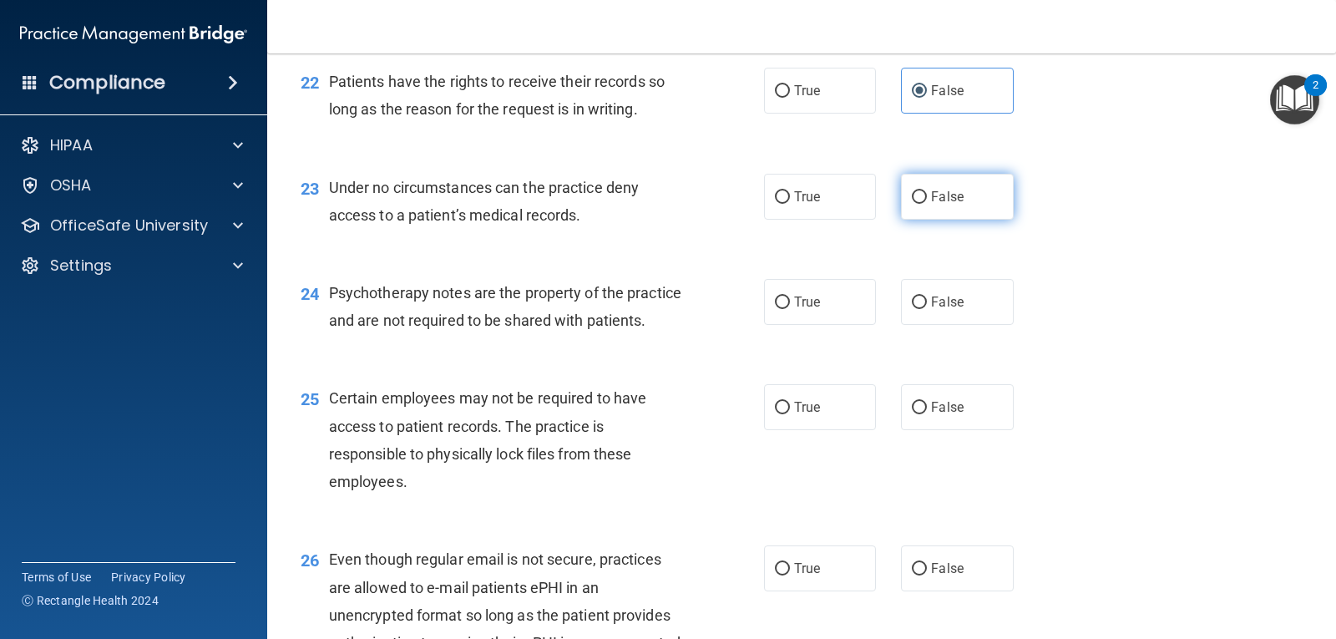
click at [919, 195] on input "False" at bounding box center [919, 197] width 15 height 13
radio input "true"
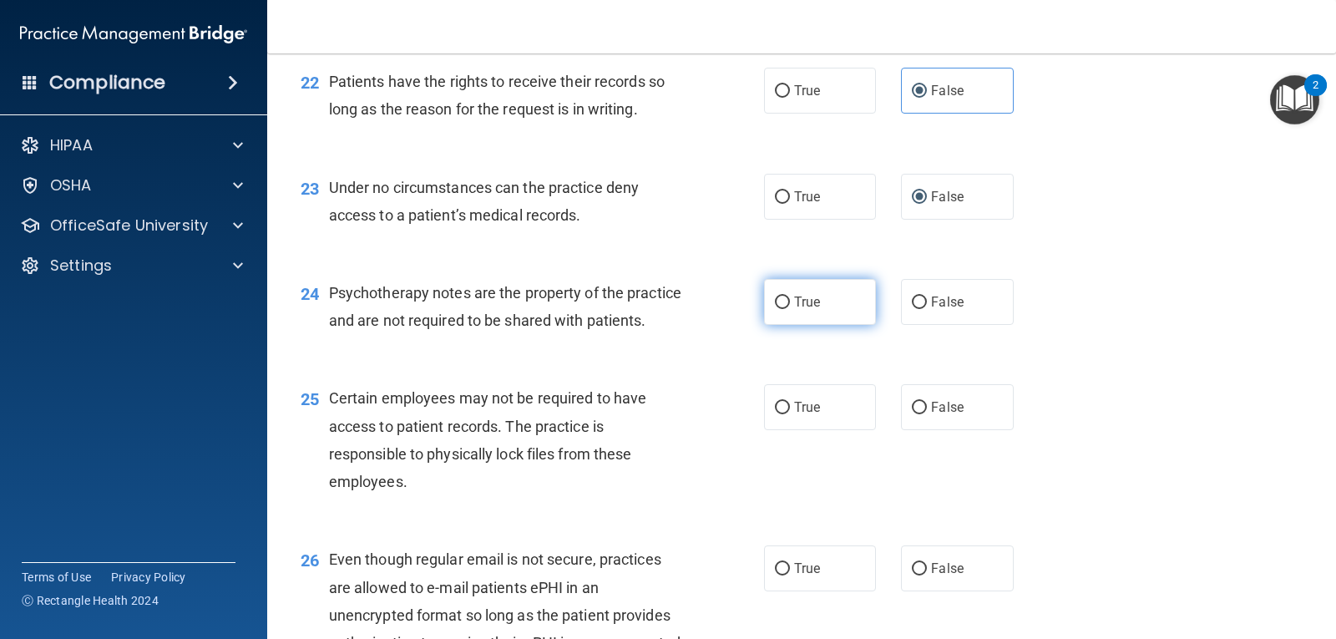
click at [794, 301] on span "True" at bounding box center [807, 302] width 26 height 16
click at [790, 301] on input "True" at bounding box center [782, 302] width 15 height 13
radio input "true"
click at [785, 427] on label "True" at bounding box center [820, 407] width 112 height 46
click at [785, 414] on input "True" at bounding box center [782, 408] width 15 height 13
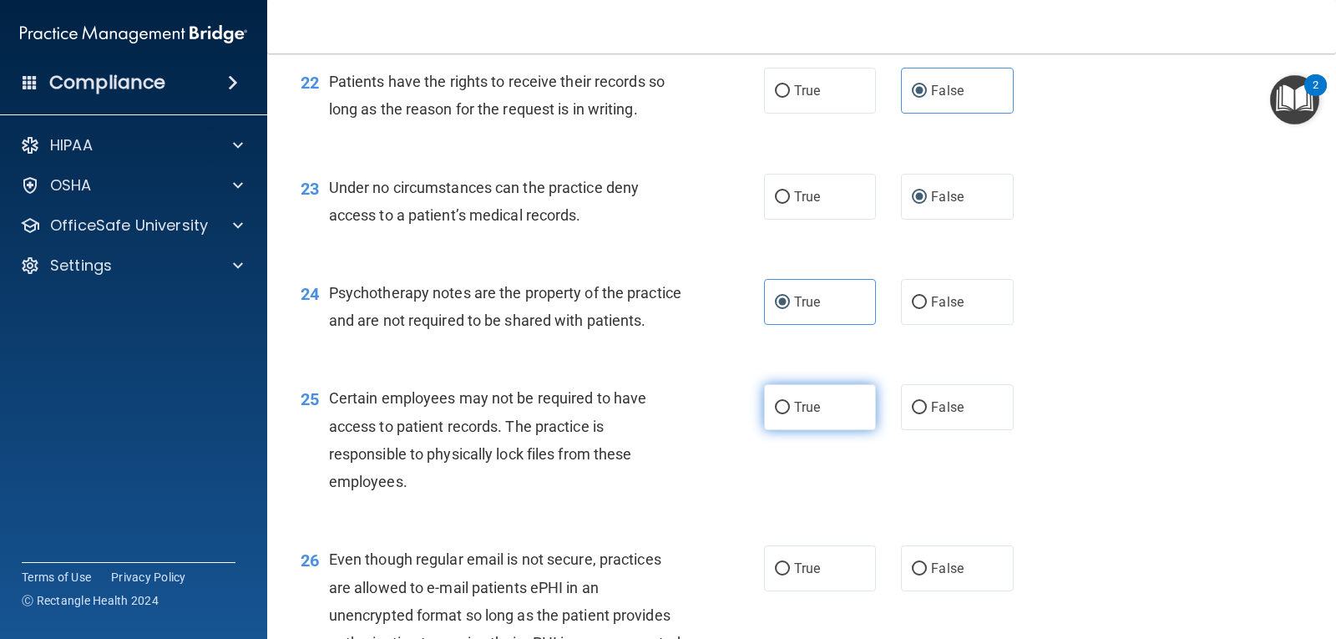
radio input "true"
click at [803, 576] on span "True" at bounding box center [807, 568] width 26 height 16
click at [790, 575] on input "True" at bounding box center [782, 569] width 15 height 13
radio input "true"
drag, startPoint x: 1324, startPoint y: 486, endPoint x: 1324, endPoint y: 527, distance: 40.9
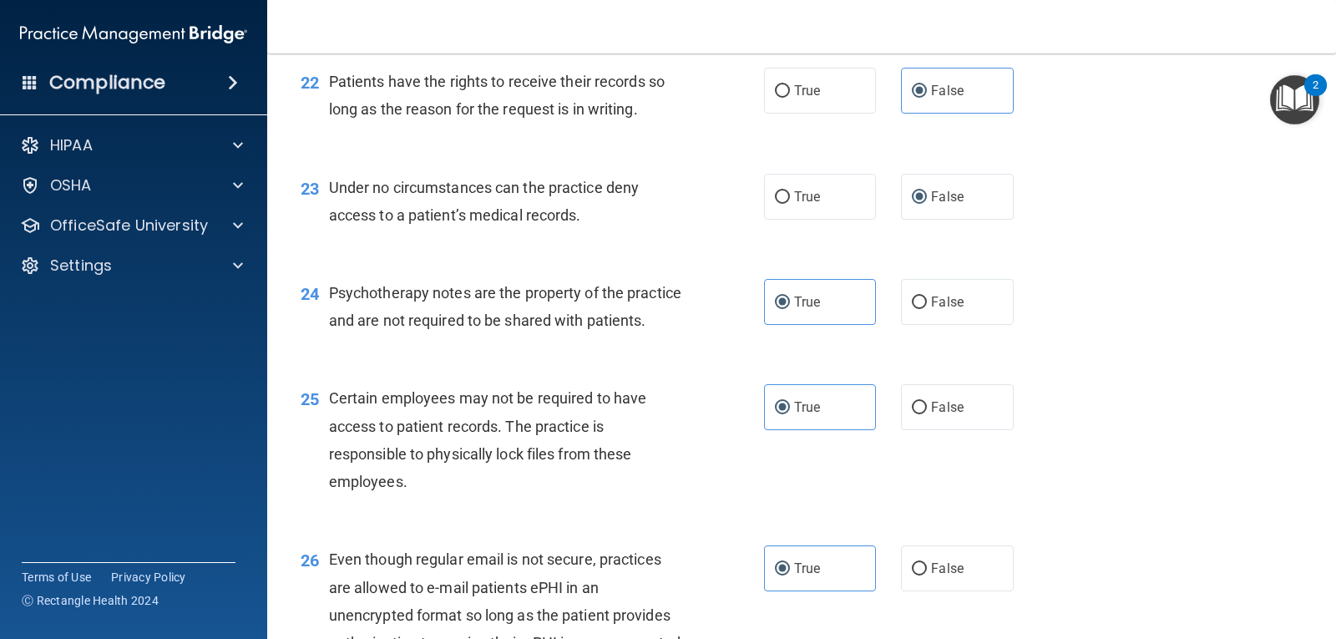
click at [1324, 527] on main "- HIPAA Policies and Procedures Quiz This quiz doesn’t expire until 09/11/2025.…" at bounding box center [801, 345] width 1069 height 585
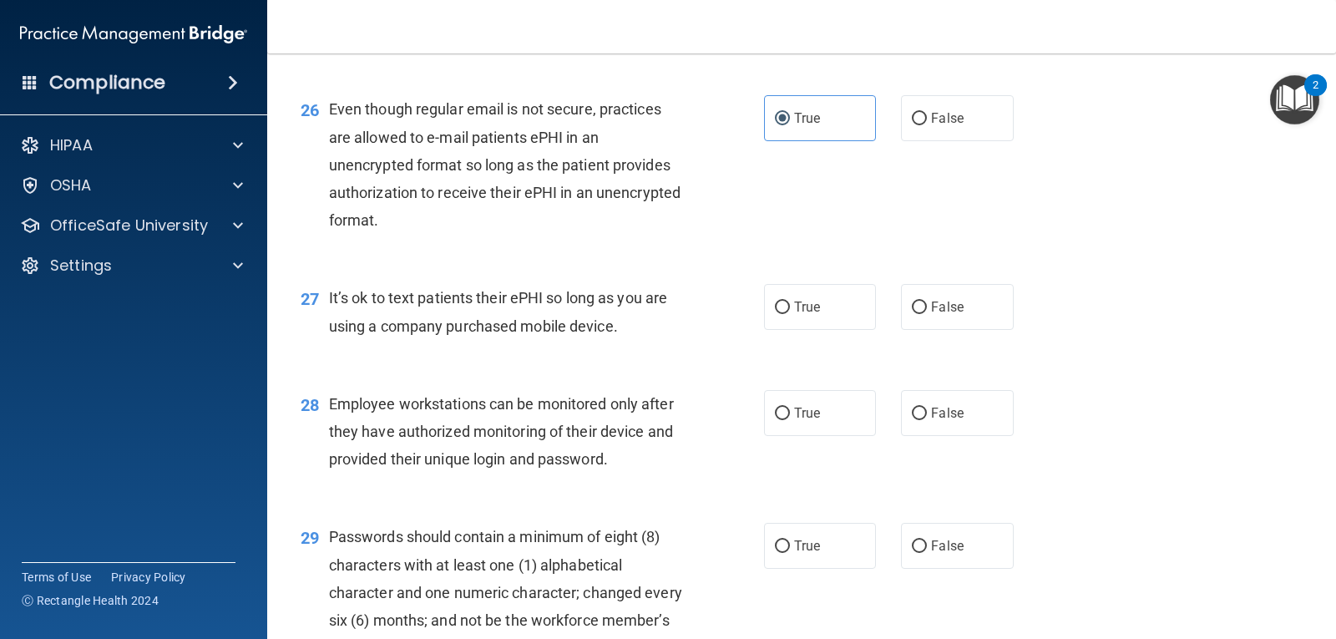
scroll to position [3836, 0]
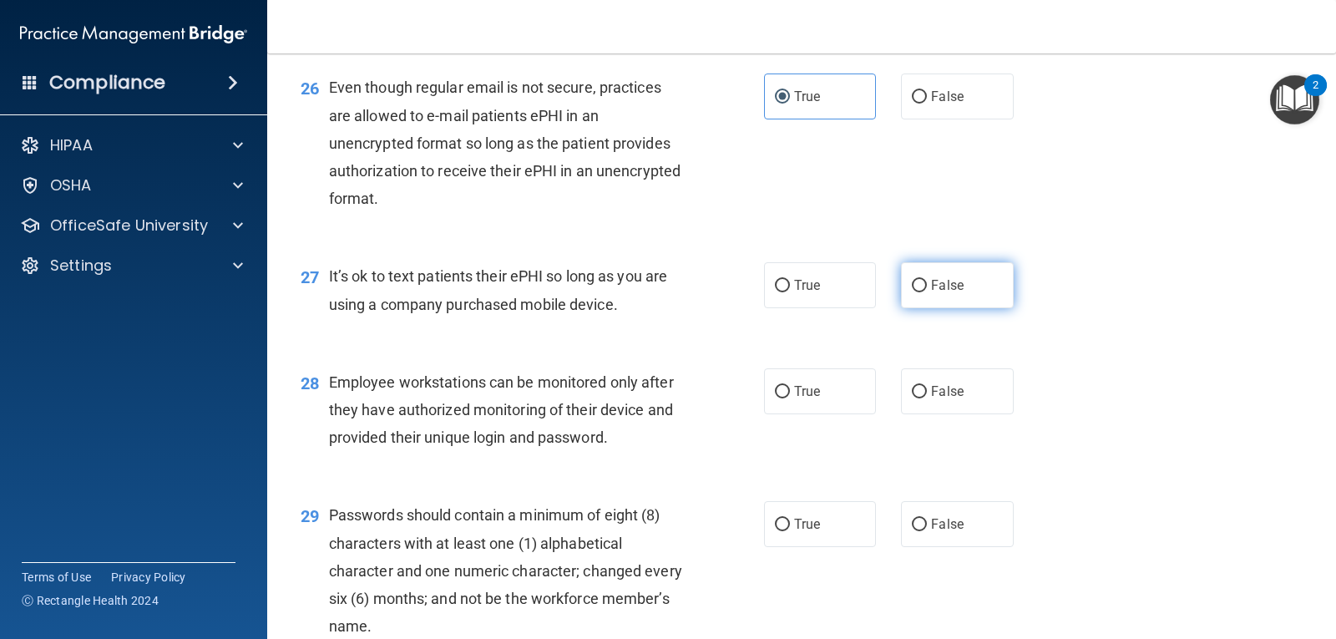
click at [947, 293] on span "False" at bounding box center [947, 285] width 33 height 16
click at [927, 292] on input "False" at bounding box center [919, 286] width 15 height 13
radio input "true"
drag, startPoint x: 934, startPoint y: 438, endPoint x: 923, endPoint y: 489, distance: 53.1
click at [934, 414] on label "False" at bounding box center [957, 391] width 112 height 46
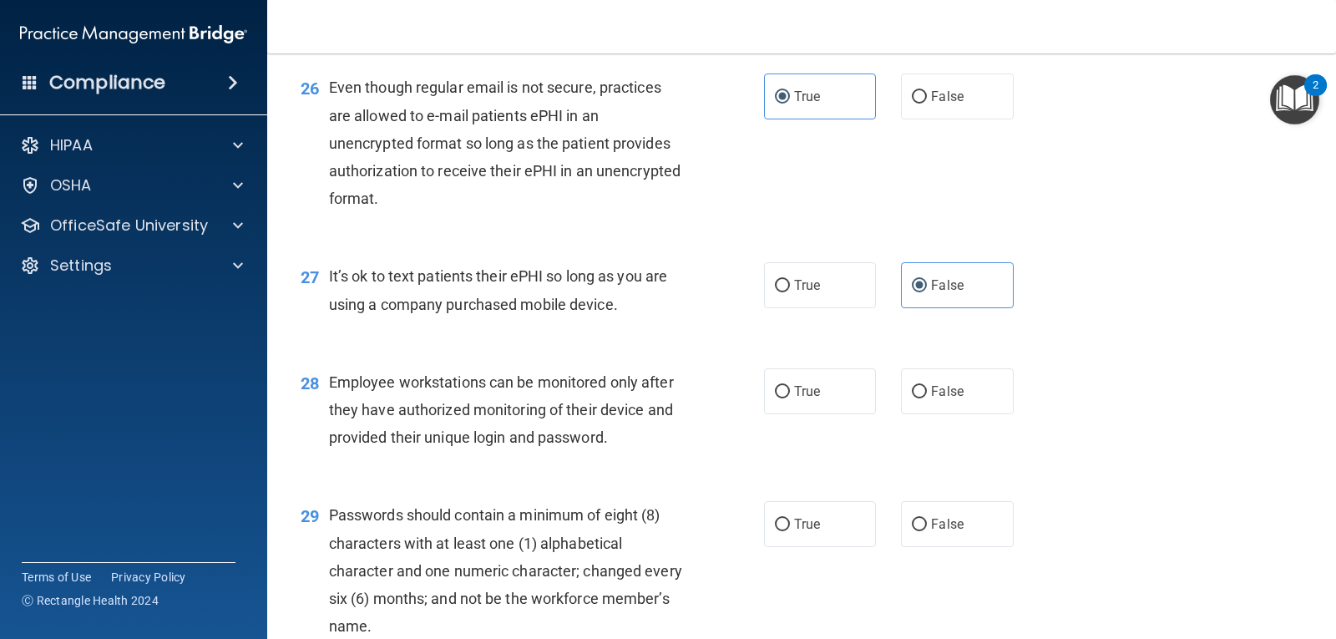
click at [927, 398] on input "False" at bounding box center [919, 392] width 15 height 13
radio input "true"
click at [794, 532] on span "True" at bounding box center [807, 524] width 26 height 16
click at [790, 531] on input "True" at bounding box center [782, 525] width 15 height 13
radio input "true"
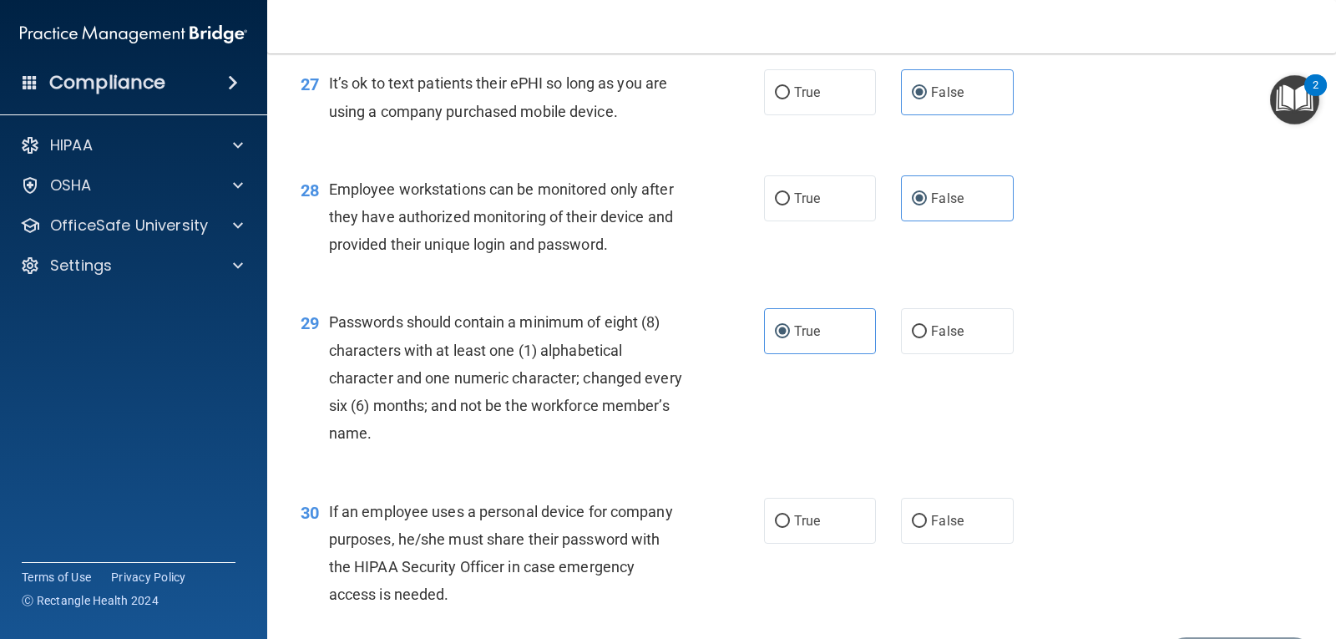
scroll to position [4164, 0]
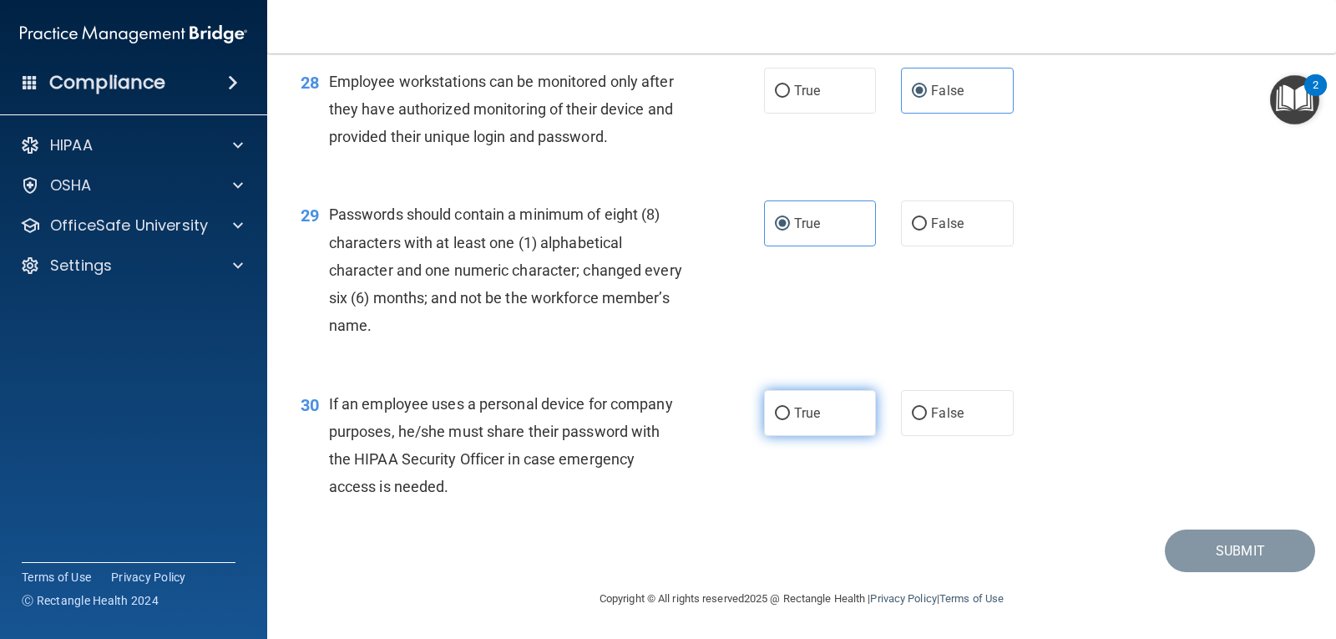
click at [812, 407] on span "True" at bounding box center [807, 413] width 26 height 16
click at [790, 408] on input "True" at bounding box center [782, 414] width 15 height 13
radio input "true"
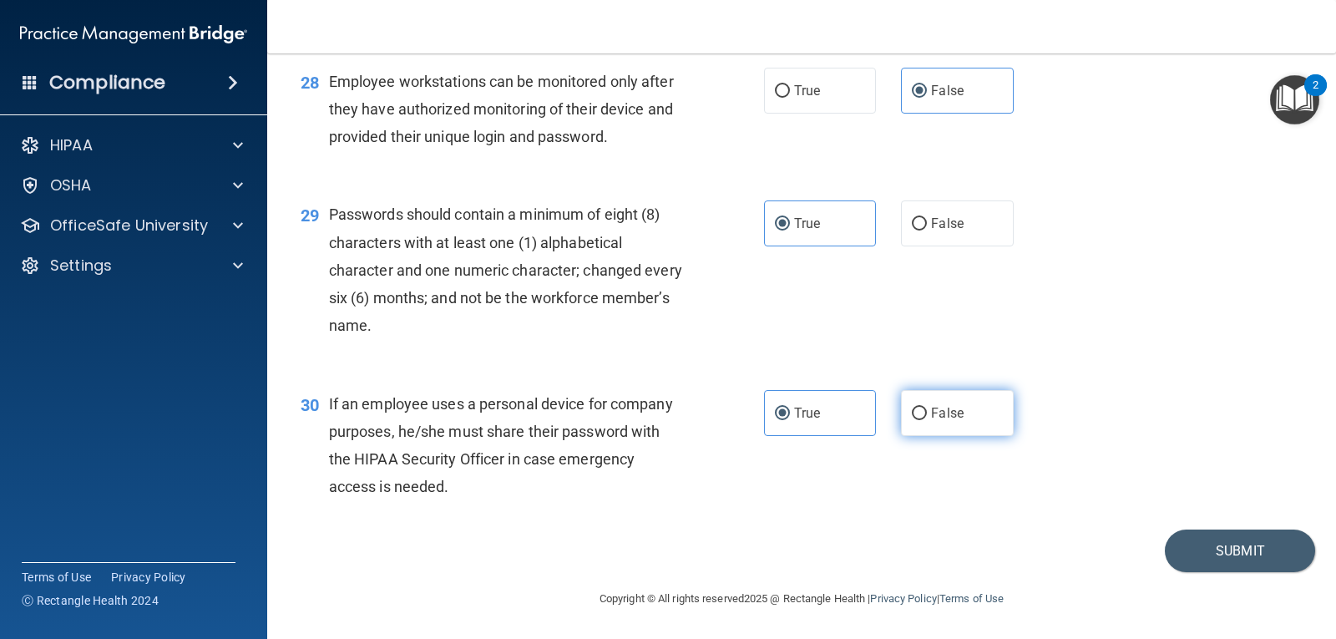
click at [937, 415] on span "False" at bounding box center [947, 413] width 33 height 16
click at [927, 415] on input "False" at bounding box center [919, 414] width 15 height 13
radio input "true"
radio input "false"
click at [1202, 555] on button "Submit" at bounding box center [1240, 550] width 150 height 43
